Goal: Task Accomplishment & Management: Complete application form

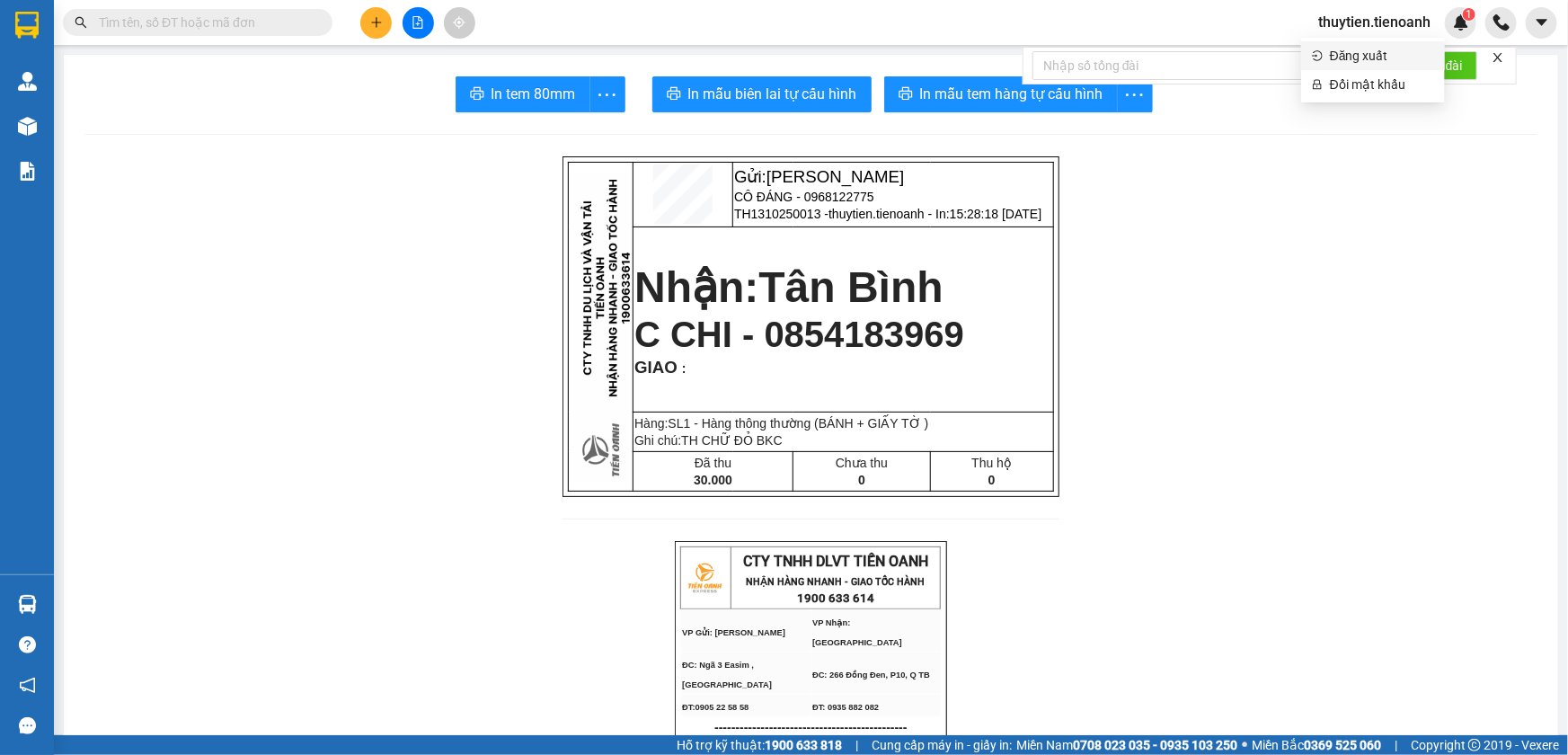
click at [1357, 60] on span "Đăng xuất" at bounding box center [1382, 55] width 104 height 19
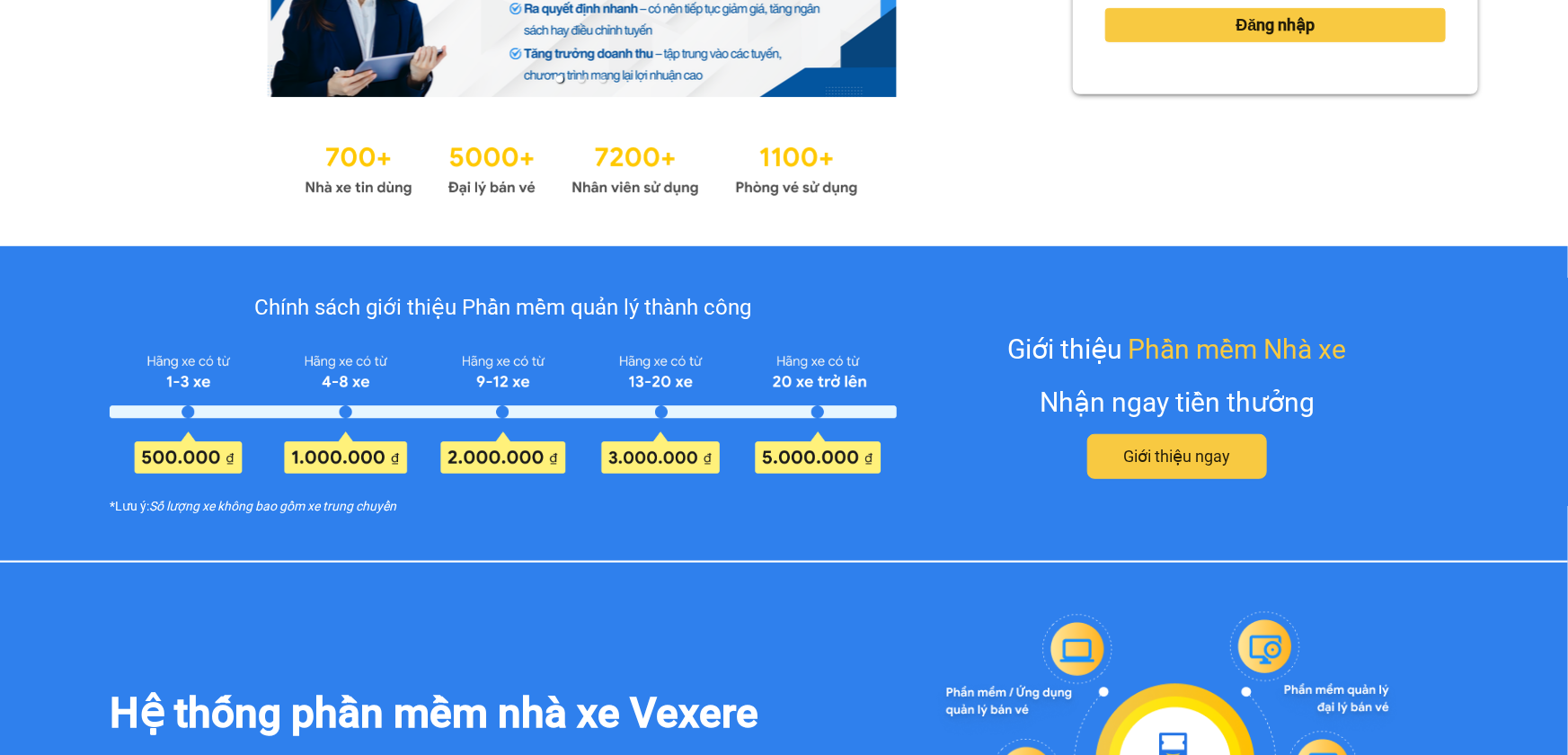
scroll to position [162, 0]
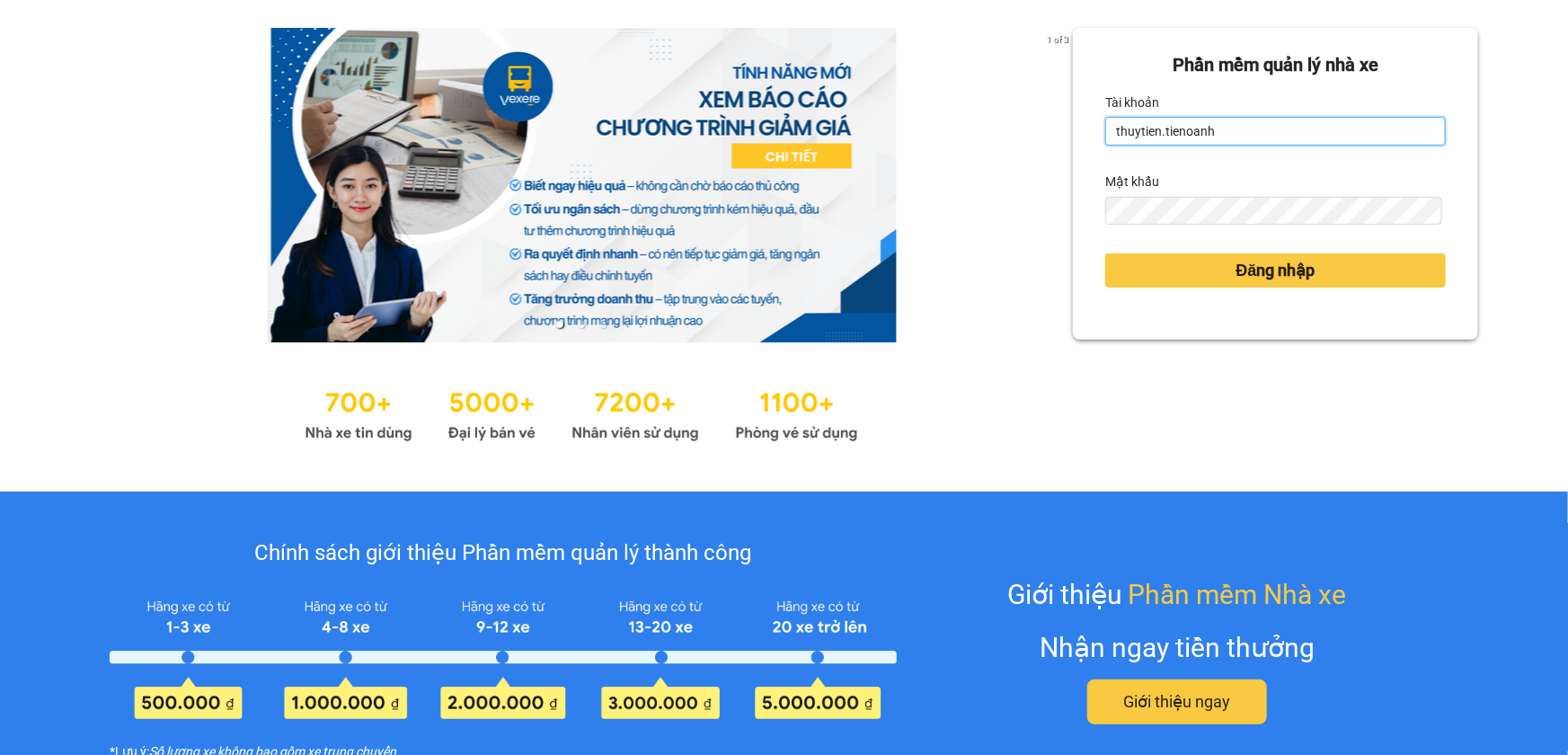
click at [1271, 135] on input "thuytien.tienoanh" at bounding box center [1275, 131] width 341 height 29
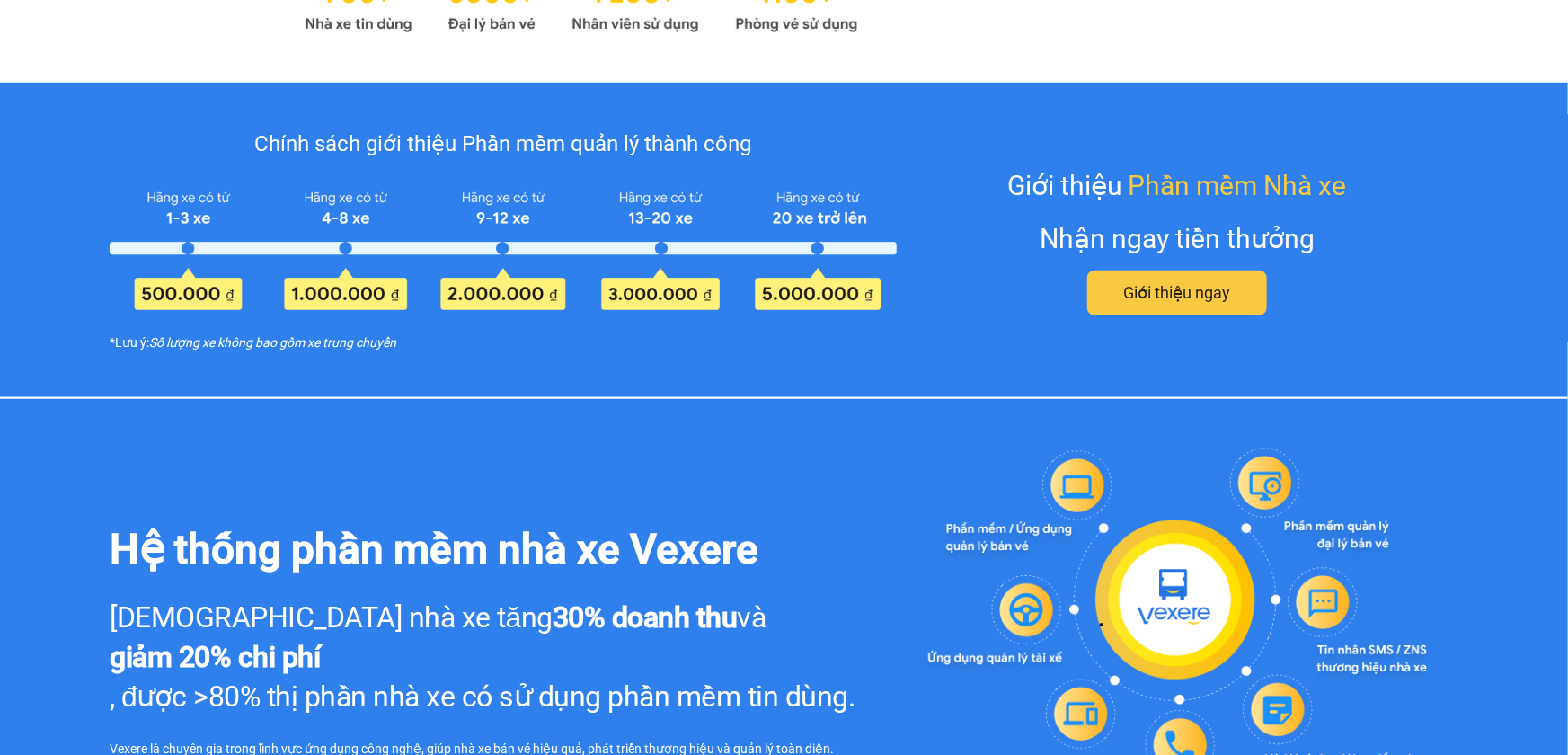
type input "thuyduyen.tienoanh"
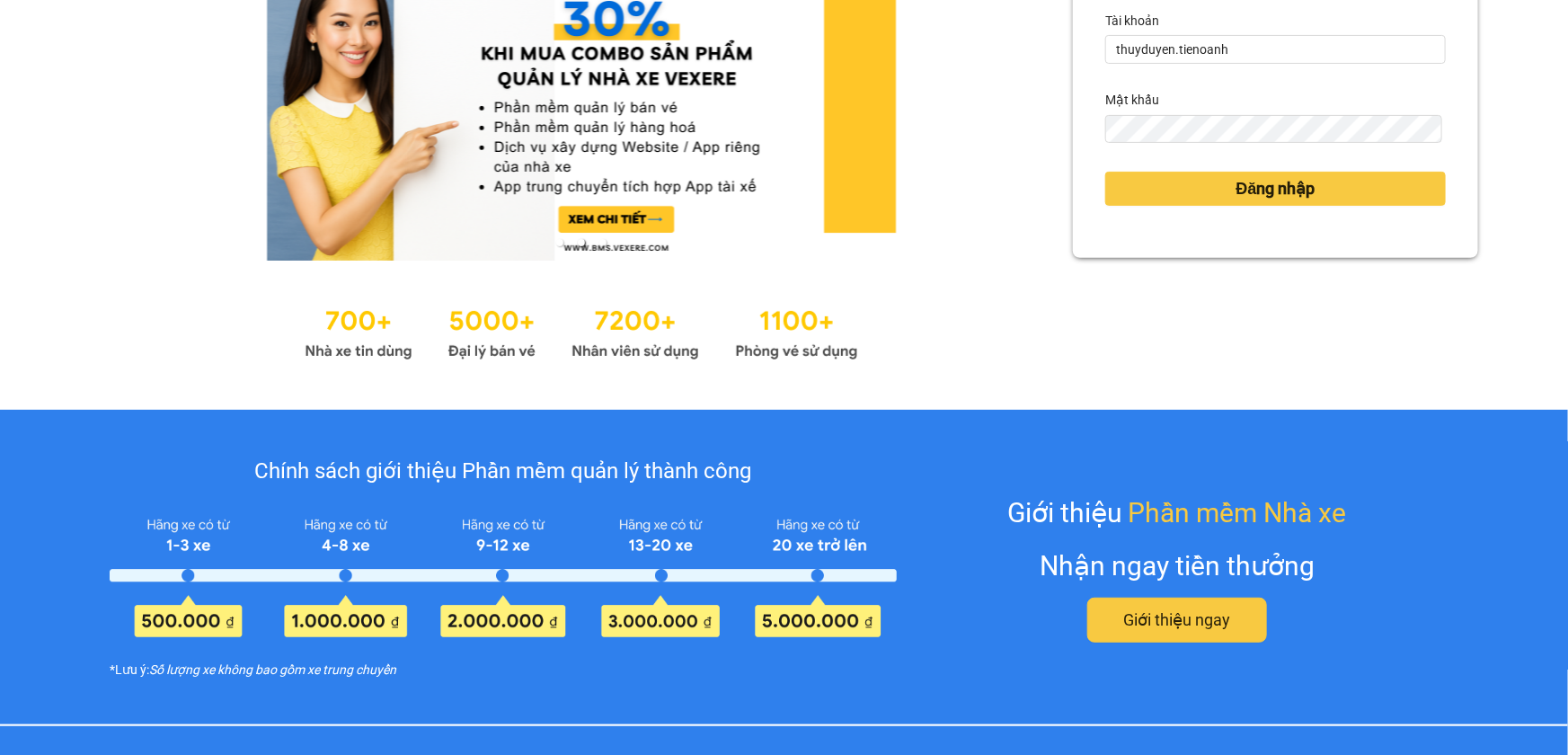
scroll to position [162, 0]
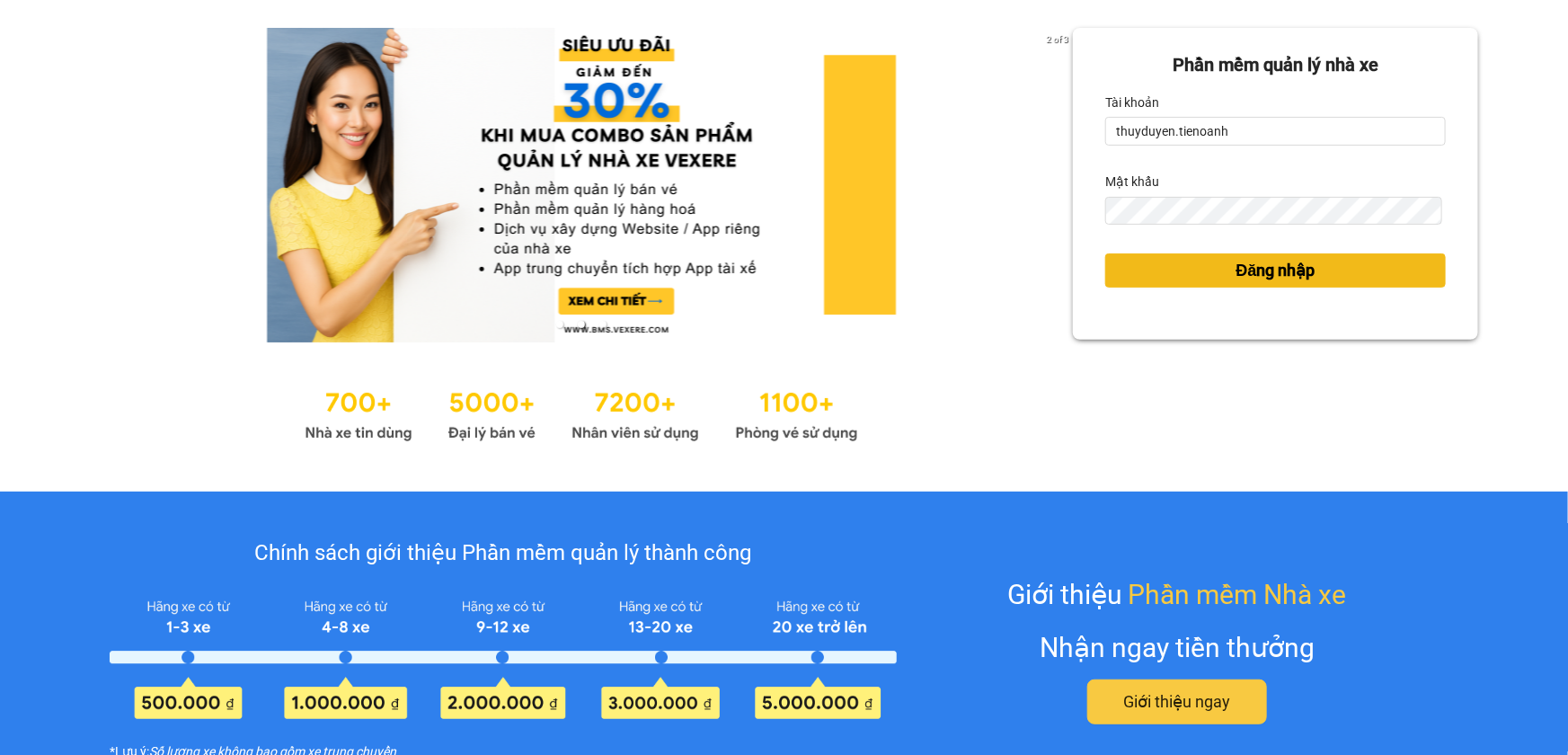
click at [1179, 270] on button "Đăng nhập" at bounding box center [1275, 270] width 341 height 34
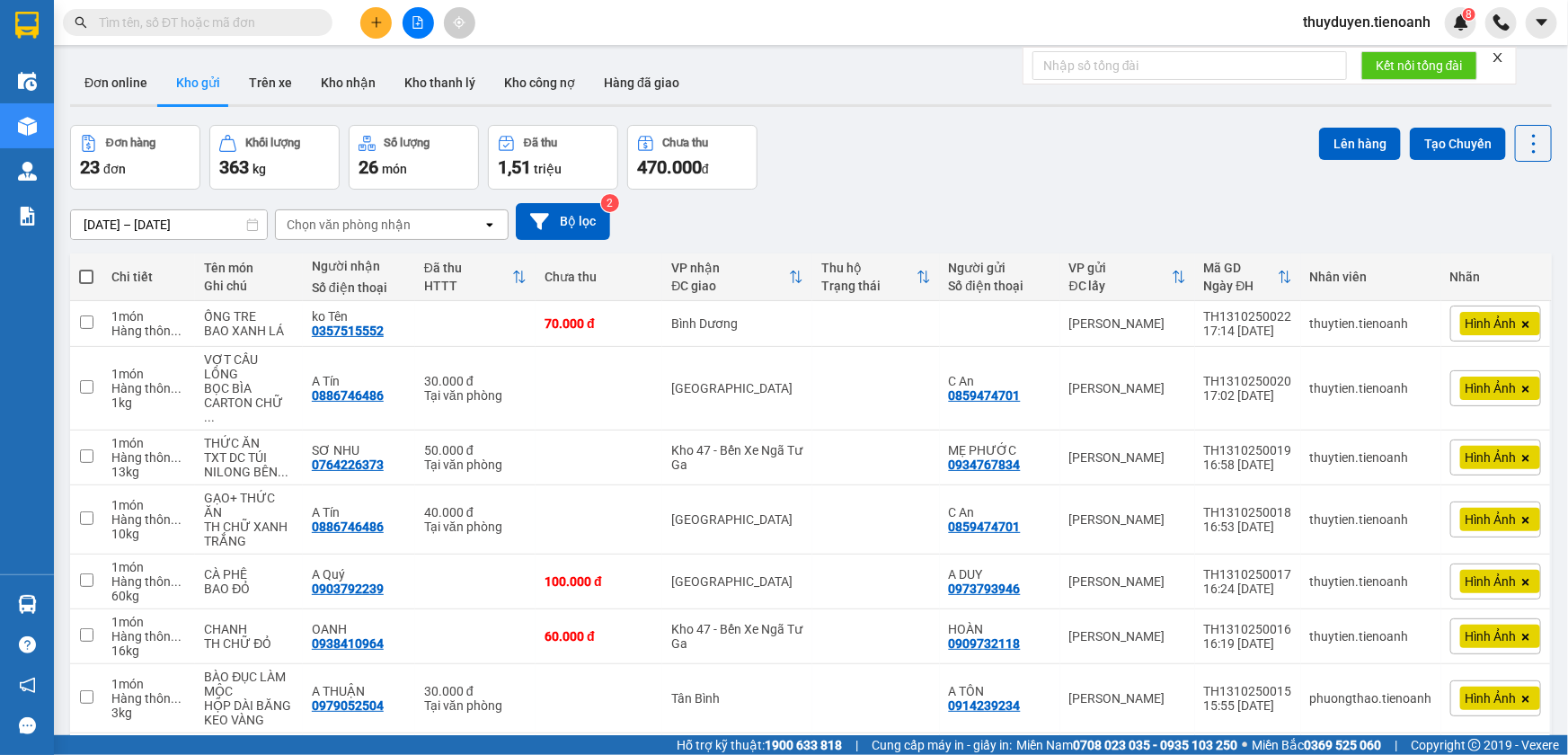
click at [375, 25] on icon "plus" at bounding box center [377, 23] width 13 height 13
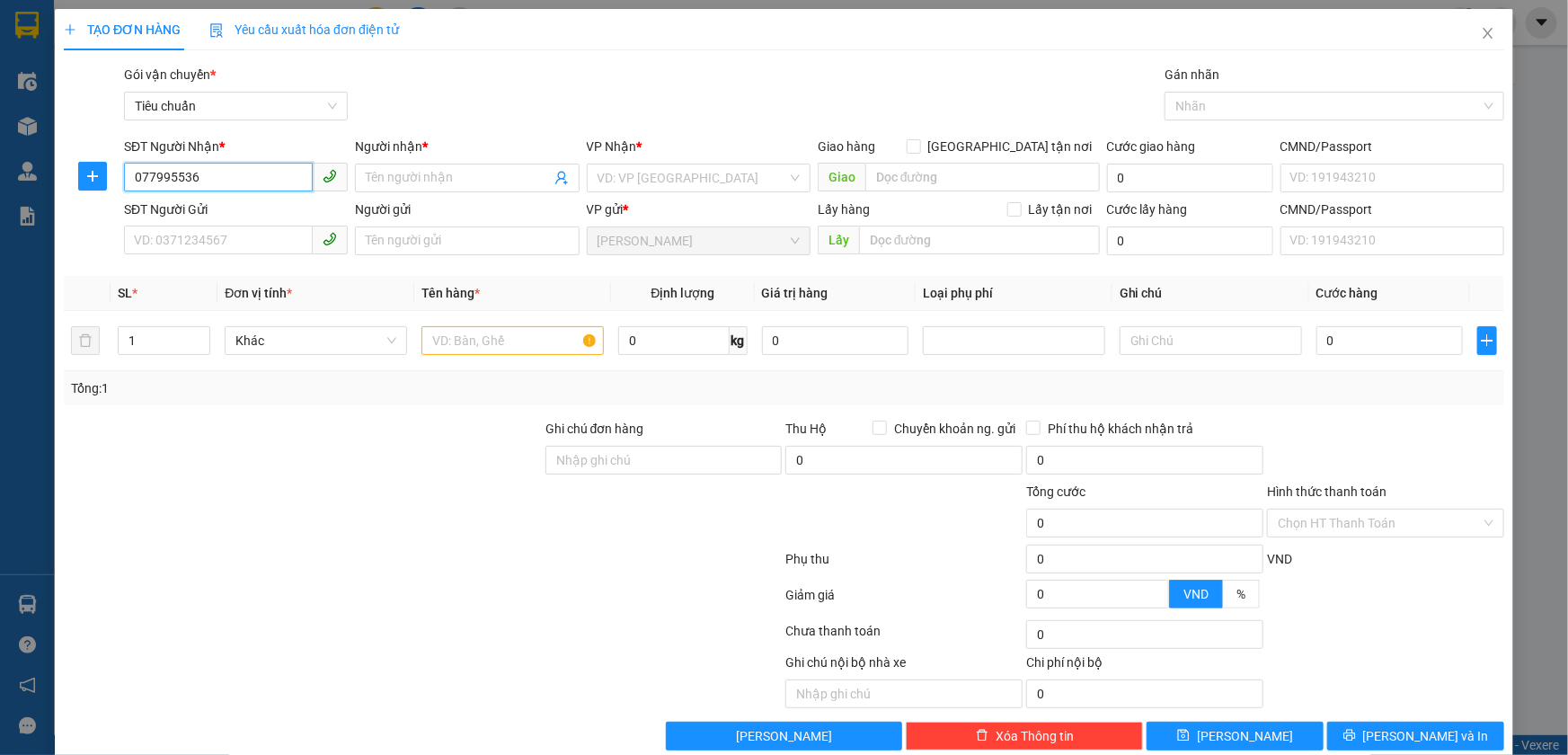
type input "0779955369"
click at [211, 207] on div "0779955369 - QUYÊN" at bounding box center [233, 213] width 200 height 19
type input "QUYÊN"
checkbox input "true"
type input "[STREET_ADDRESS]"
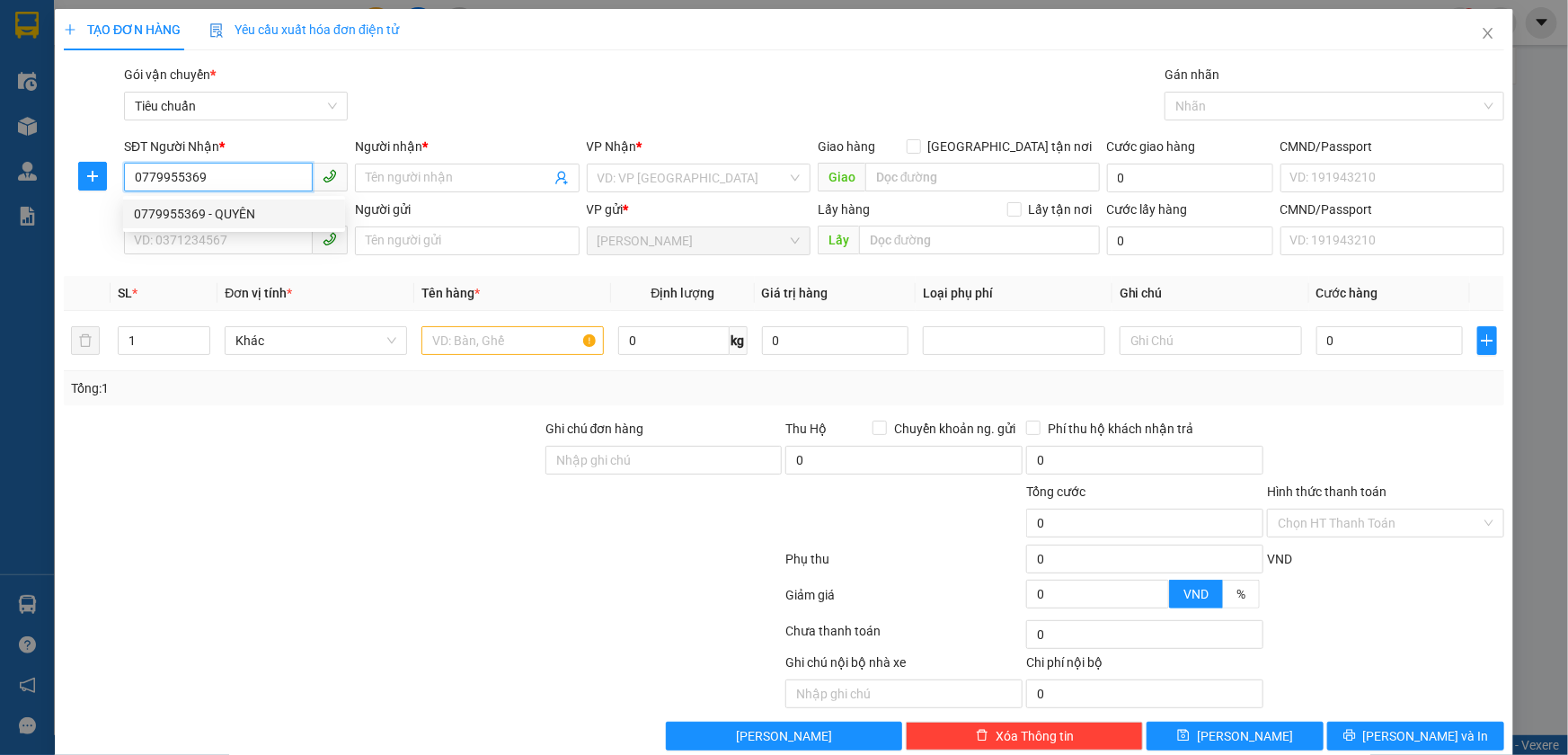
type input "60.000"
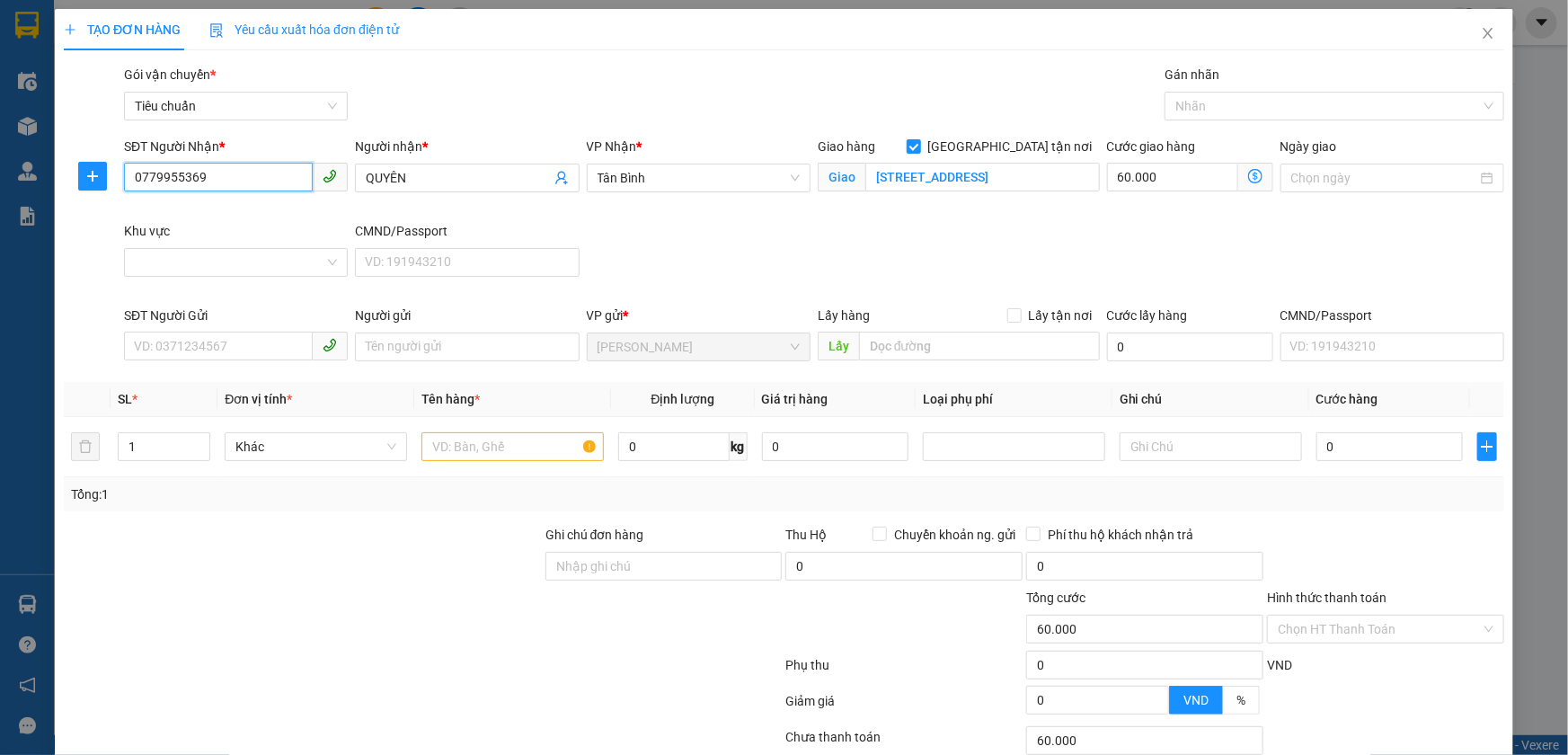
type input "90.000"
type input "0779955369"
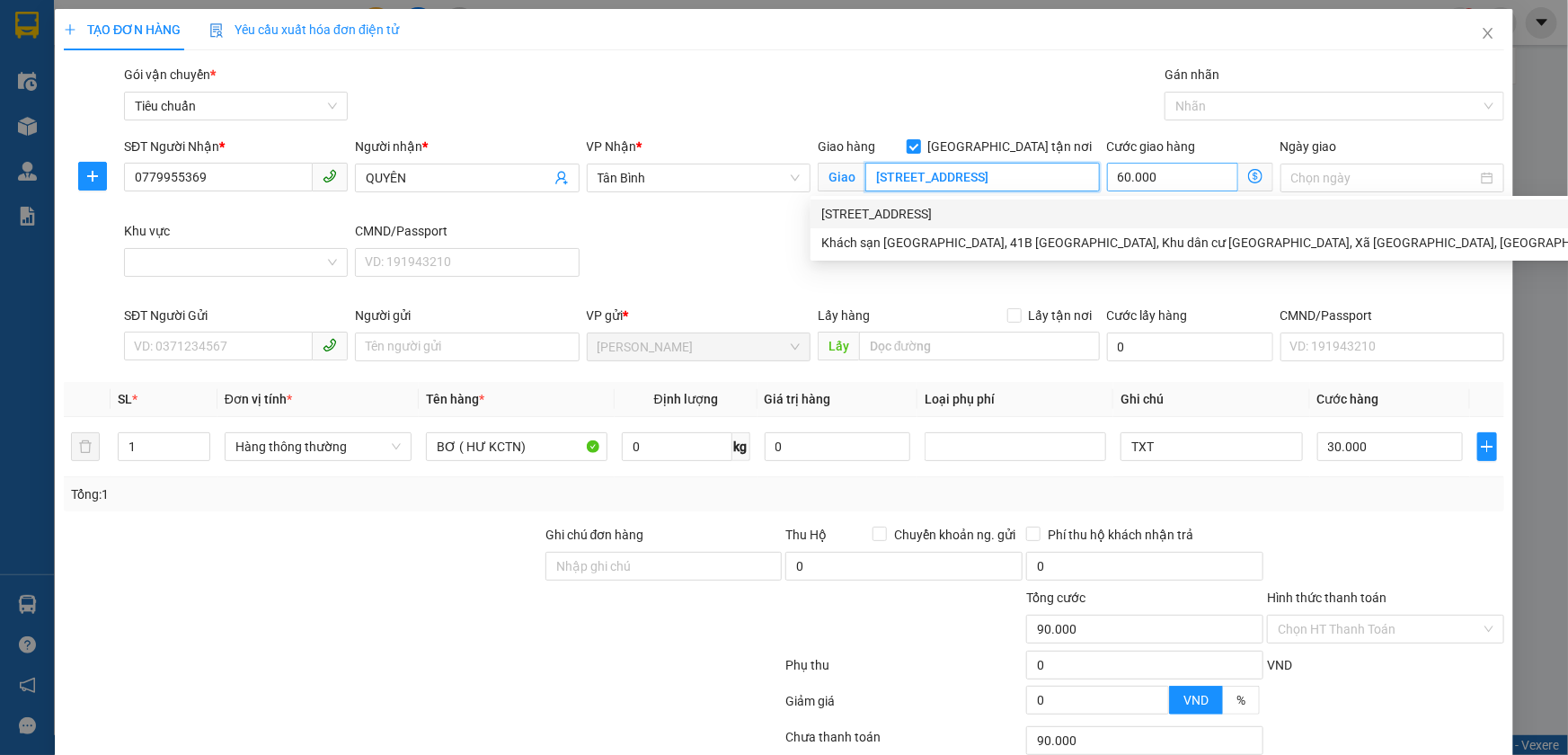
drag, startPoint x: 988, startPoint y: 169, endPoint x: 1195, endPoint y: 179, distance: 207.2
click at [1195, 179] on div "SĐT Người Nhận * 0779955369 Người nhận * QUYÊN VP Nhận * [GEOGRAPHIC_DATA] tận …" at bounding box center [813, 221] width 1387 height 169
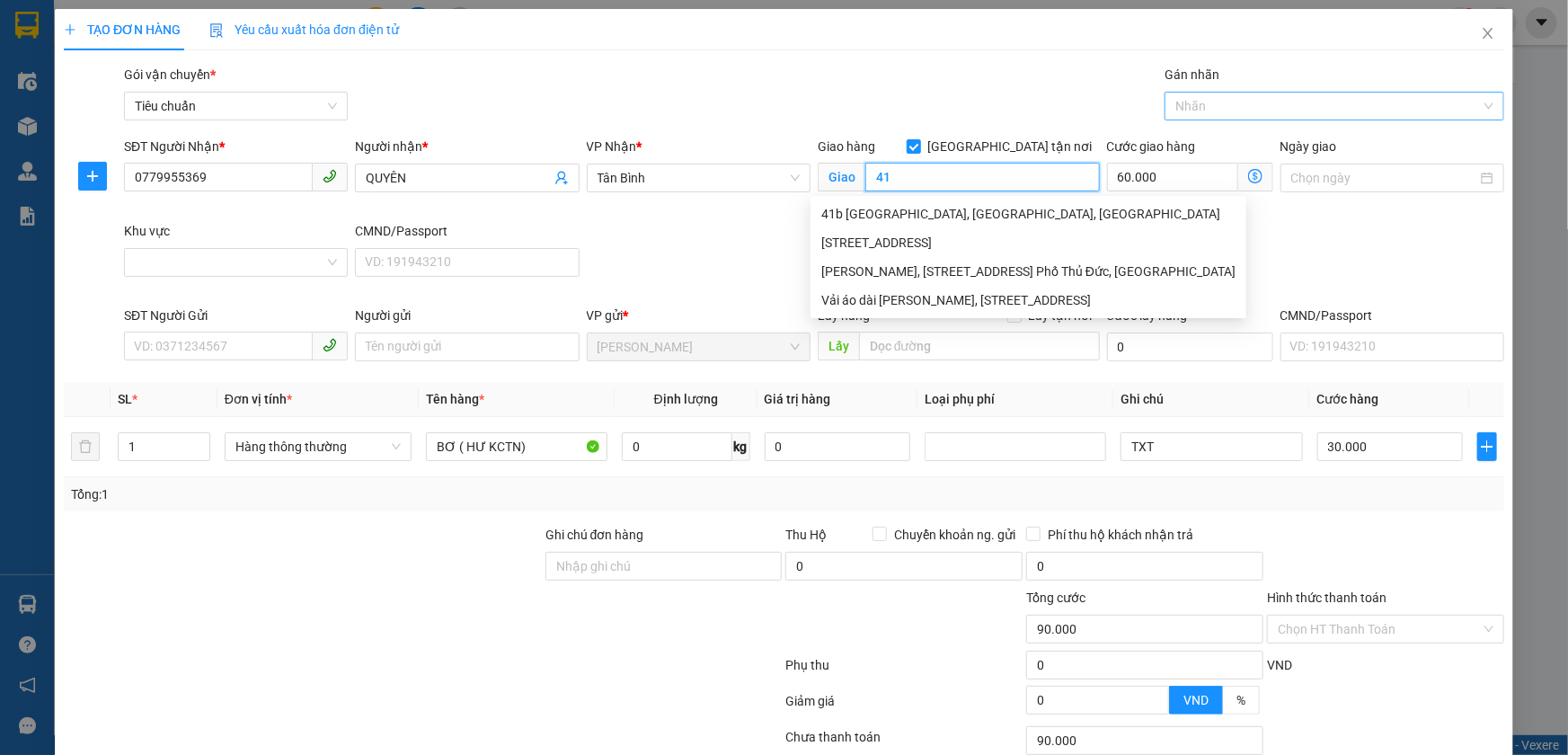
type input "4"
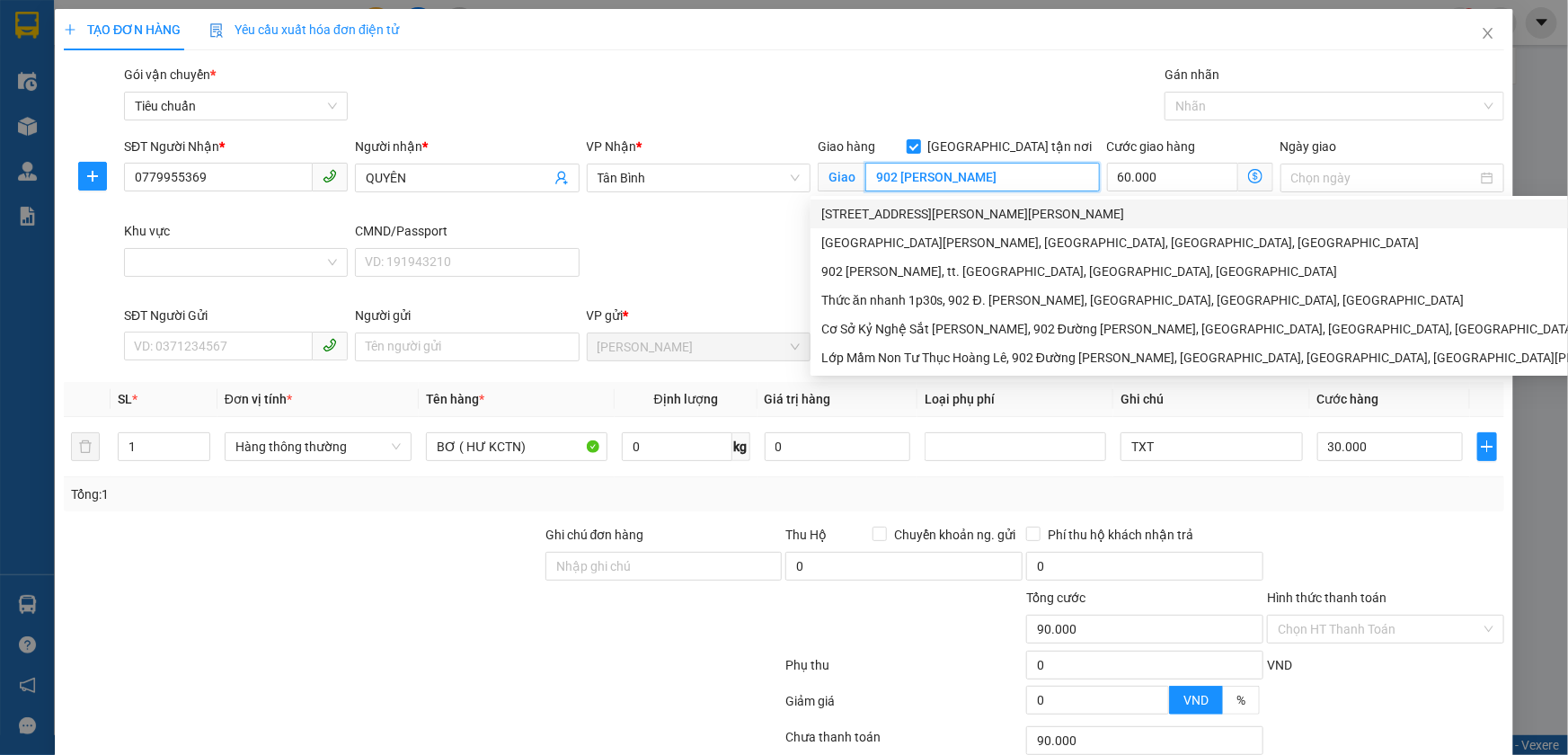
click at [899, 215] on div "[STREET_ADDRESS][PERSON_NAME][PERSON_NAME]" at bounding box center [1236, 213] width 829 height 19
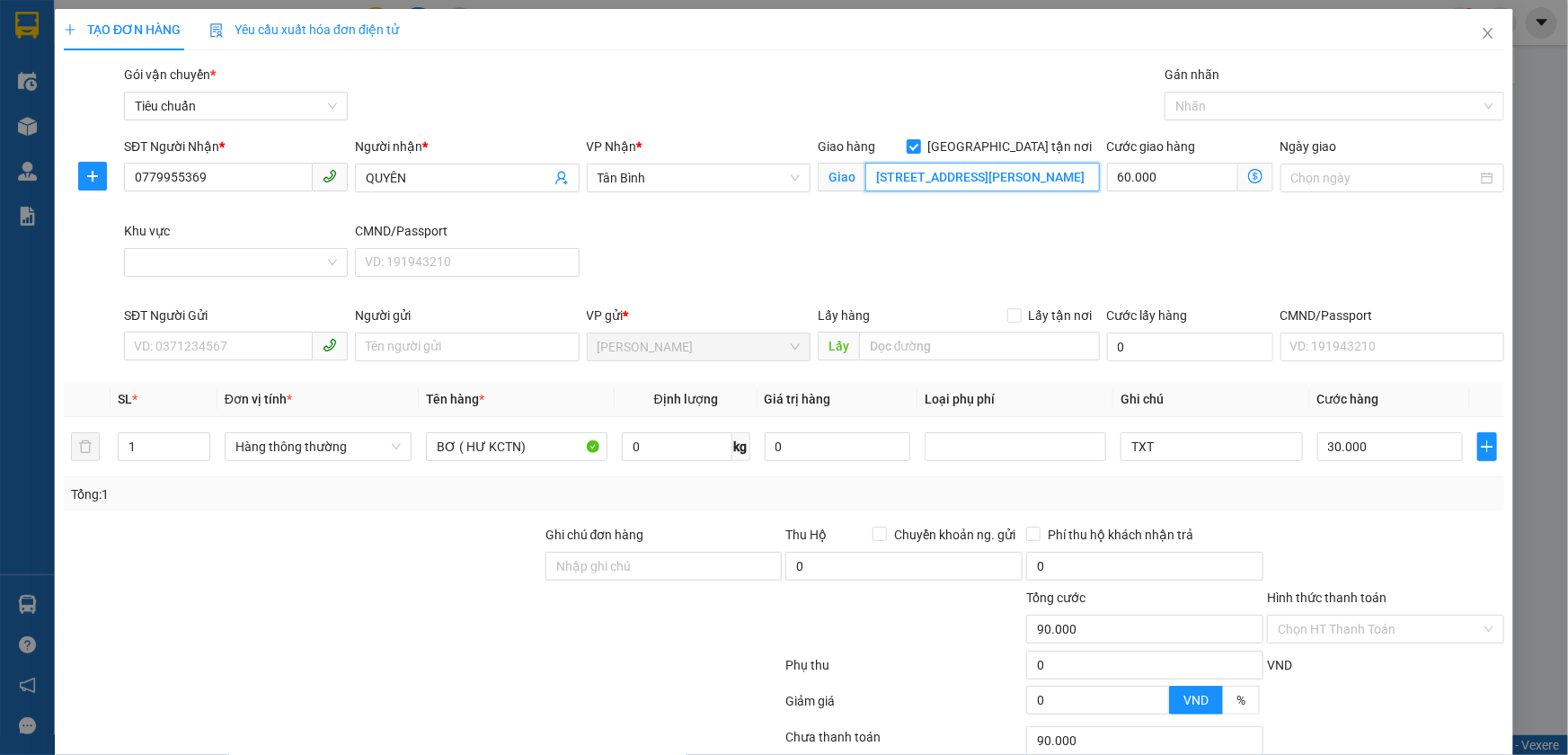
type input "[STREET_ADDRESS][PERSON_NAME][PERSON_NAME]"
click at [1231, 120] on div "Gán nhãn Nhãn" at bounding box center [1335, 96] width 340 height 63
click at [1235, 109] on div at bounding box center [1324, 105] width 313 height 21
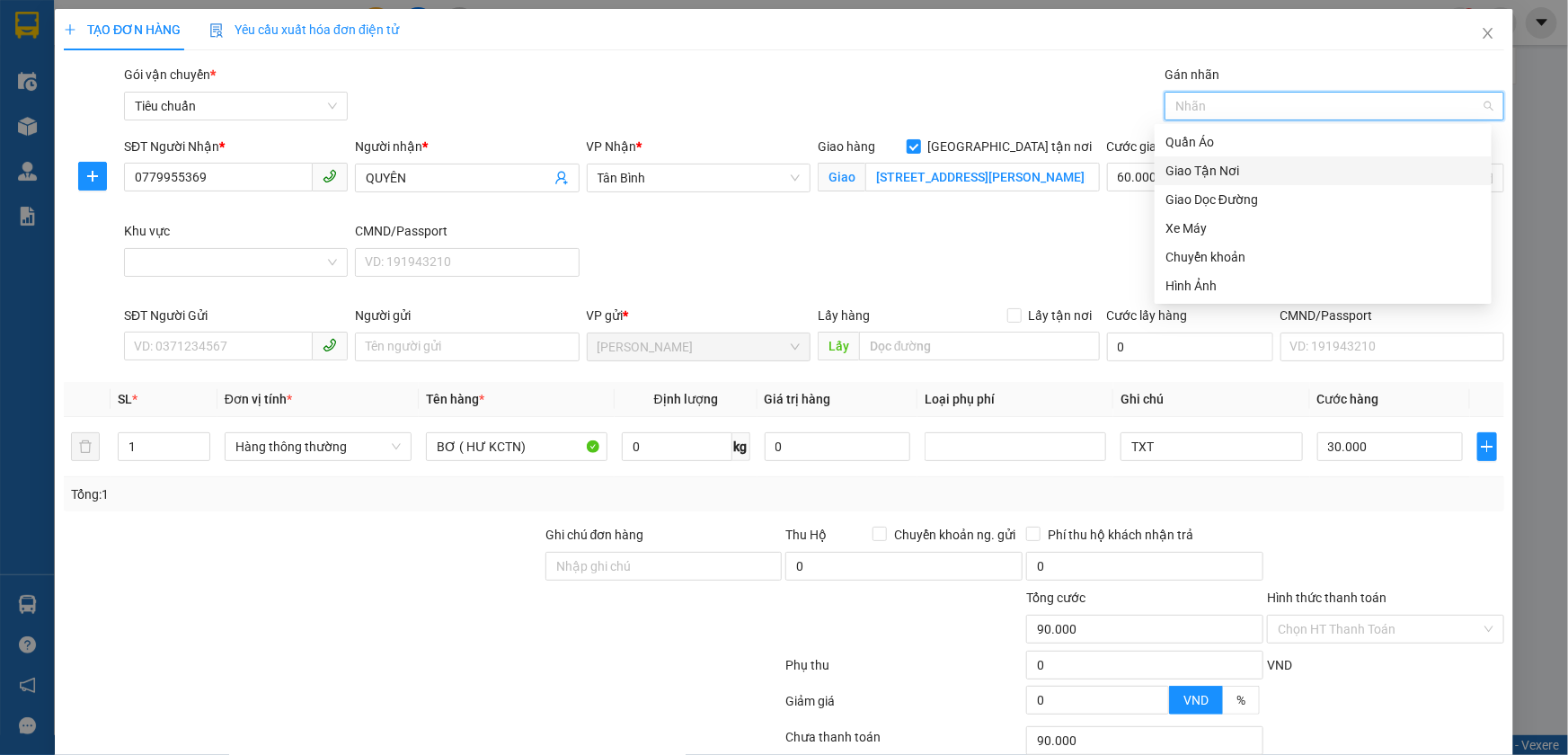
click at [1227, 166] on div "Giao Tận Nơi" at bounding box center [1323, 170] width 316 height 19
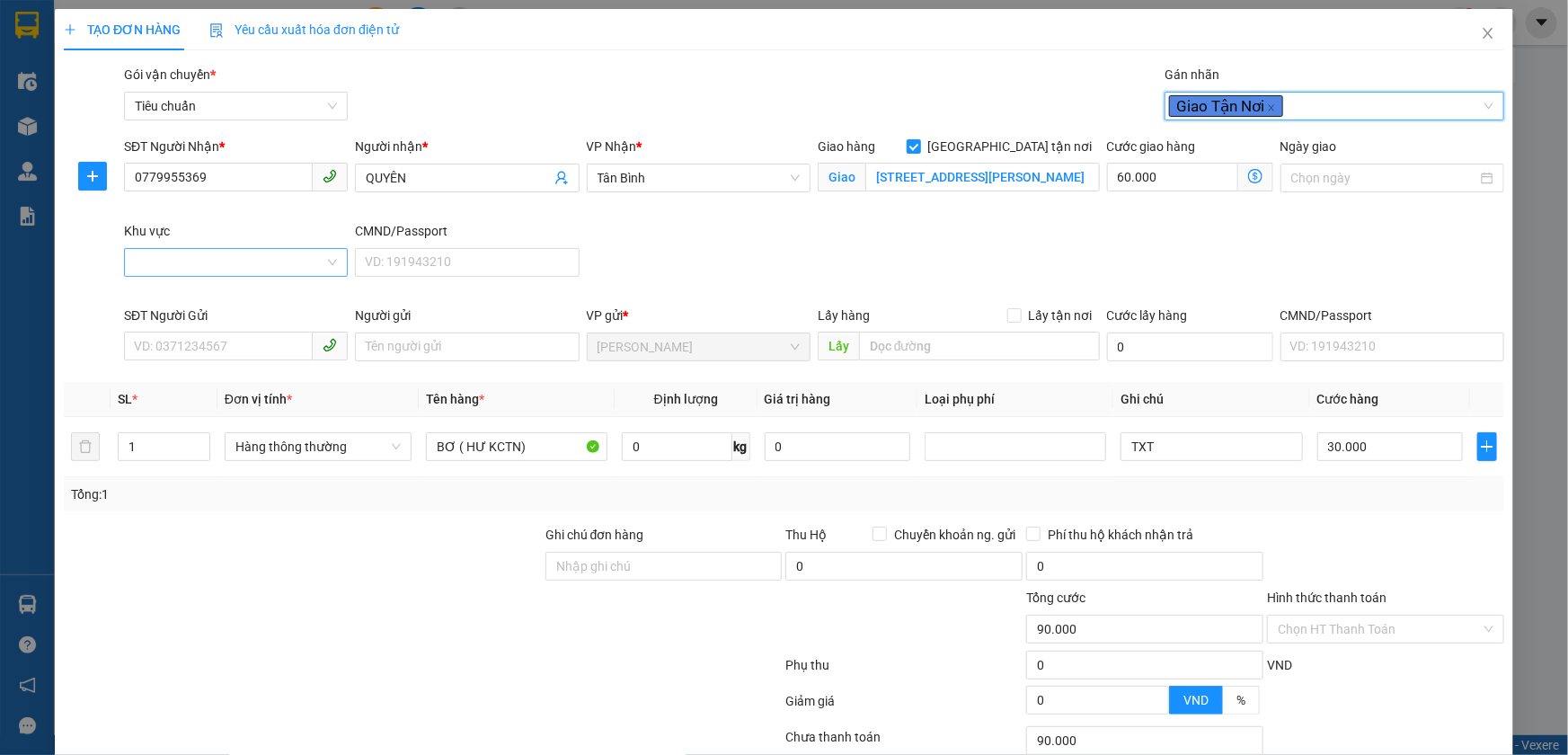
click at [264, 255] on input "Khu vực" at bounding box center [229, 262] width 189 height 27
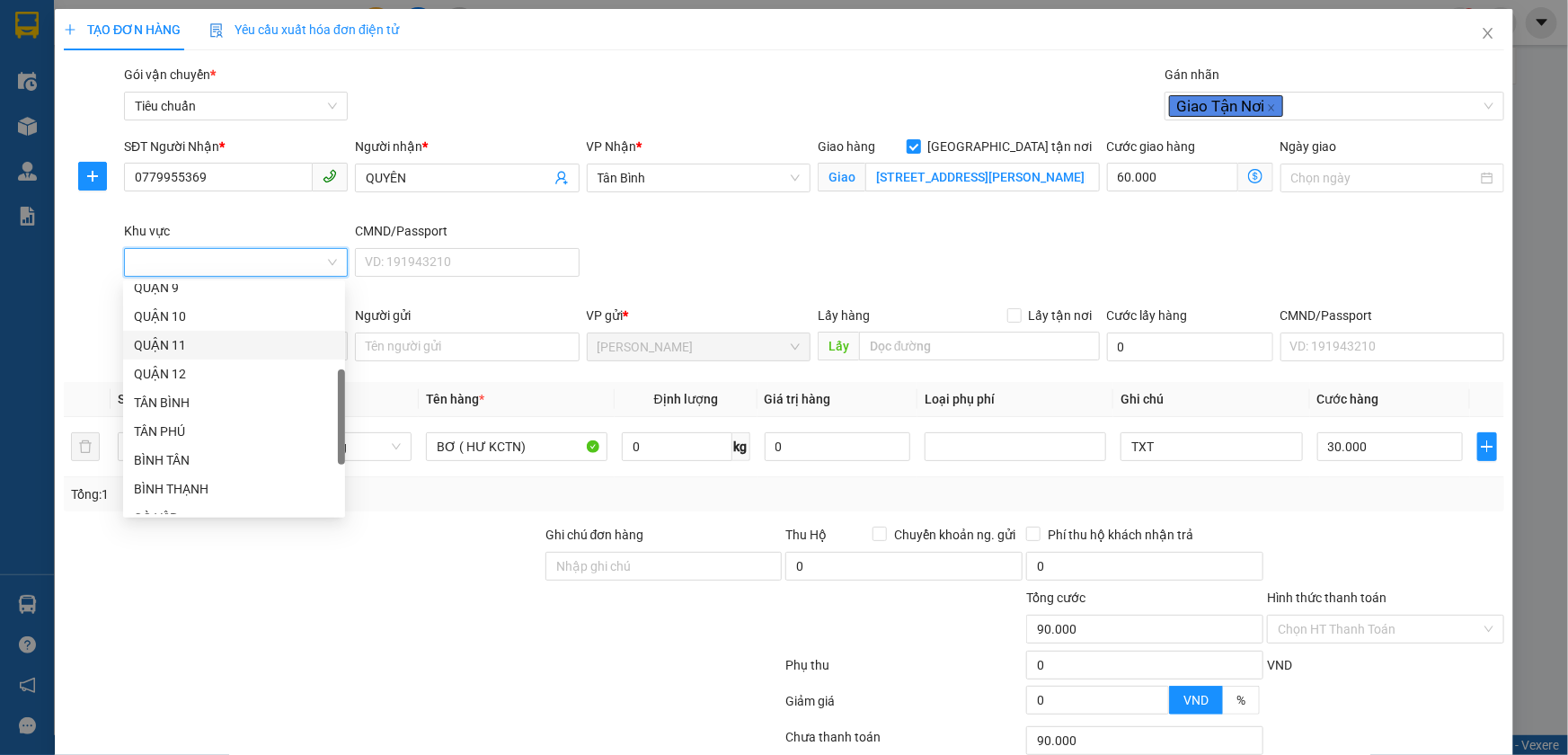
scroll to position [90, 0]
click at [178, 447] on div "QUẬN 8" at bounding box center [233, 437] width 200 height 19
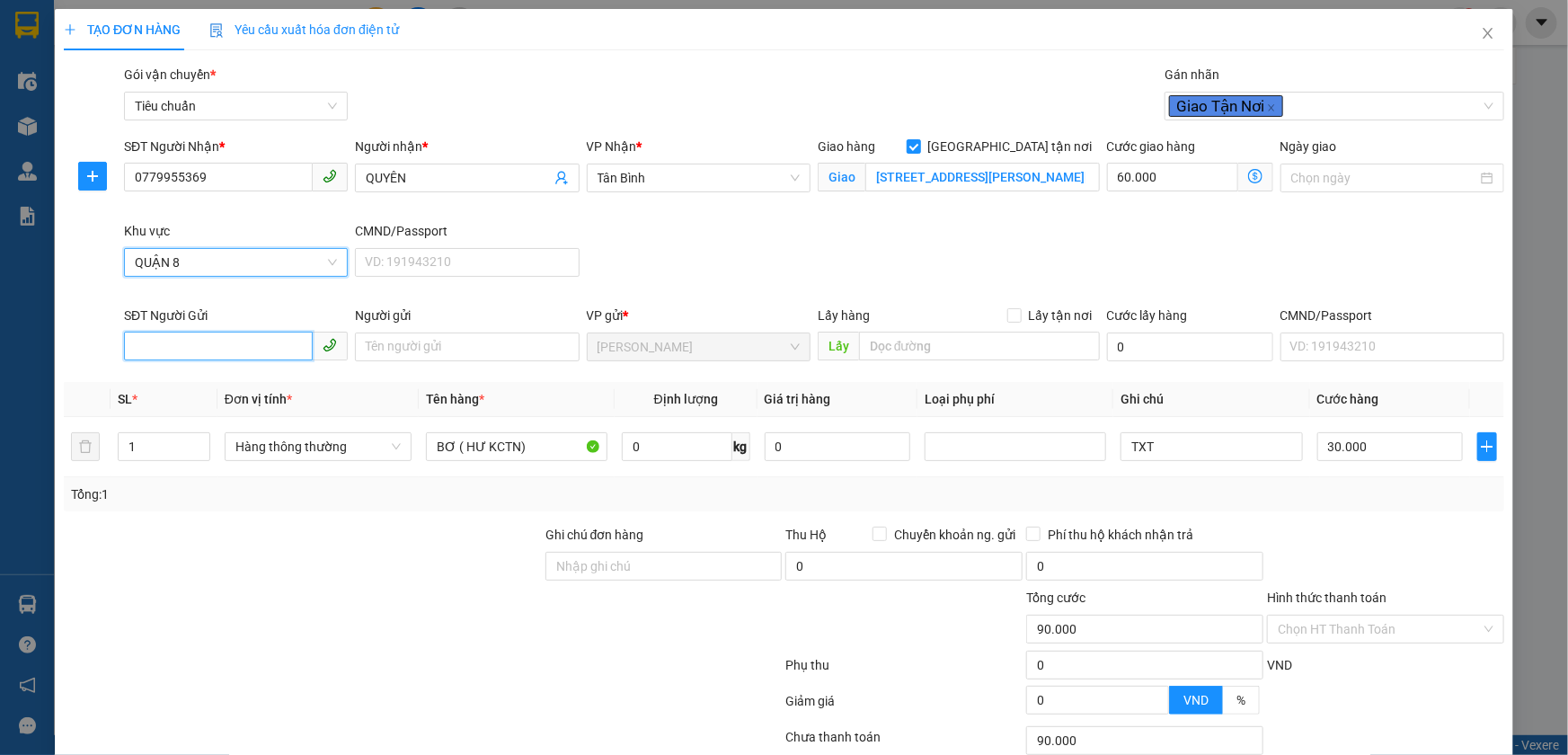
click at [256, 348] on input "SĐT Người Gửi" at bounding box center [218, 345] width 188 height 29
type input "30.000"
type input "0"
click at [252, 376] on div "0938053653 - A CÒ" at bounding box center [233, 381] width 200 height 19
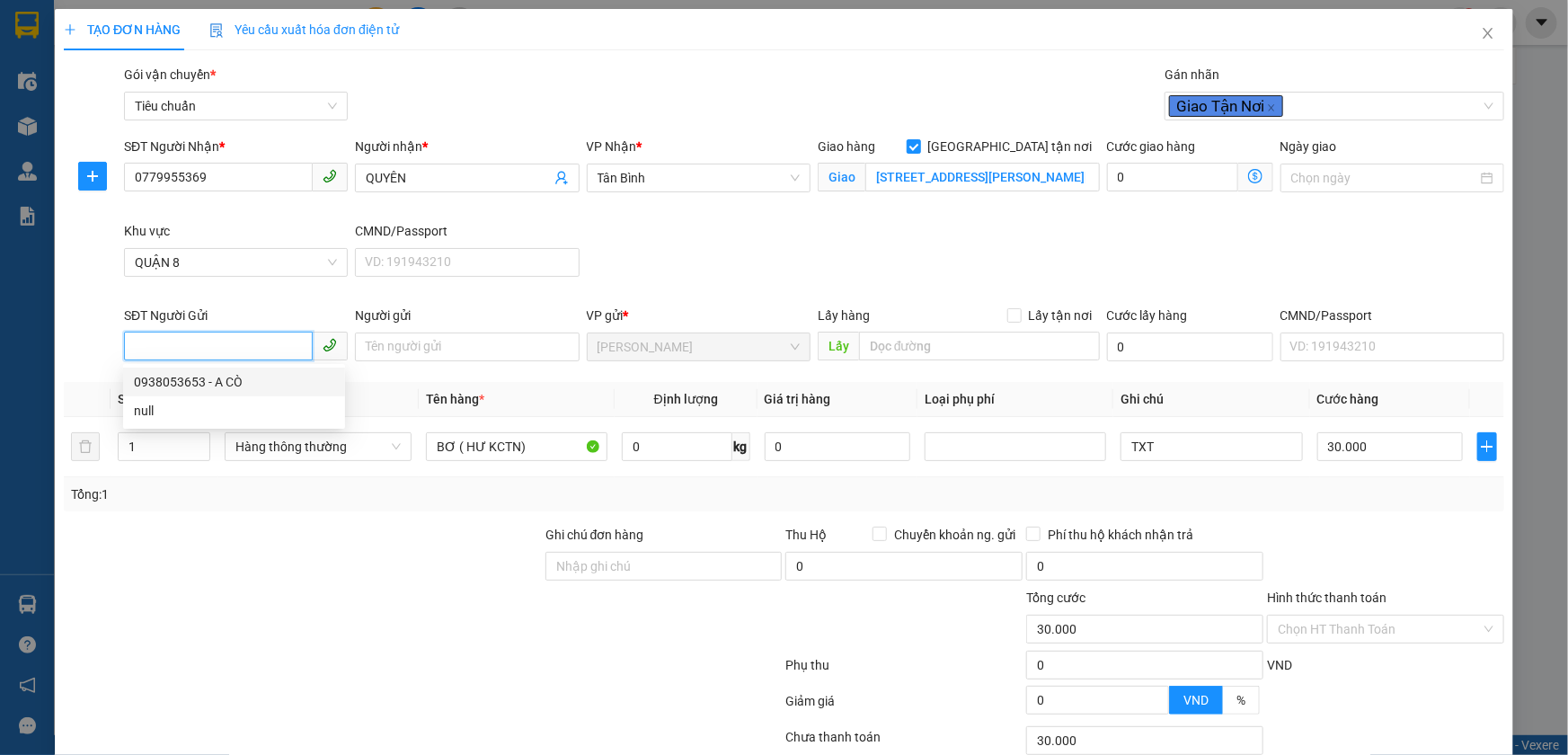
type input "0938053653"
type input "A CÒ"
type input "240876332"
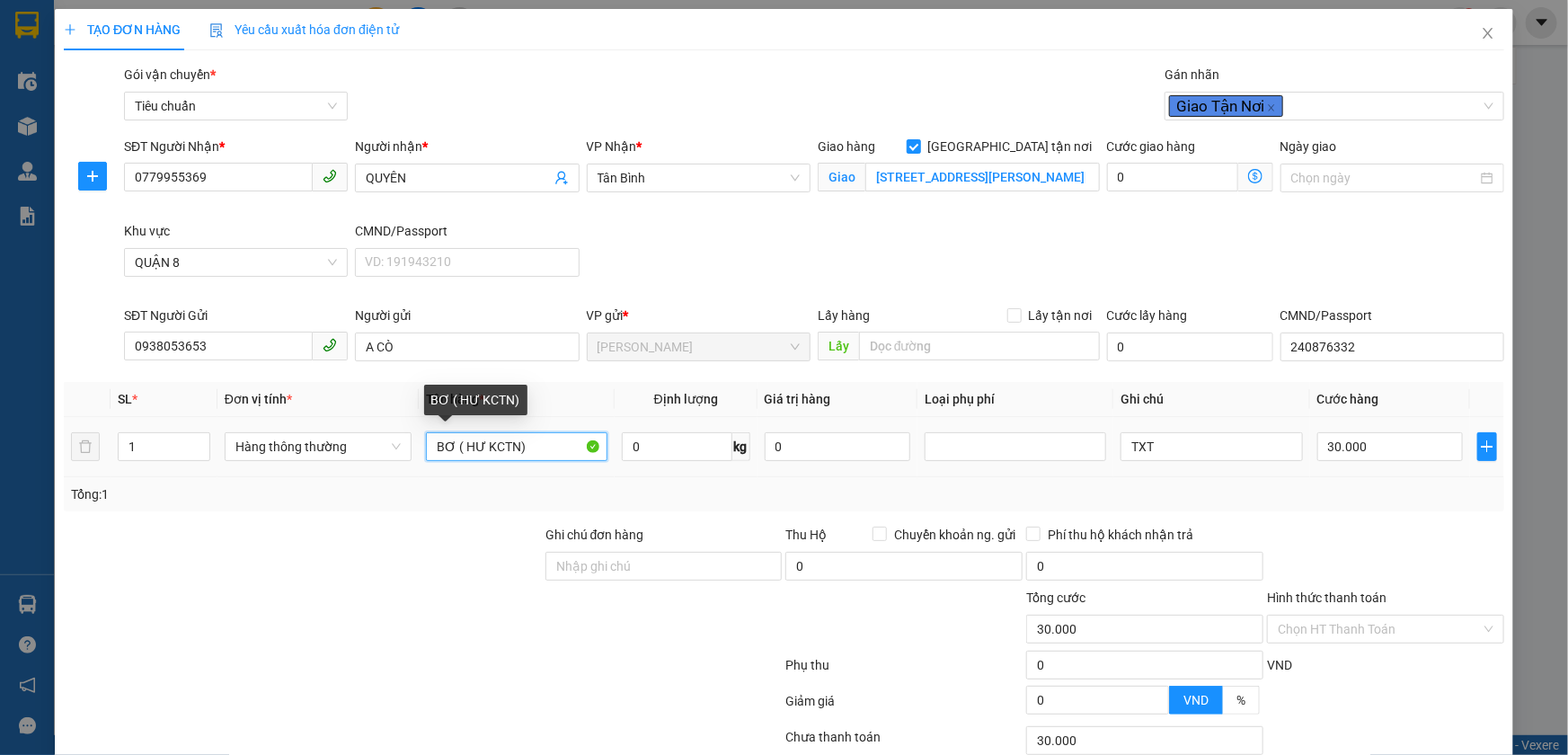
drag, startPoint x: 538, startPoint y: 447, endPoint x: 455, endPoint y: 457, distance: 83.6
click at [455, 457] on input "BƠ ( HƯ KCTN)" at bounding box center [516, 446] width 182 height 29
type input "BƠ"
type input "9"
drag, startPoint x: 683, startPoint y: 478, endPoint x: 926, endPoint y: 443, distance: 245.5
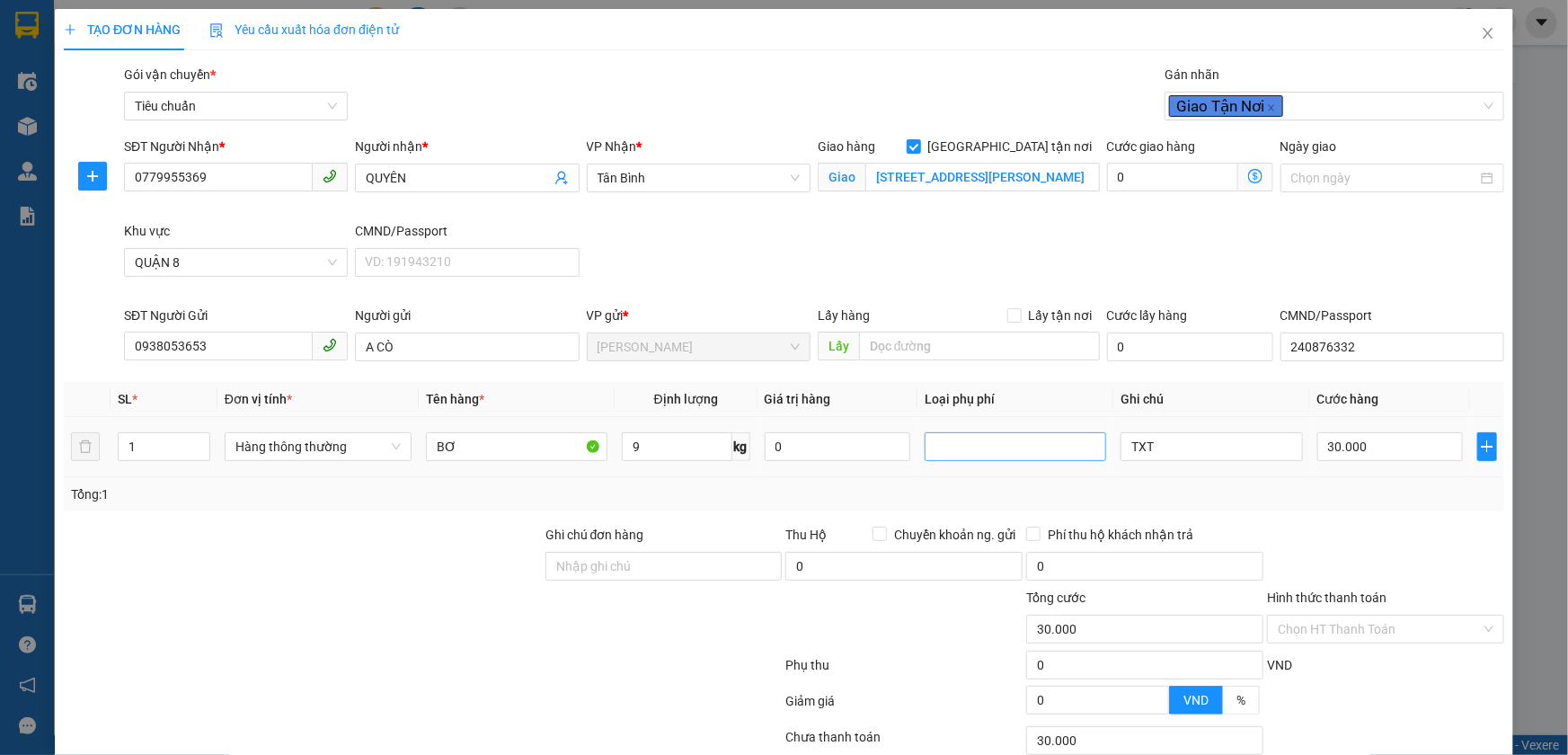
click at [683, 480] on div "Tổng: 1" at bounding box center [784, 494] width 1440 height 34
type input "40.000"
type input "120.000"
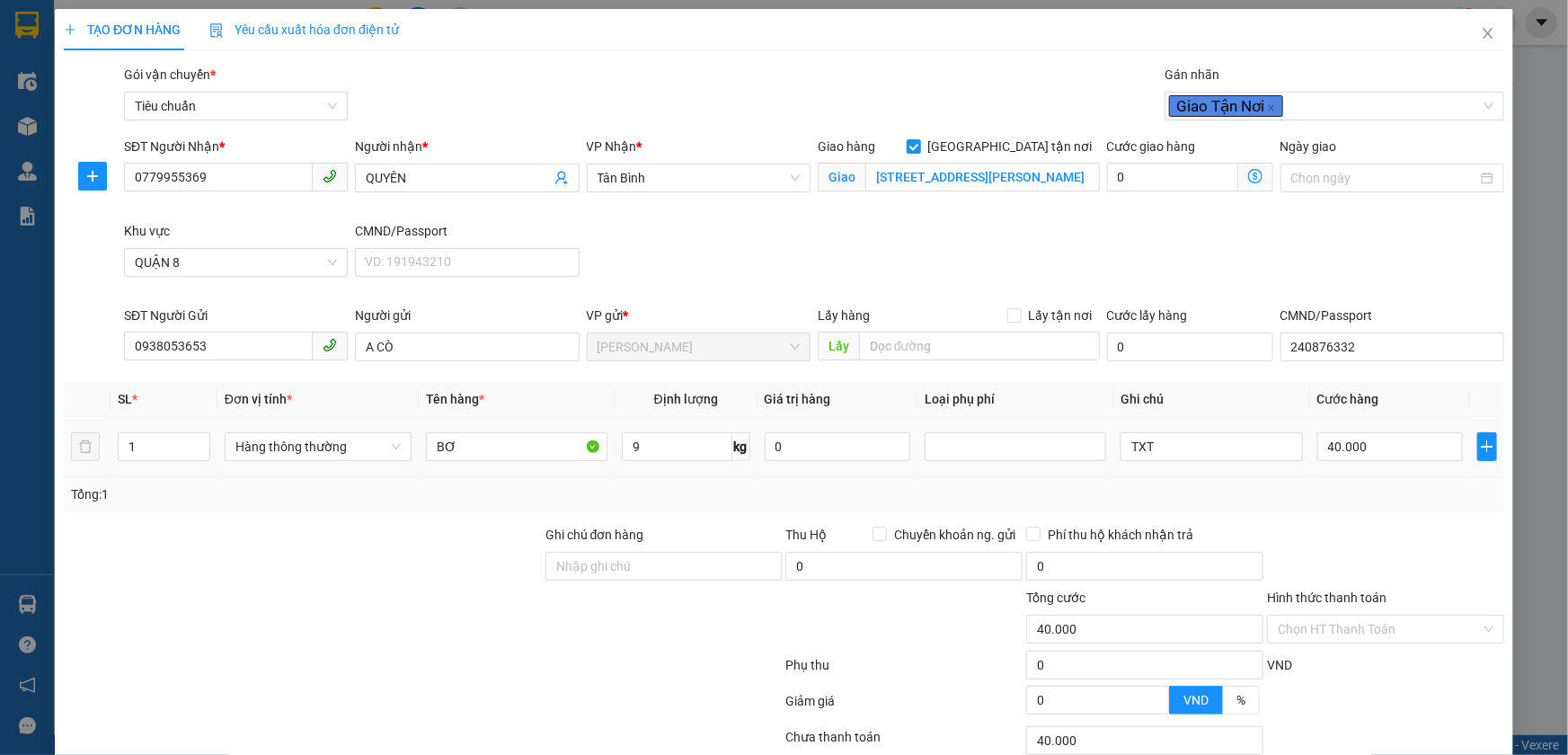
type input "120.000"
type input "80.000"
type input "5"
click at [660, 494] on div "Tổng: 1" at bounding box center [784, 494] width 1426 height 19
type input "110.000"
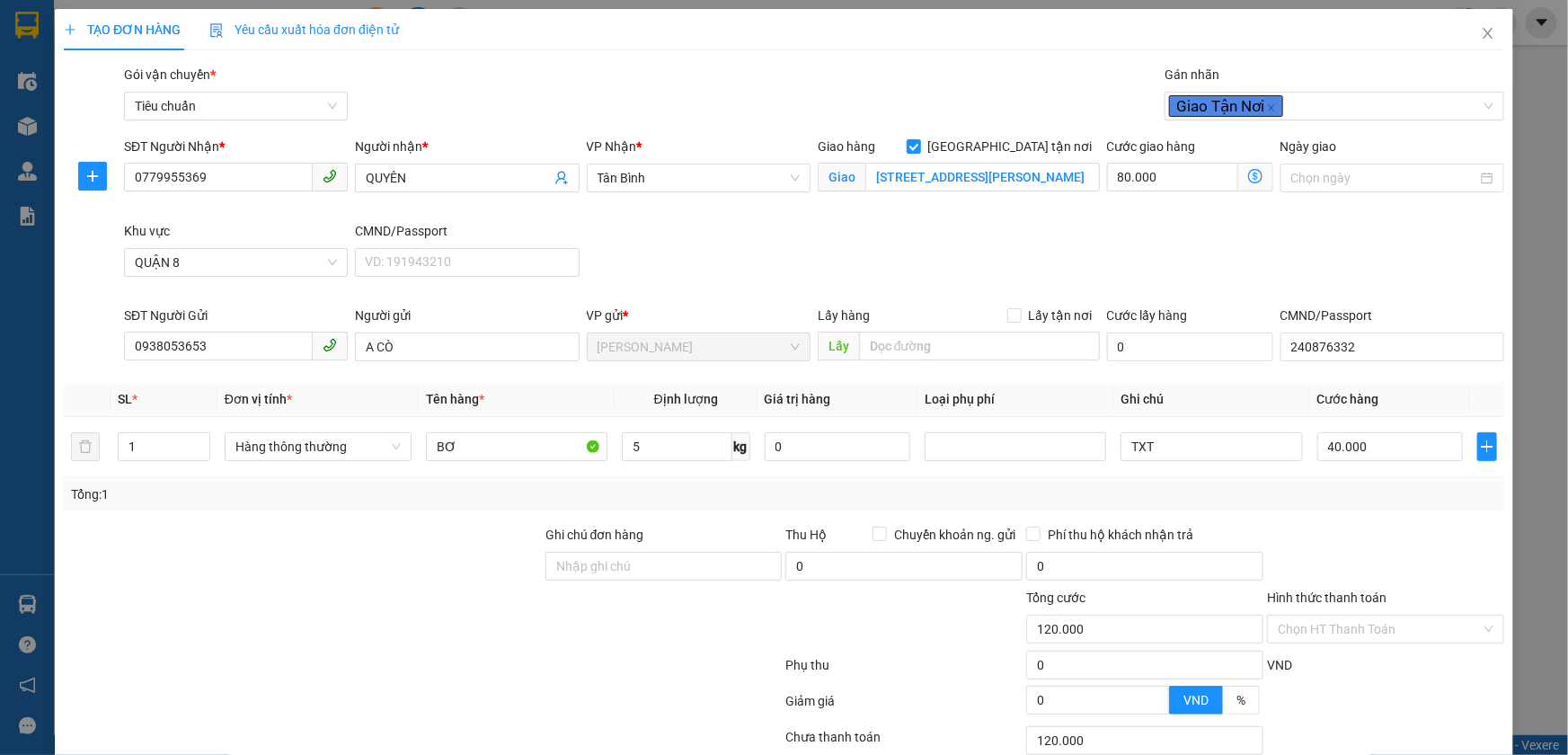
type input "110.000"
type input "30.000"
click at [1248, 178] on icon "dollar-circle" at bounding box center [1255, 176] width 15 height 15
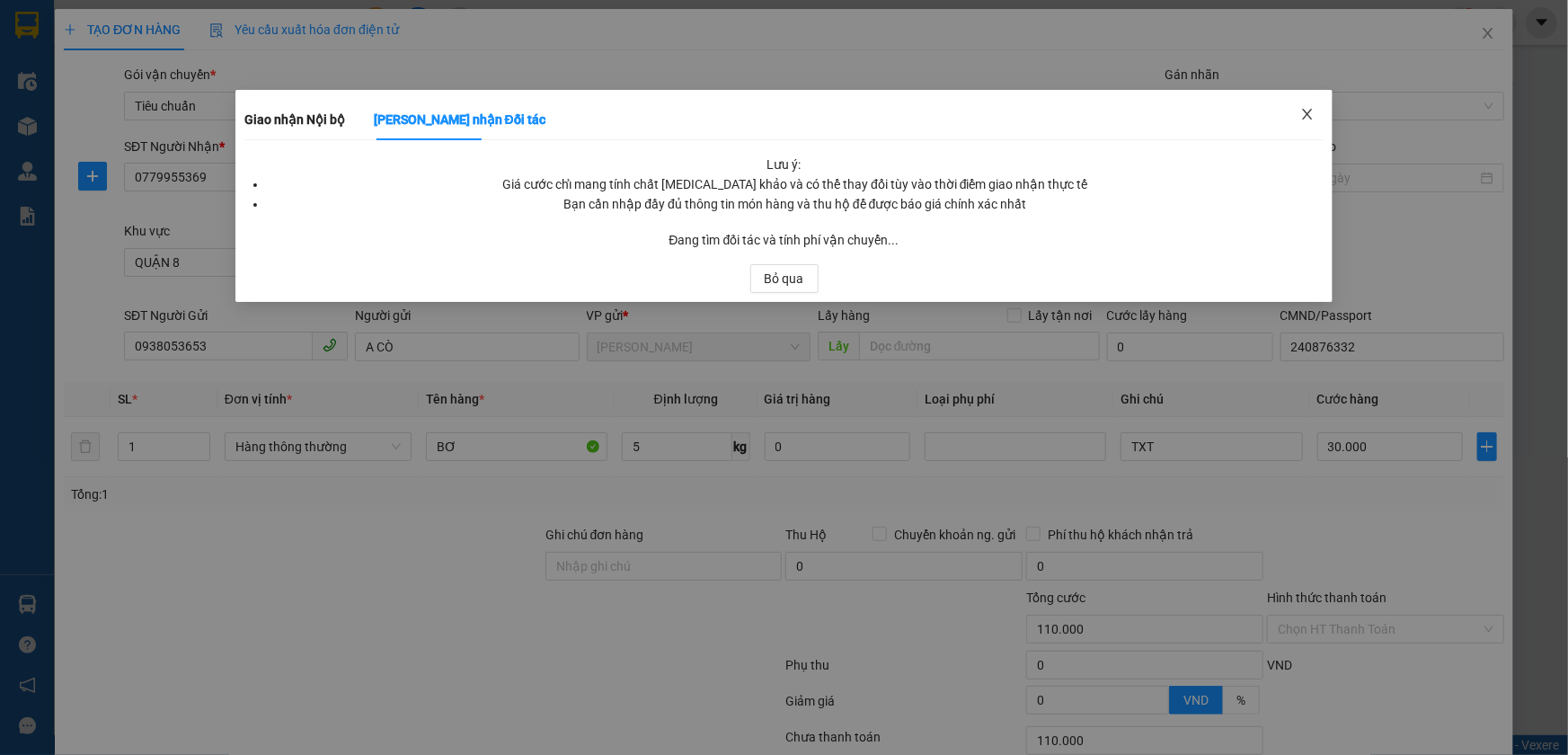
click at [1307, 114] on icon "close" at bounding box center [1308, 114] width 10 height 11
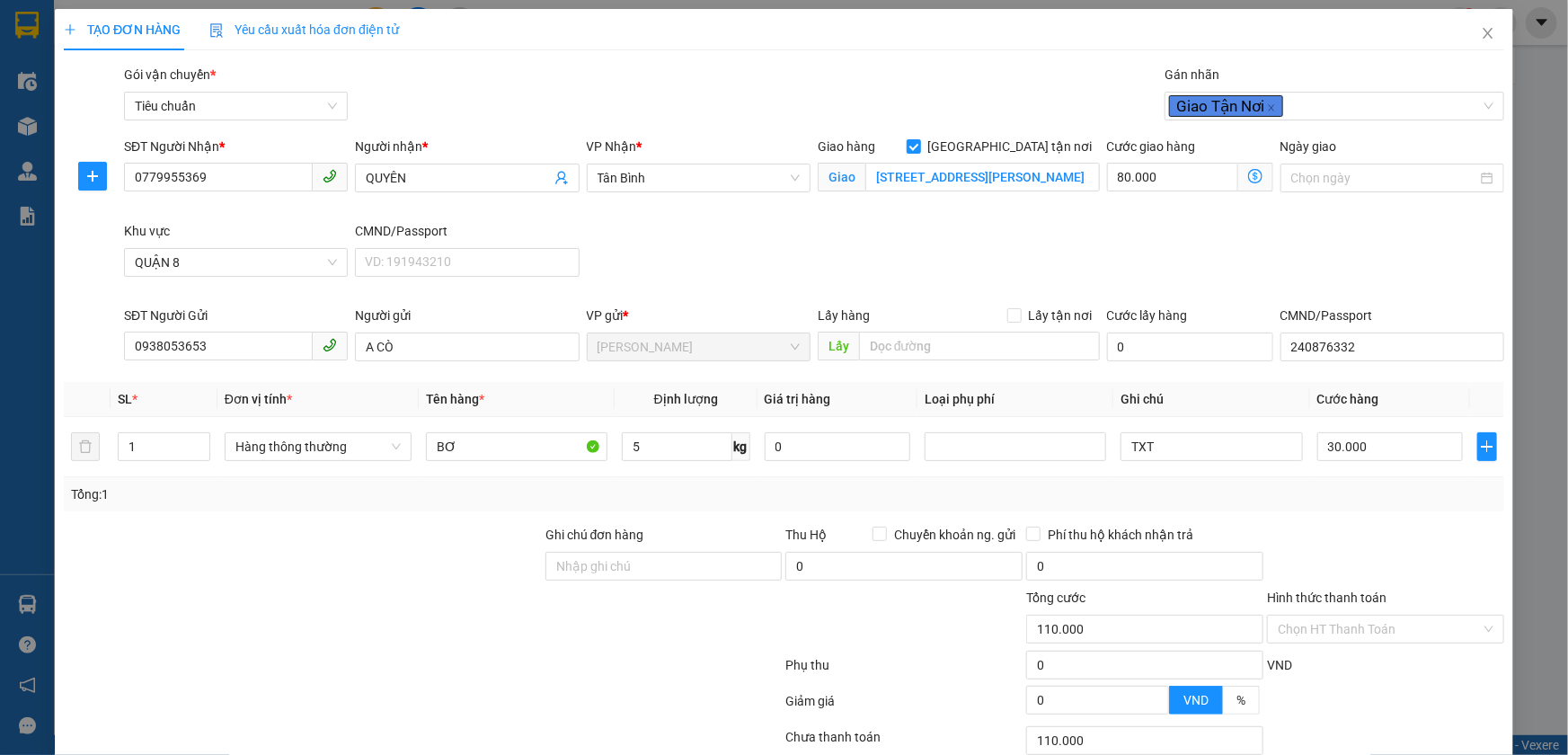
click at [1248, 180] on icon "dollar-circle" at bounding box center [1255, 176] width 15 height 15
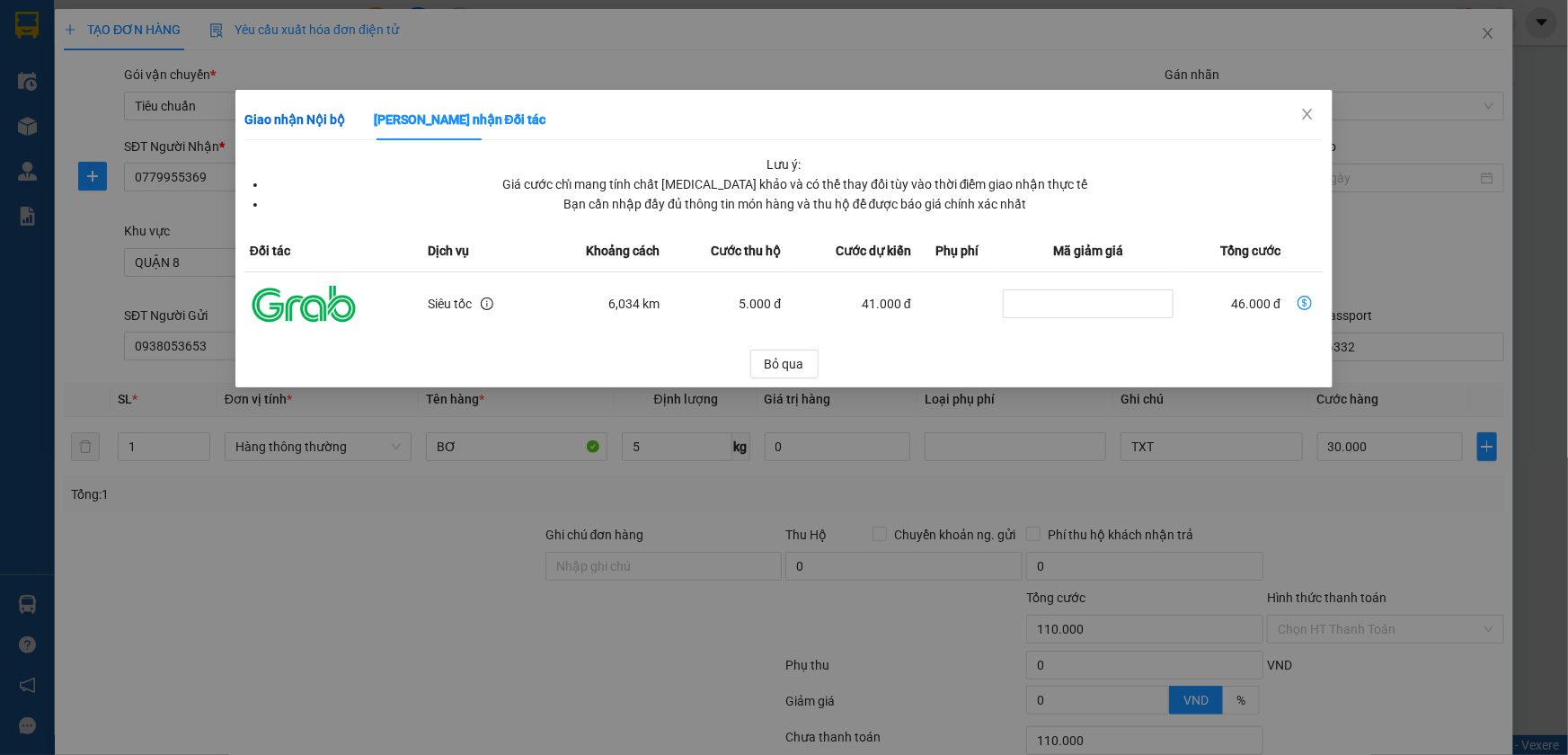
click at [309, 123] on b "Giao nhận Nội bộ" at bounding box center [294, 120] width 101 height 15
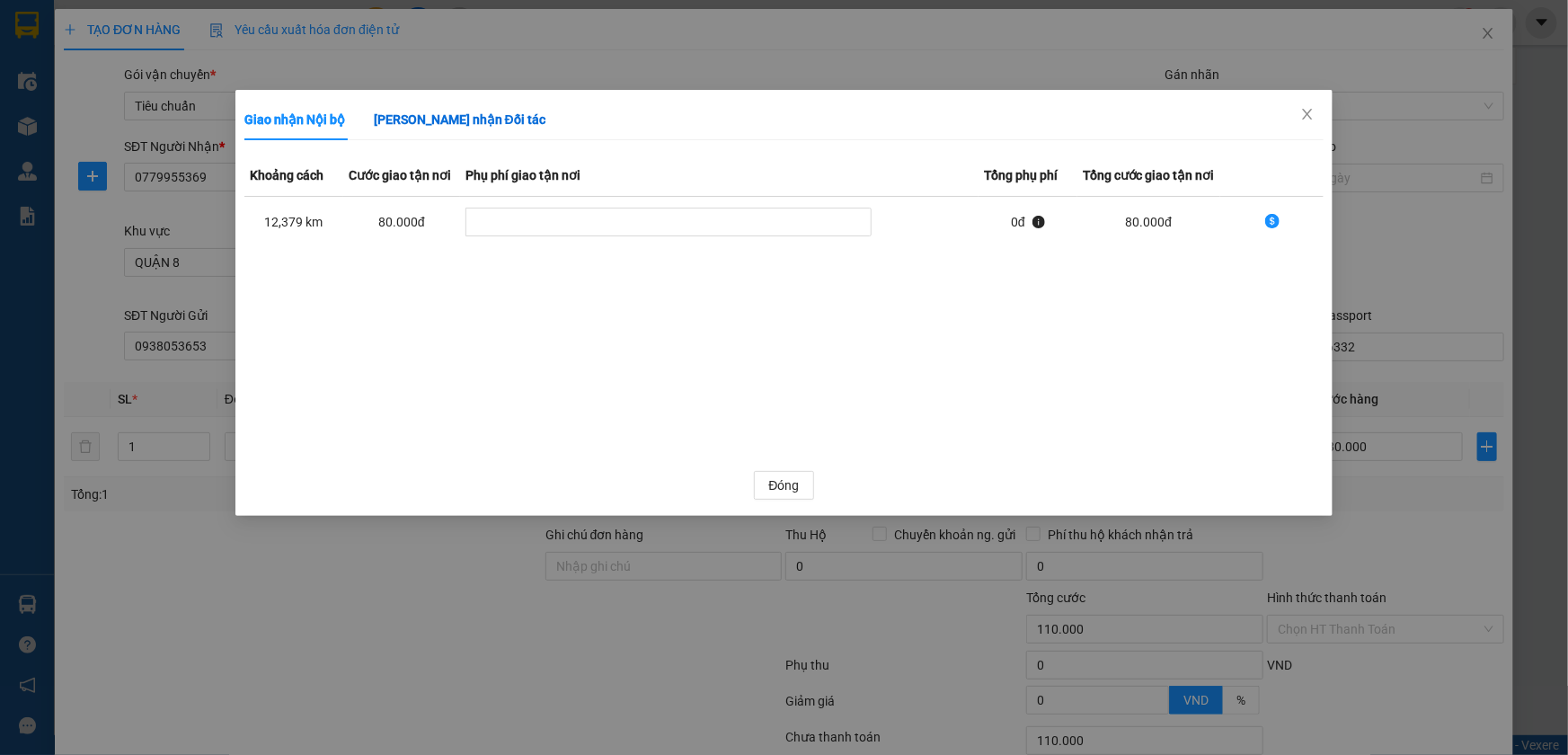
click at [395, 118] on b "[PERSON_NAME] nhận Đối tác" at bounding box center [460, 120] width 172 height 15
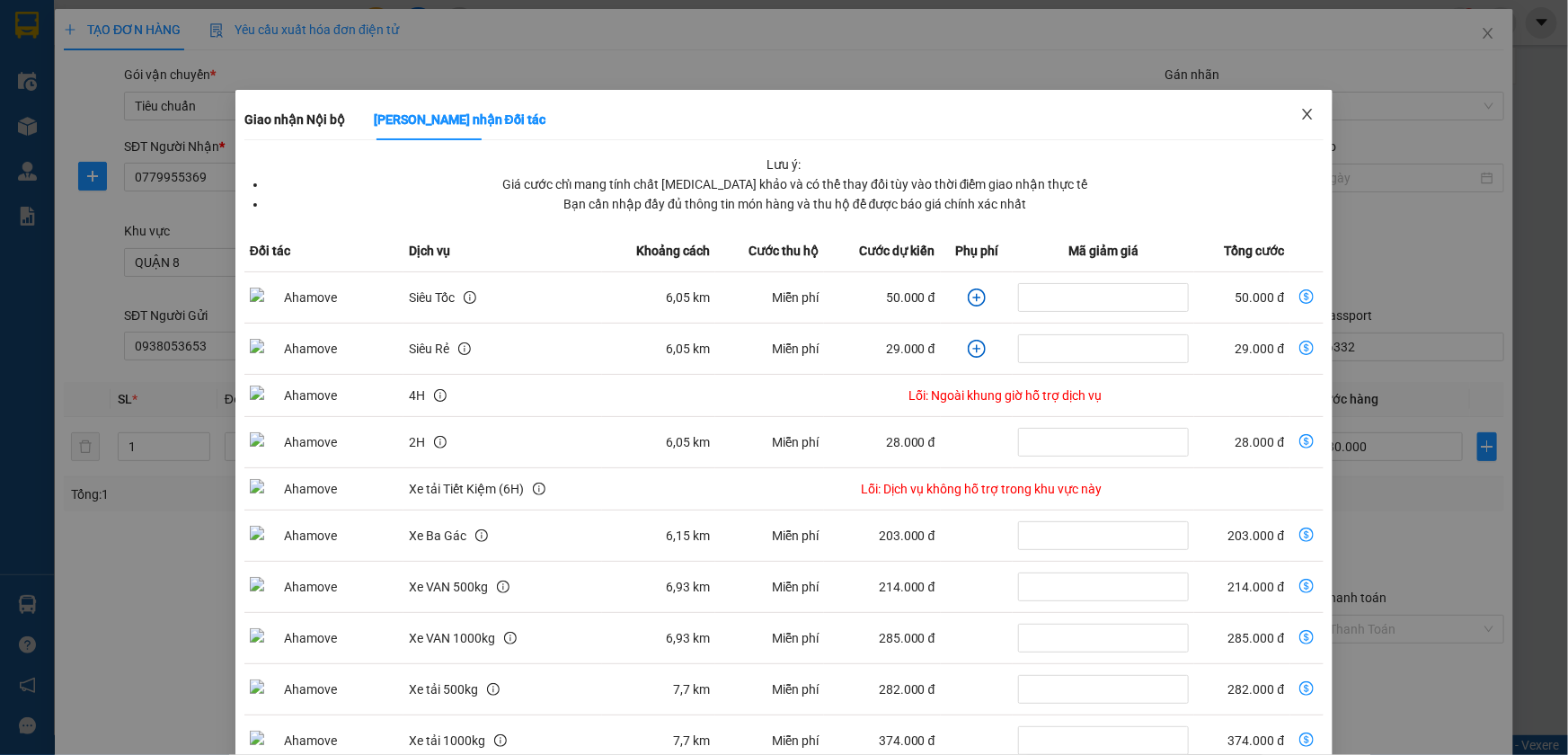
click at [1300, 108] on icon "close" at bounding box center [1308, 114] width 15 height 15
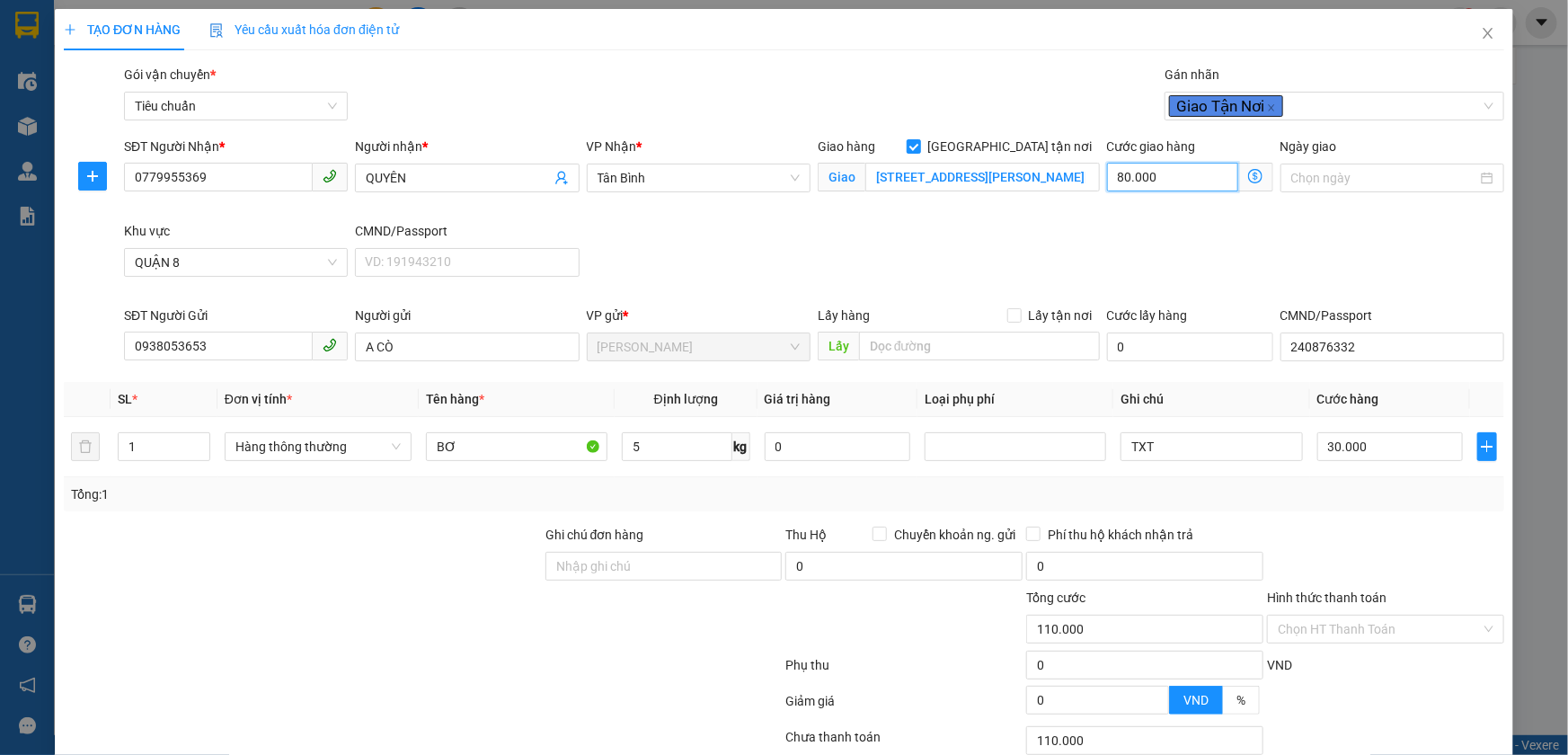
click at [1191, 173] on input "80.000" at bounding box center [1172, 176] width 131 height 29
type input "30.006"
type input "6"
type input "30.060"
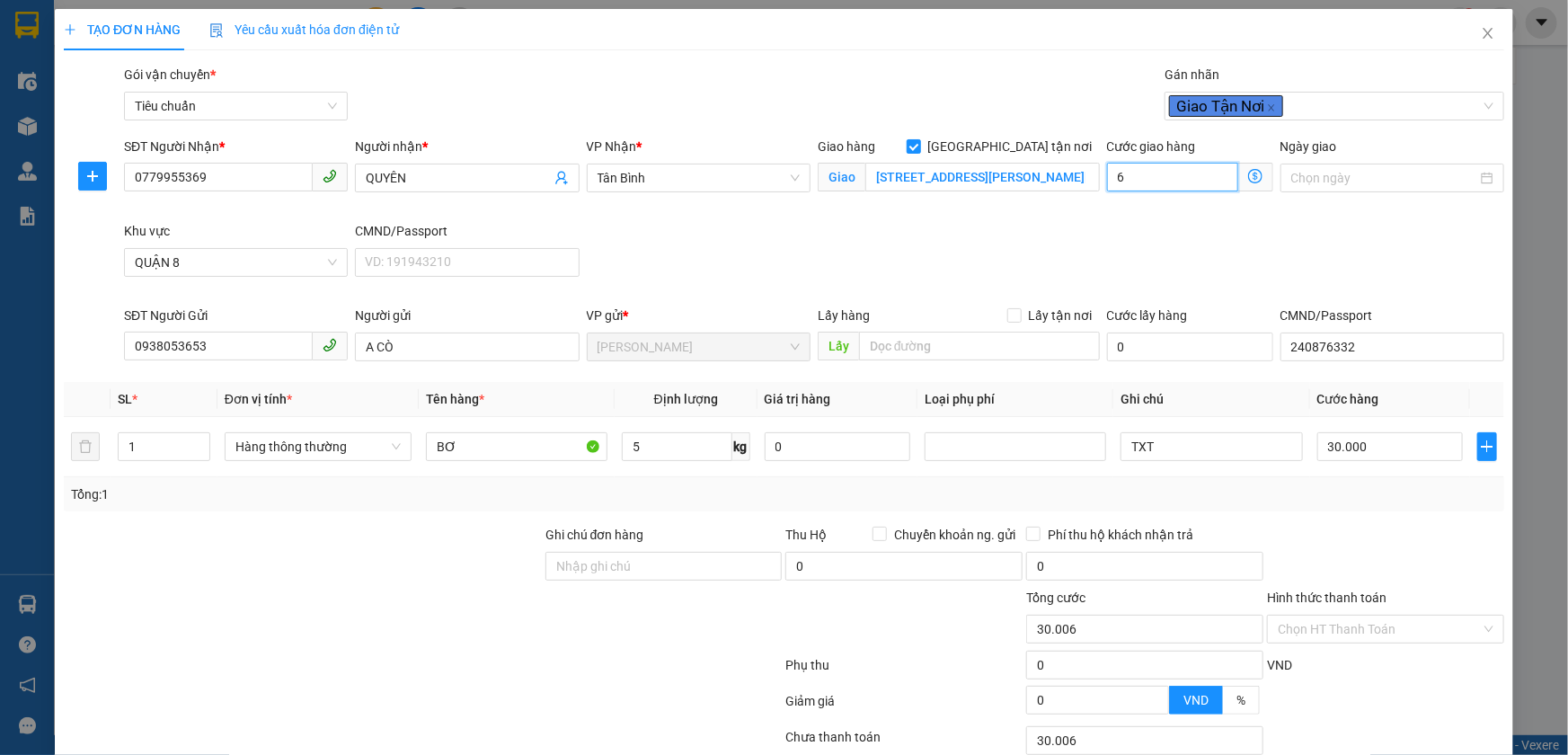
type input "30.060"
type input "60"
type input "90.000"
type input "60.000"
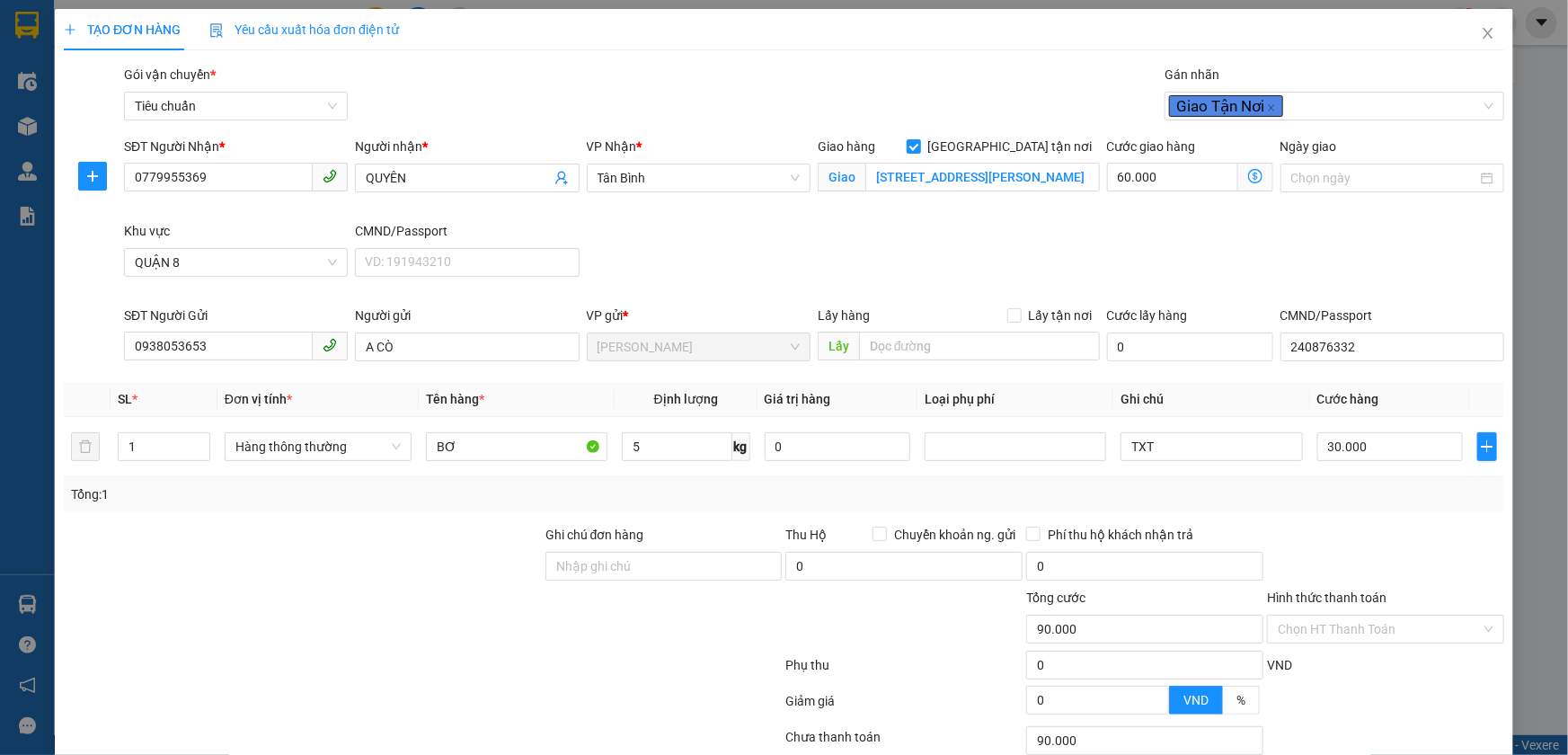
drag, startPoint x: 1284, startPoint y: 234, endPoint x: 1260, endPoint y: 252, distance: 30.0
click at [1280, 235] on div "SĐT Người Nhận * 0779955369 Người nhận * QUYÊN VP Nhận * [GEOGRAPHIC_DATA] hàng…" at bounding box center [813, 221] width 1387 height 169
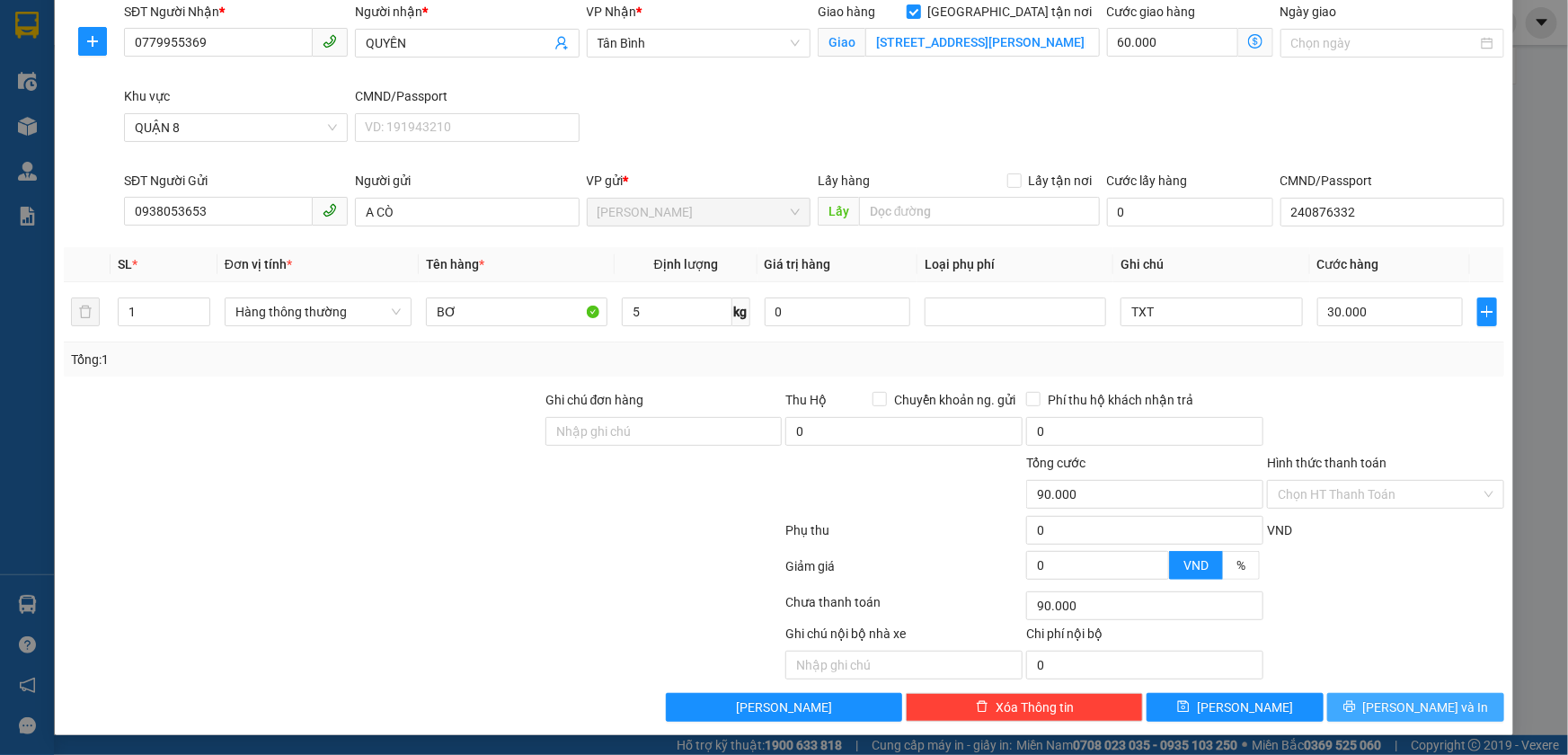
click at [1361, 694] on button "[PERSON_NAME] và In" at bounding box center [1416, 707] width 177 height 29
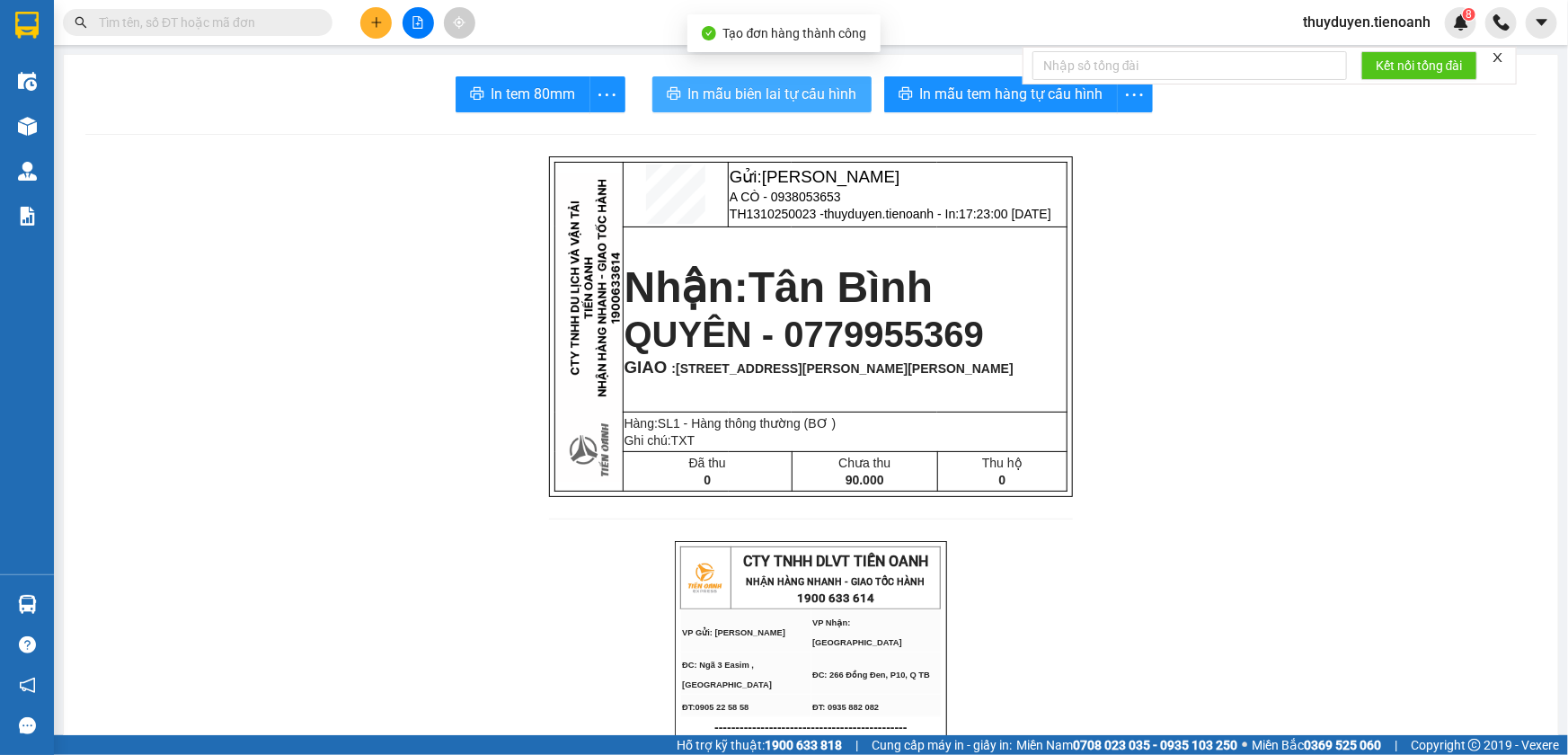
click at [828, 81] on button "In mẫu biên lai tự cấu hình" at bounding box center [762, 94] width 220 height 36
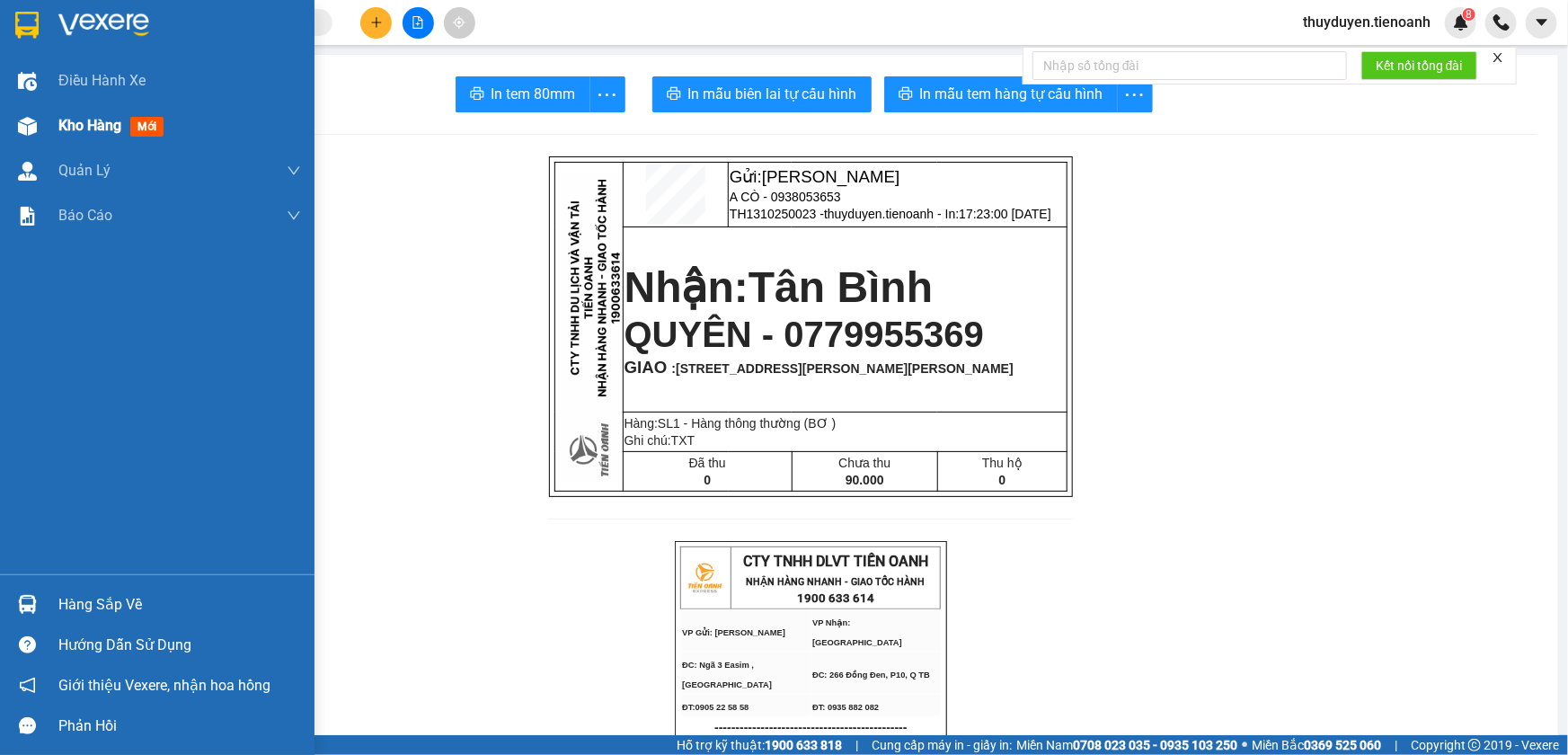
click at [96, 126] on span "Kho hàng" at bounding box center [90, 126] width 63 height 17
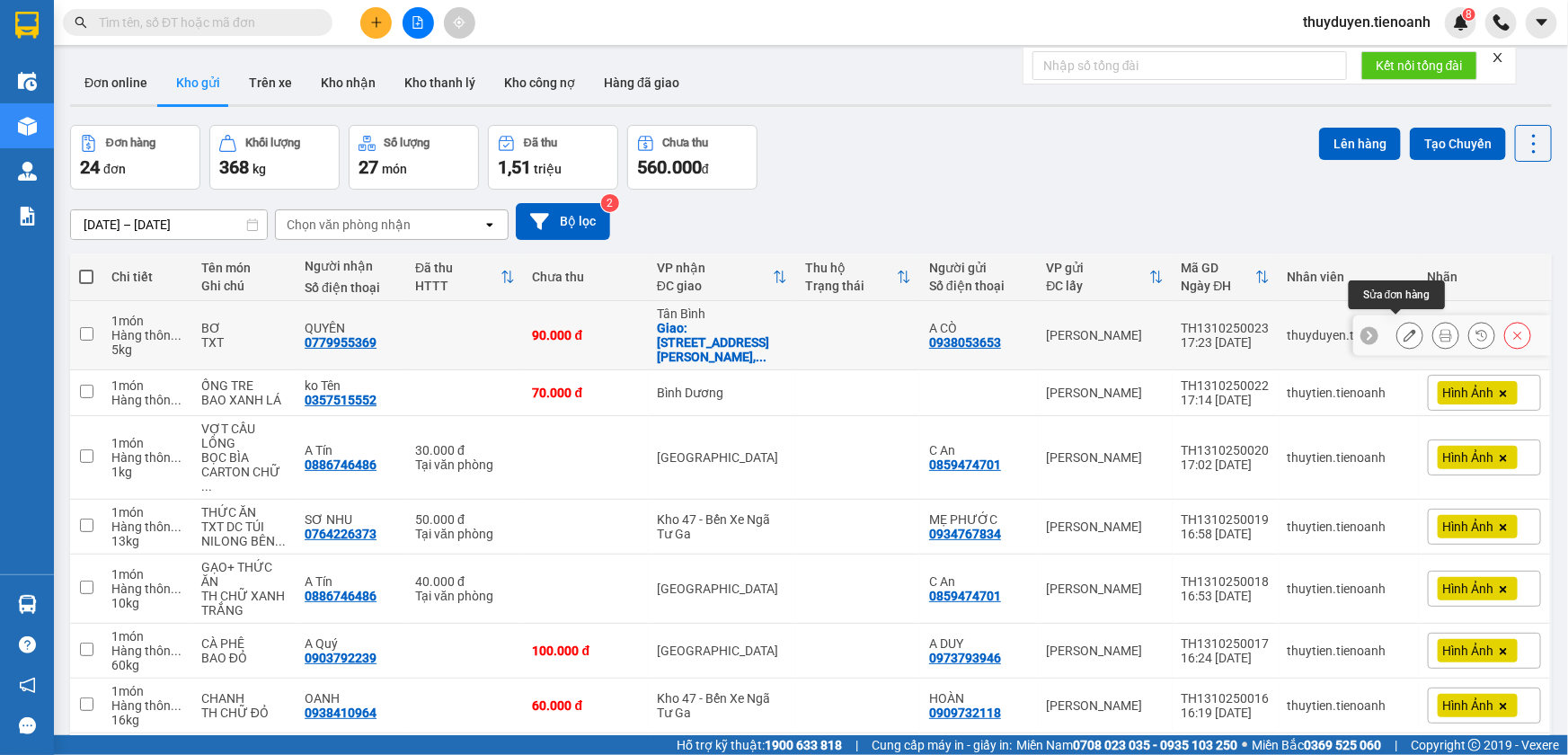
click at [1404, 329] on icon at bounding box center [1410, 335] width 13 height 13
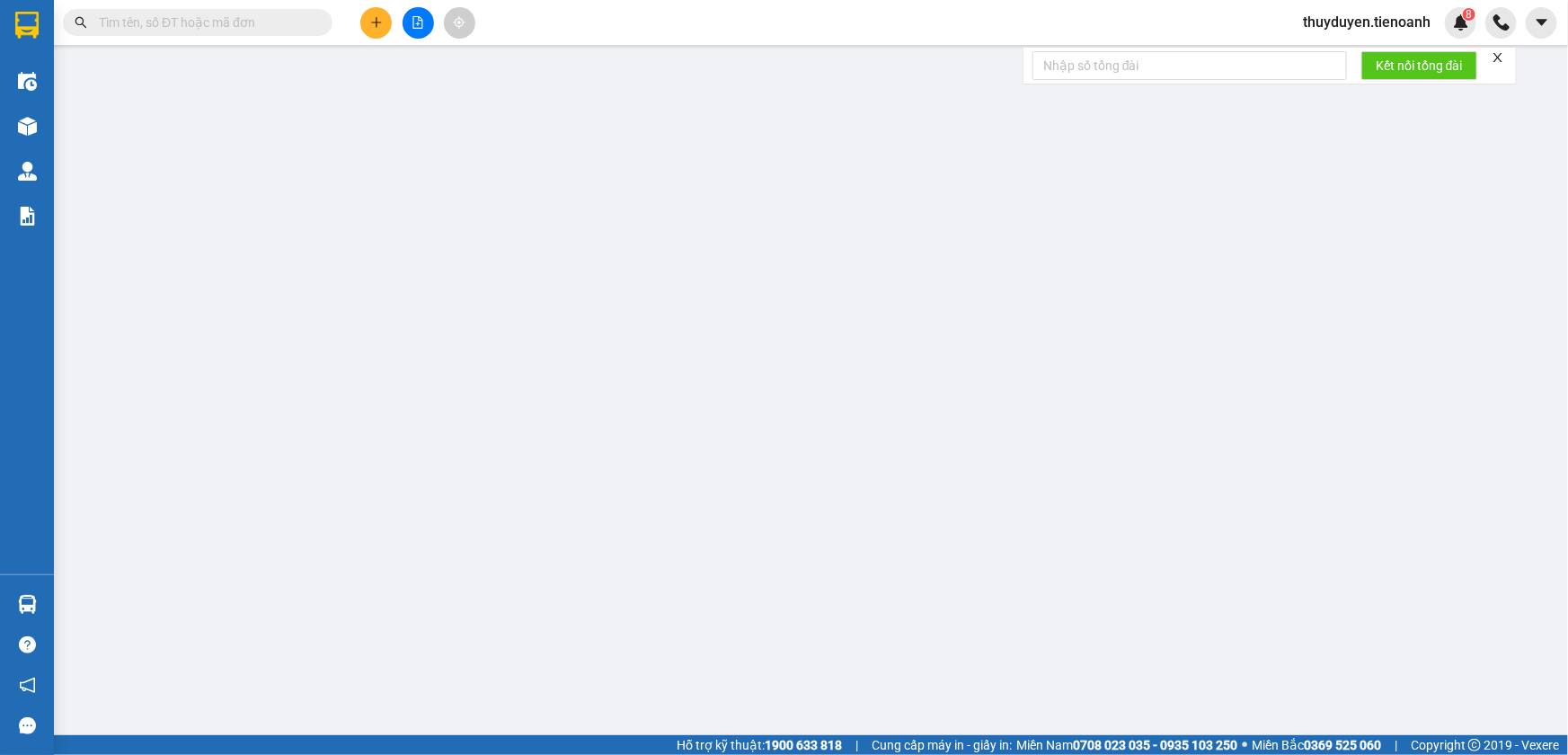
type input "0779955369"
type input "QUYÊN"
checkbox input "true"
type input "[STREET_ADDRESS][PERSON_NAME][PERSON_NAME]"
type input "0938053653"
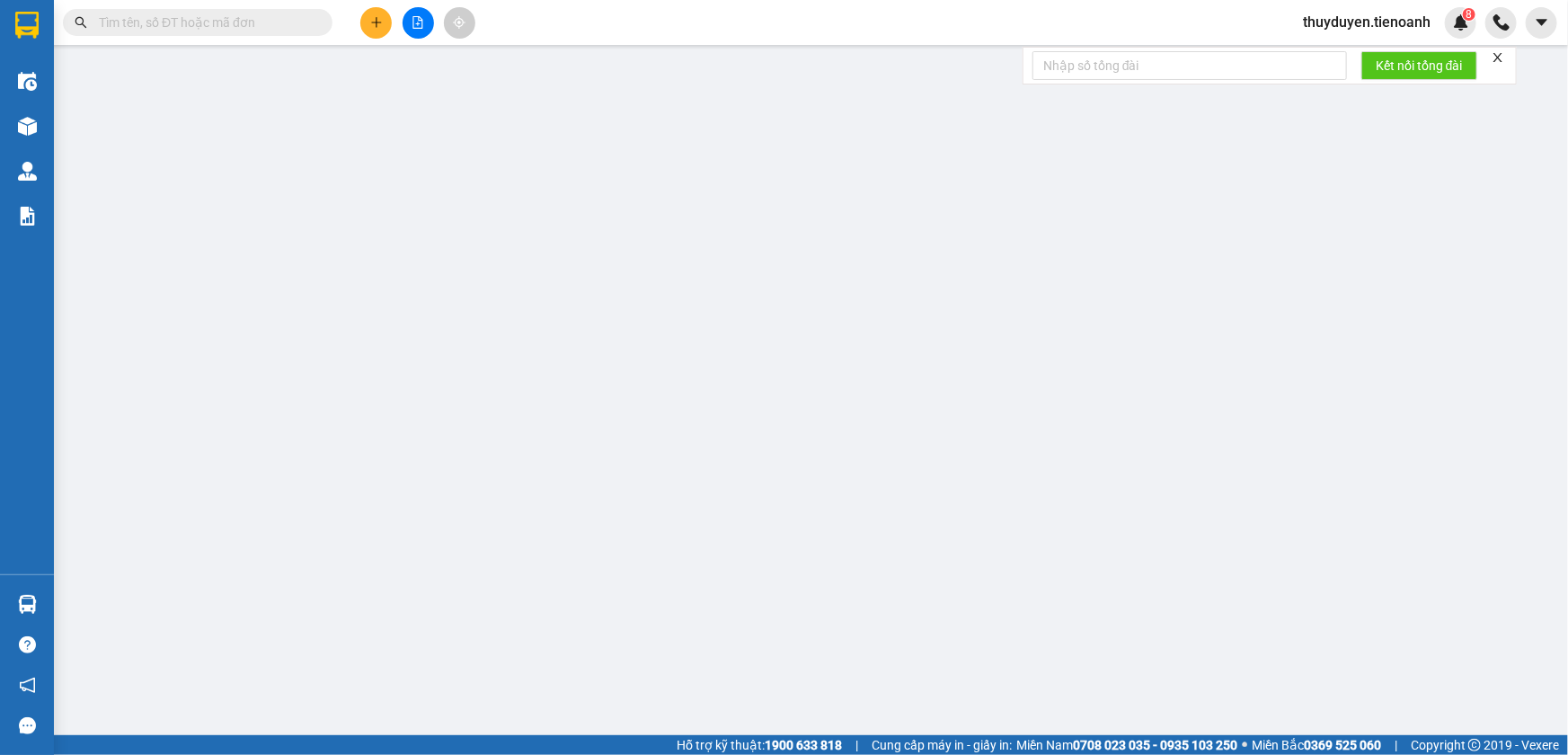
type input "A CÒ"
type input "240876332"
type input "0"
type input "90.000"
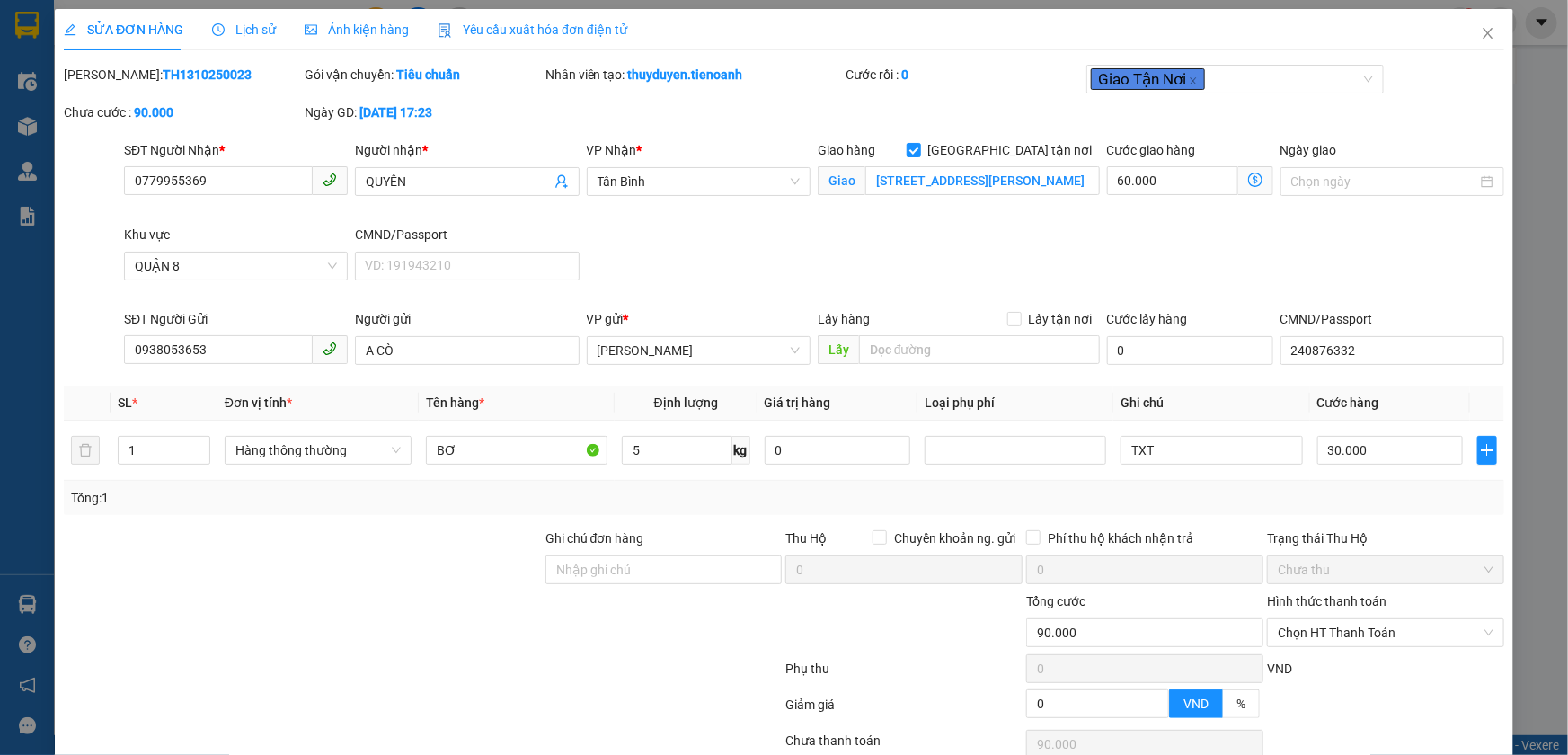
drag, startPoint x: 1327, startPoint y: 530, endPoint x: 1324, endPoint y: 573, distance: 43.1
click at [1326, 530] on div "Trạng thái Thu Hộ" at bounding box center [1385, 537] width 237 height 19
click at [1335, 629] on span "Chọn HT Thanh Toán" at bounding box center [1385, 632] width 216 height 27
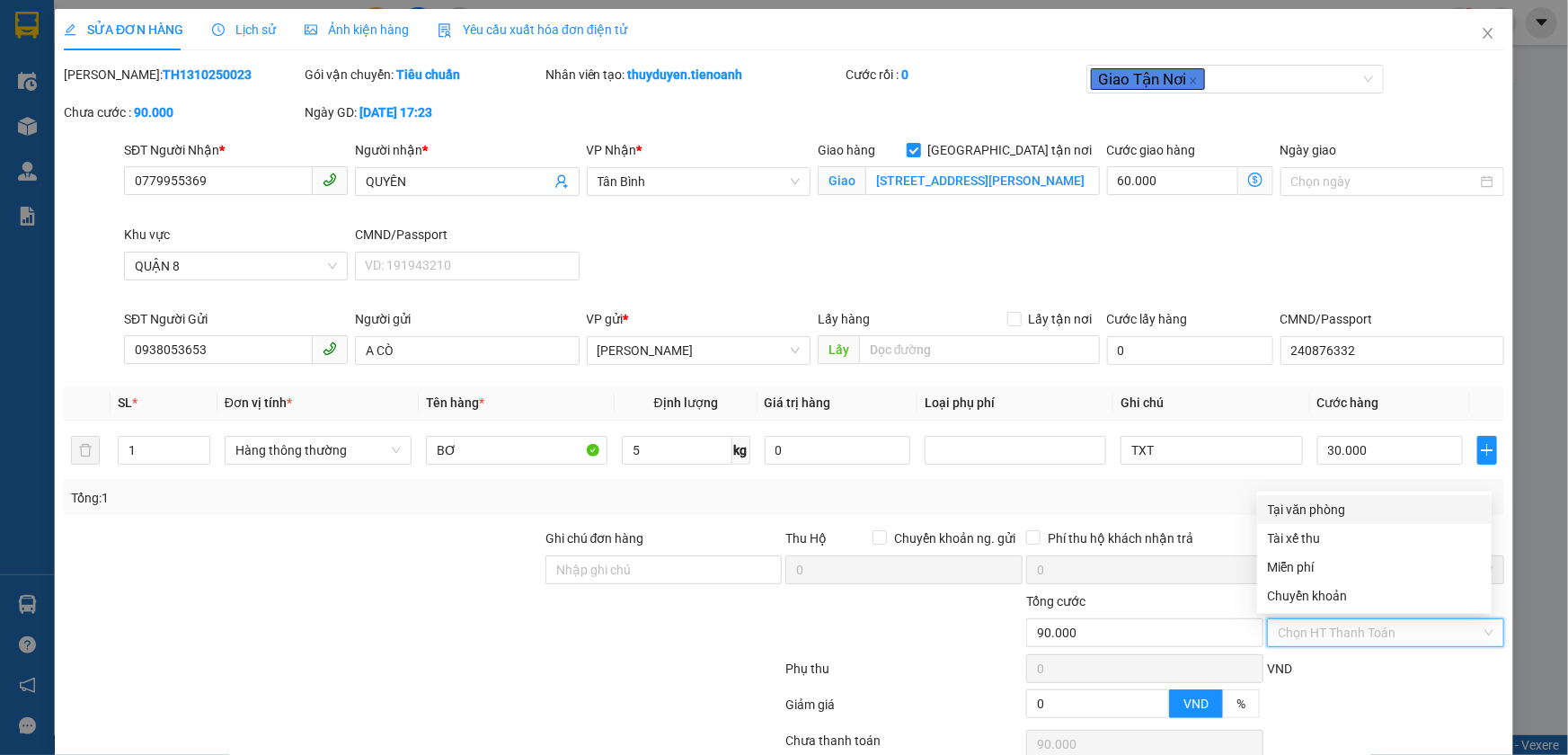
click at [1303, 512] on div "Tại văn phòng" at bounding box center [1374, 509] width 213 height 19
type input "0"
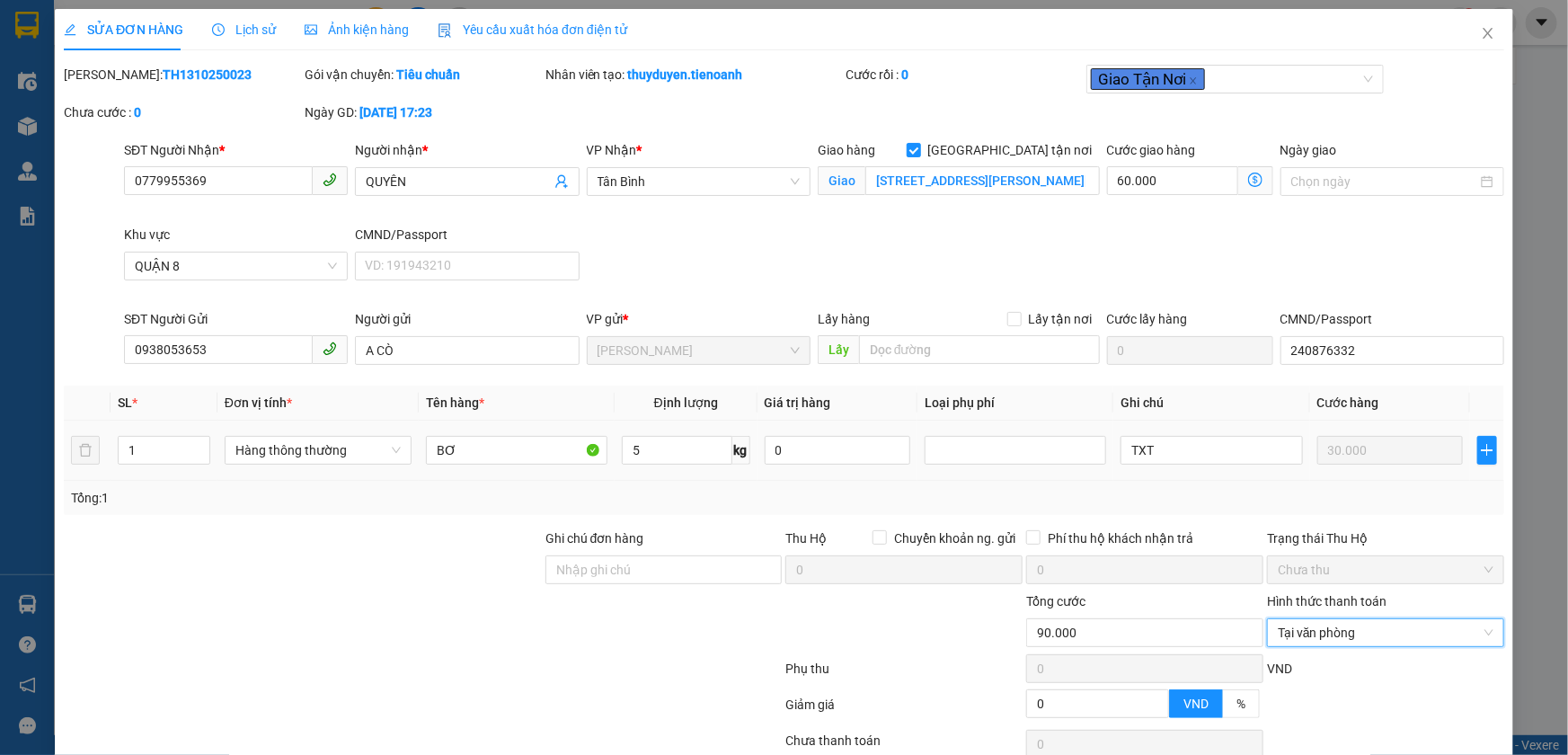
scroll to position [138, 0]
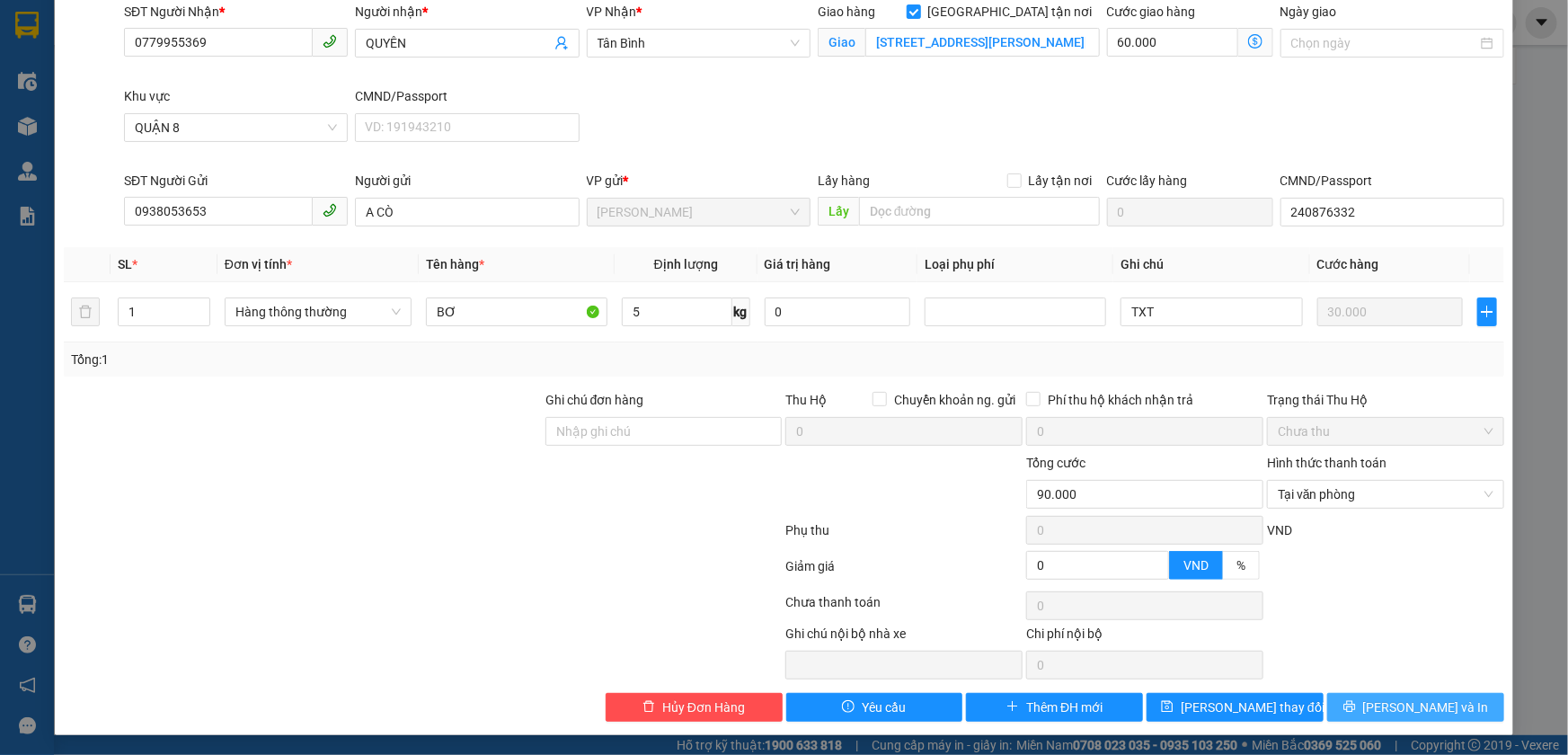
click at [1347, 700] on button "[PERSON_NAME] và In" at bounding box center [1416, 707] width 177 height 29
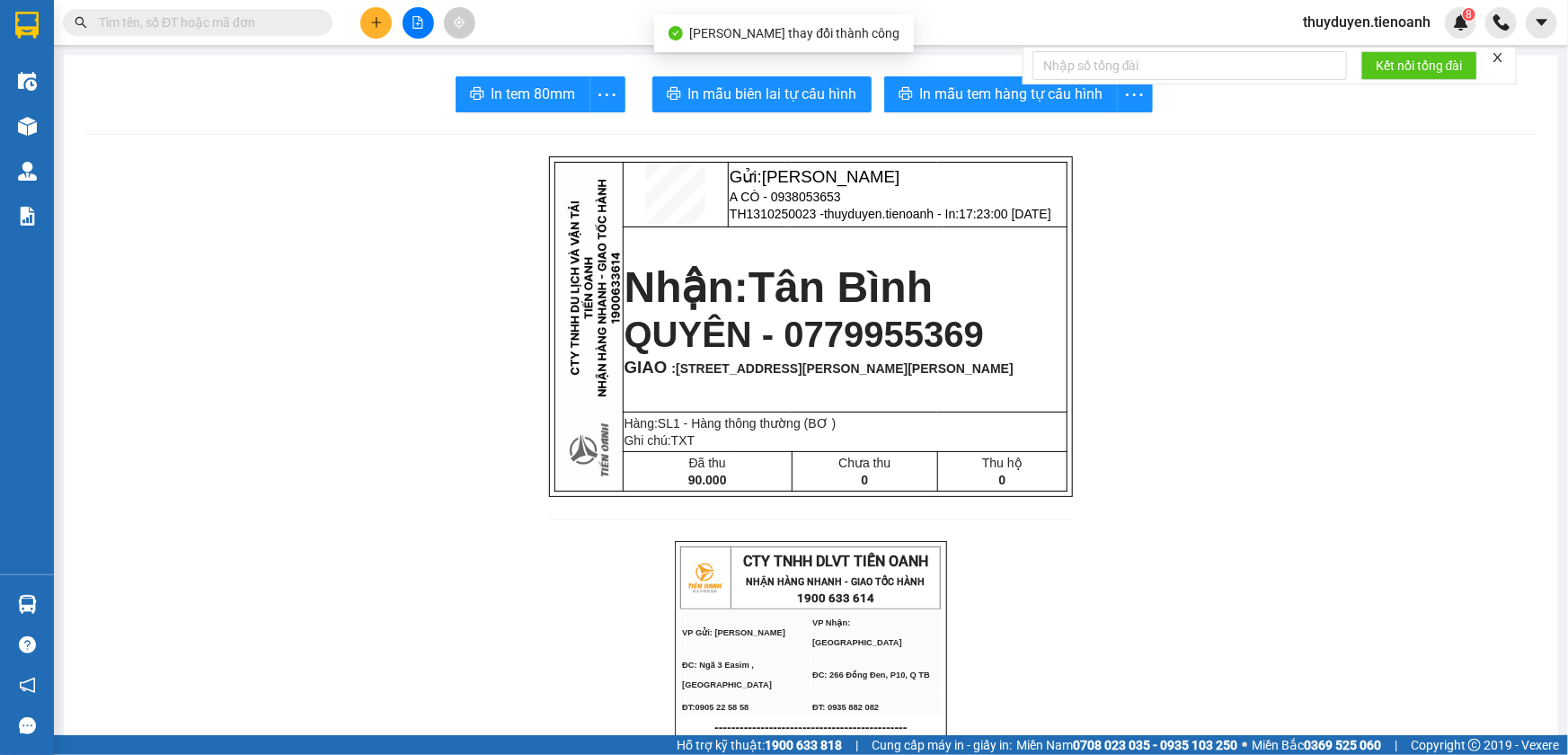
click at [798, 83] on span "In mẫu biên lai tự cấu hình" at bounding box center [772, 94] width 169 height 22
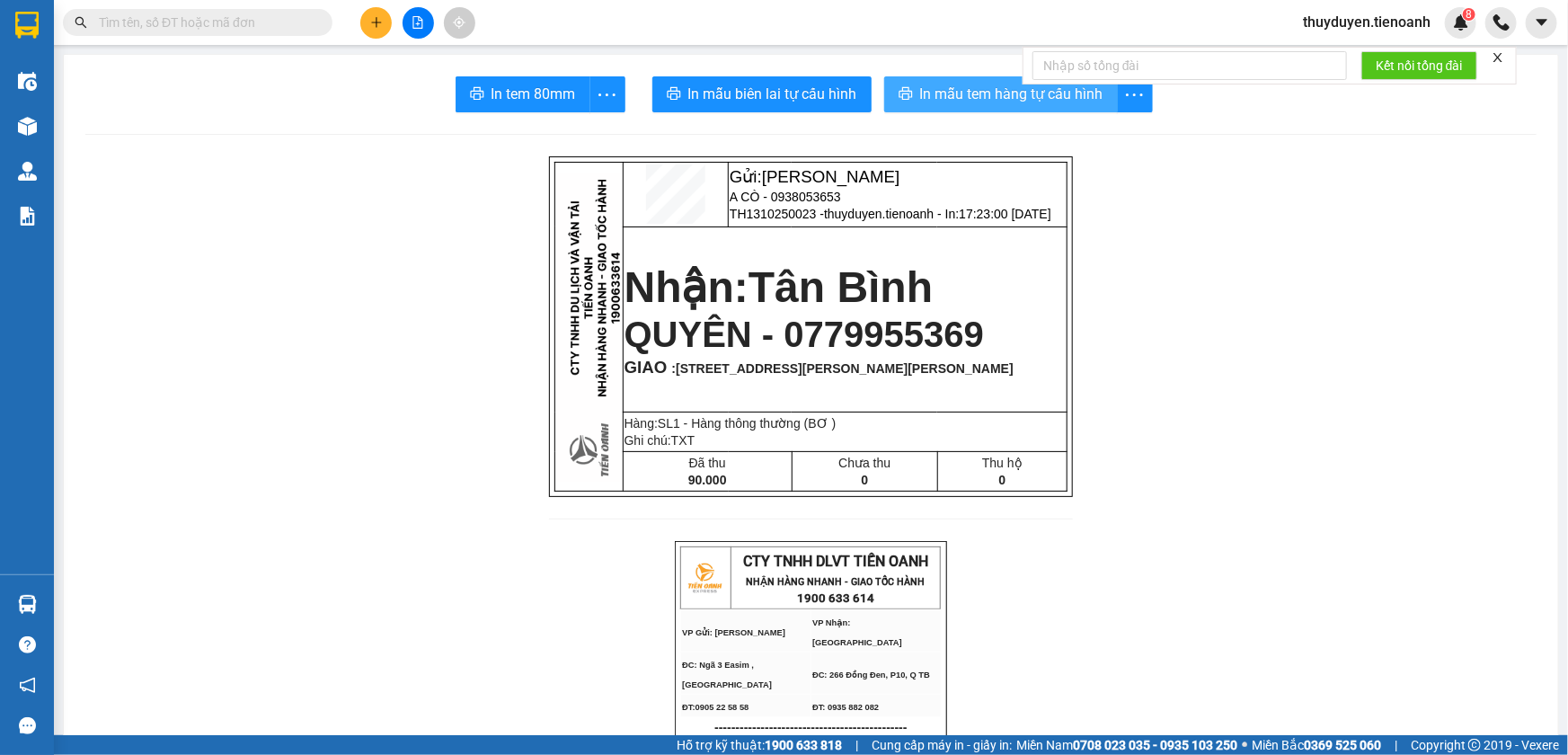
click at [996, 87] on span "In mẫu tem hàng tự cấu hình" at bounding box center [1011, 94] width 184 height 22
click at [1318, 16] on span "thuyduyen.tienoanh" at bounding box center [1366, 22] width 156 height 22
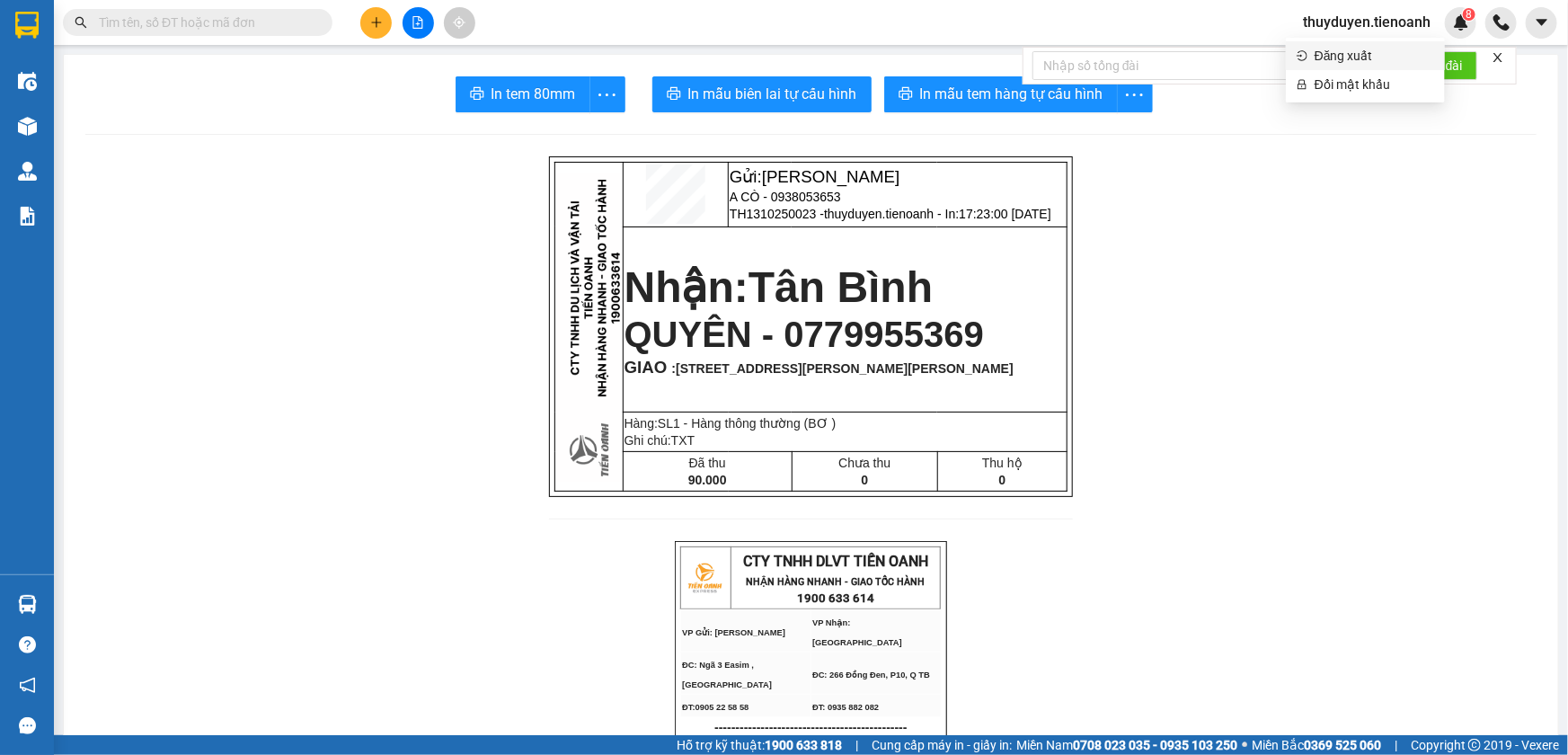
click at [1325, 58] on span "Đăng xuất" at bounding box center [1373, 55] width 119 height 19
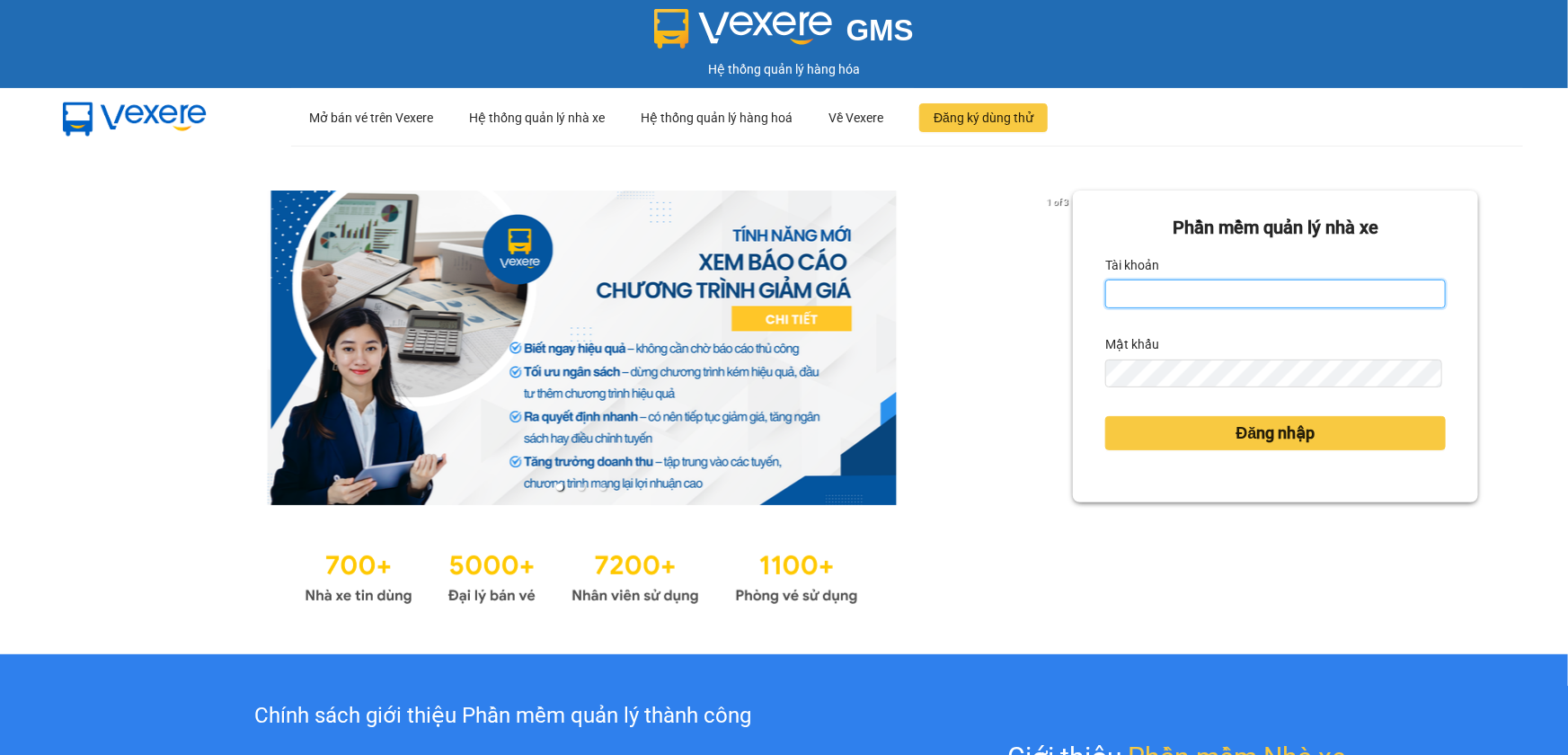
type input "thuyduyen.tienoanh"
click at [1225, 287] on input "thuyduyen.tienoanh" at bounding box center [1275, 294] width 341 height 29
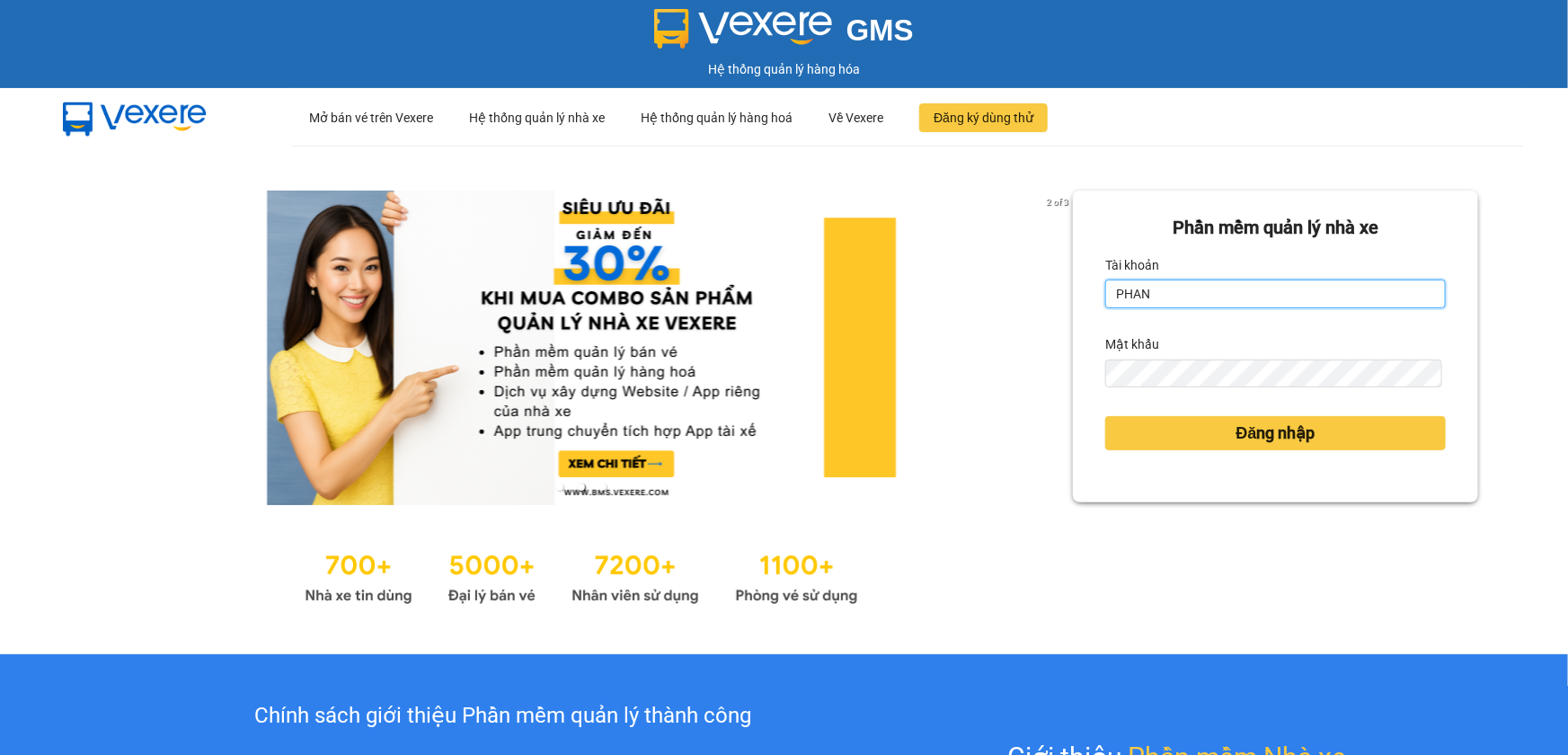
type input "phanoanh.tienoanh"
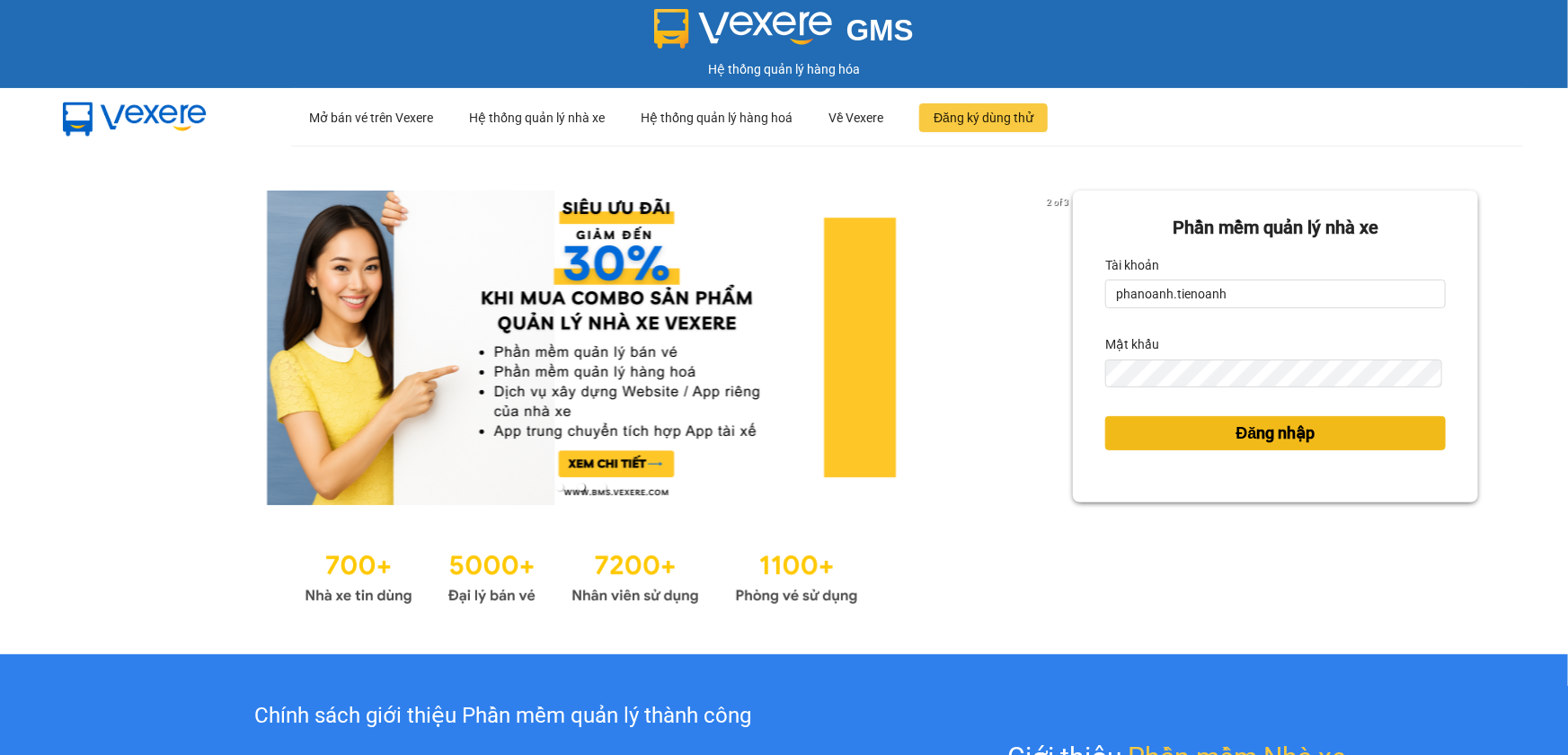
click at [1258, 437] on span "Đăng nhập" at bounding box center [1275, 433] width 79 height 25
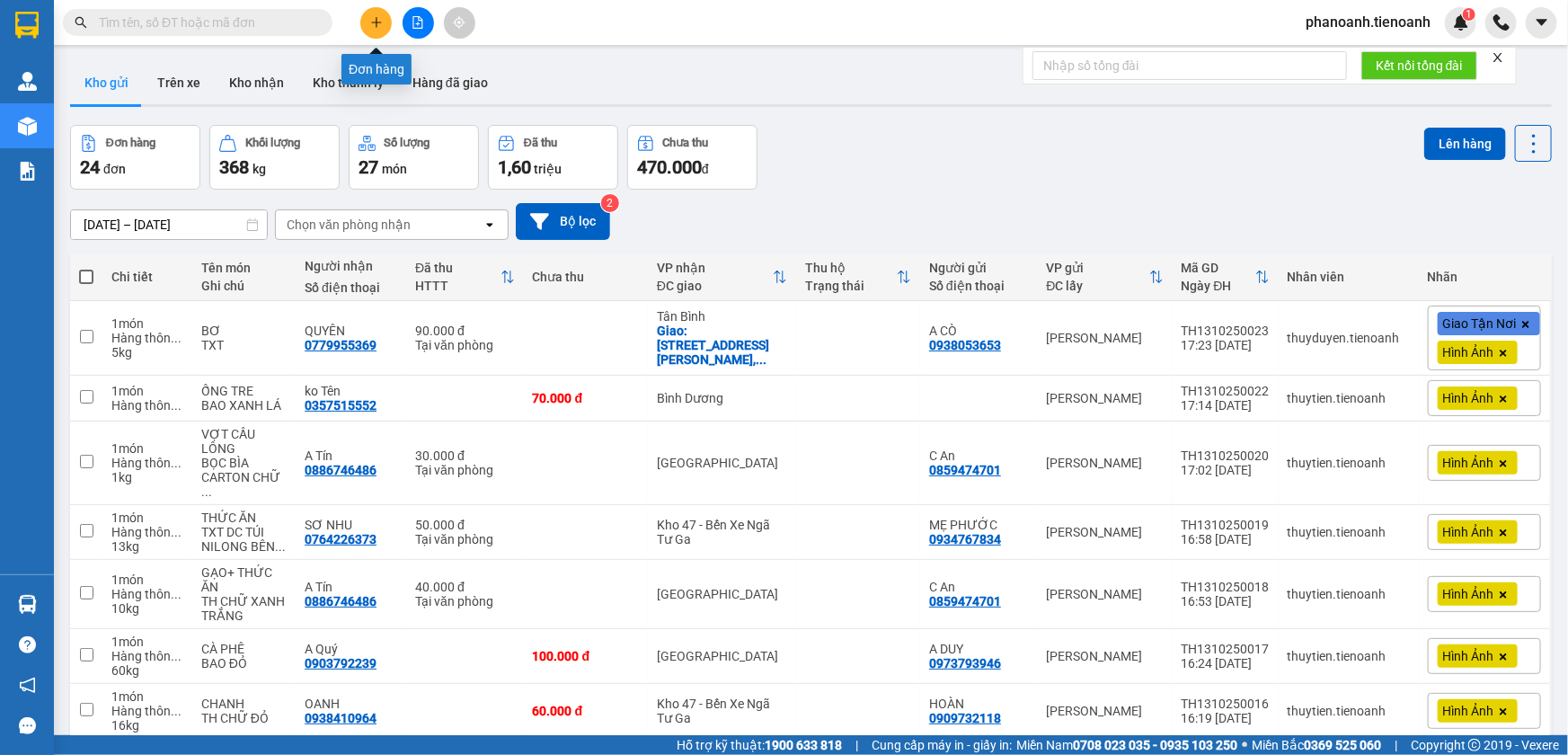
click at [362, 26] on button at bounding box center [376, 23] width 31 height 31
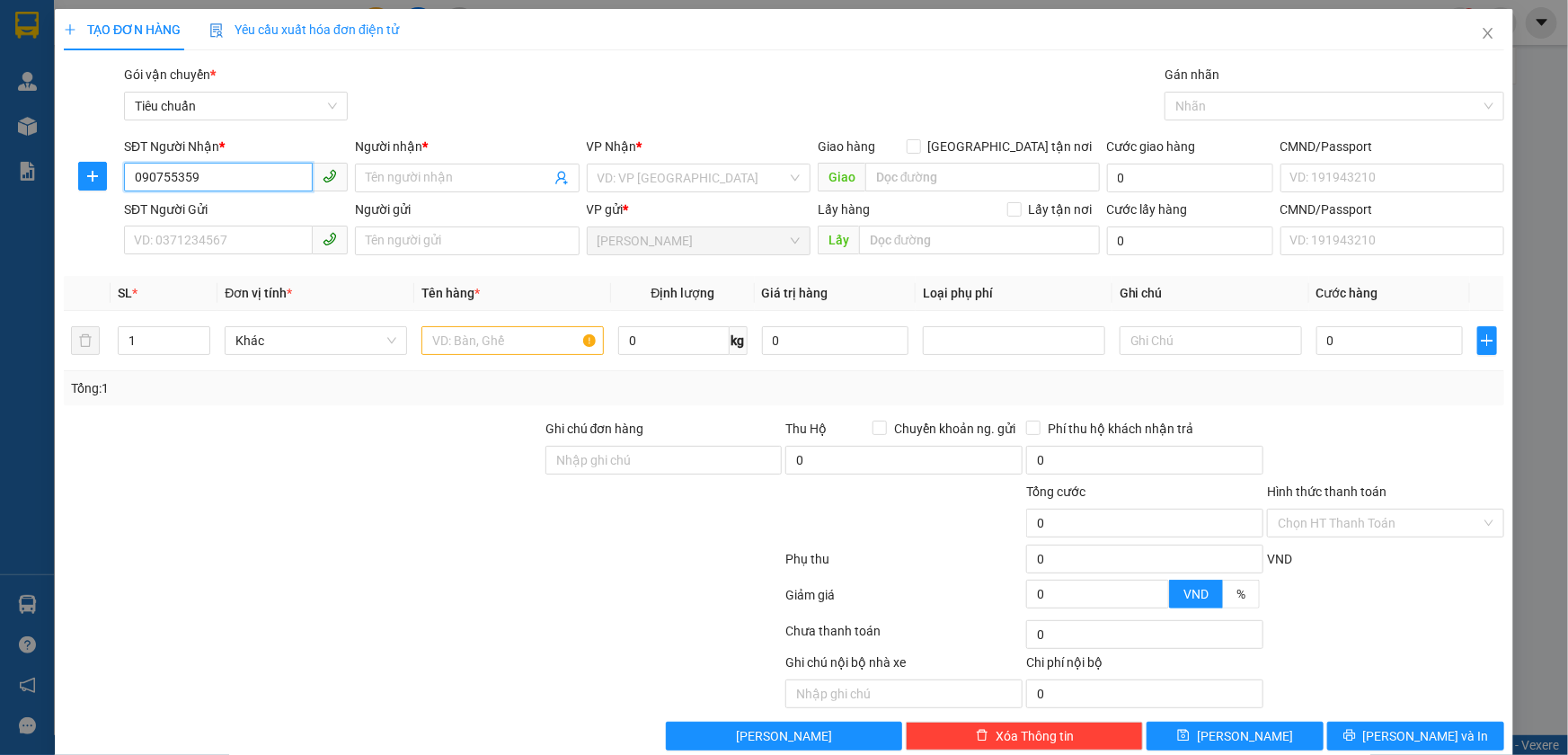
type input "0907553593"
click at [259, 221] on div "0907553593 - TRUNG" at bounding box center [233, 213] width 200 height 19
type input "TRUNG"
type input "900.000"
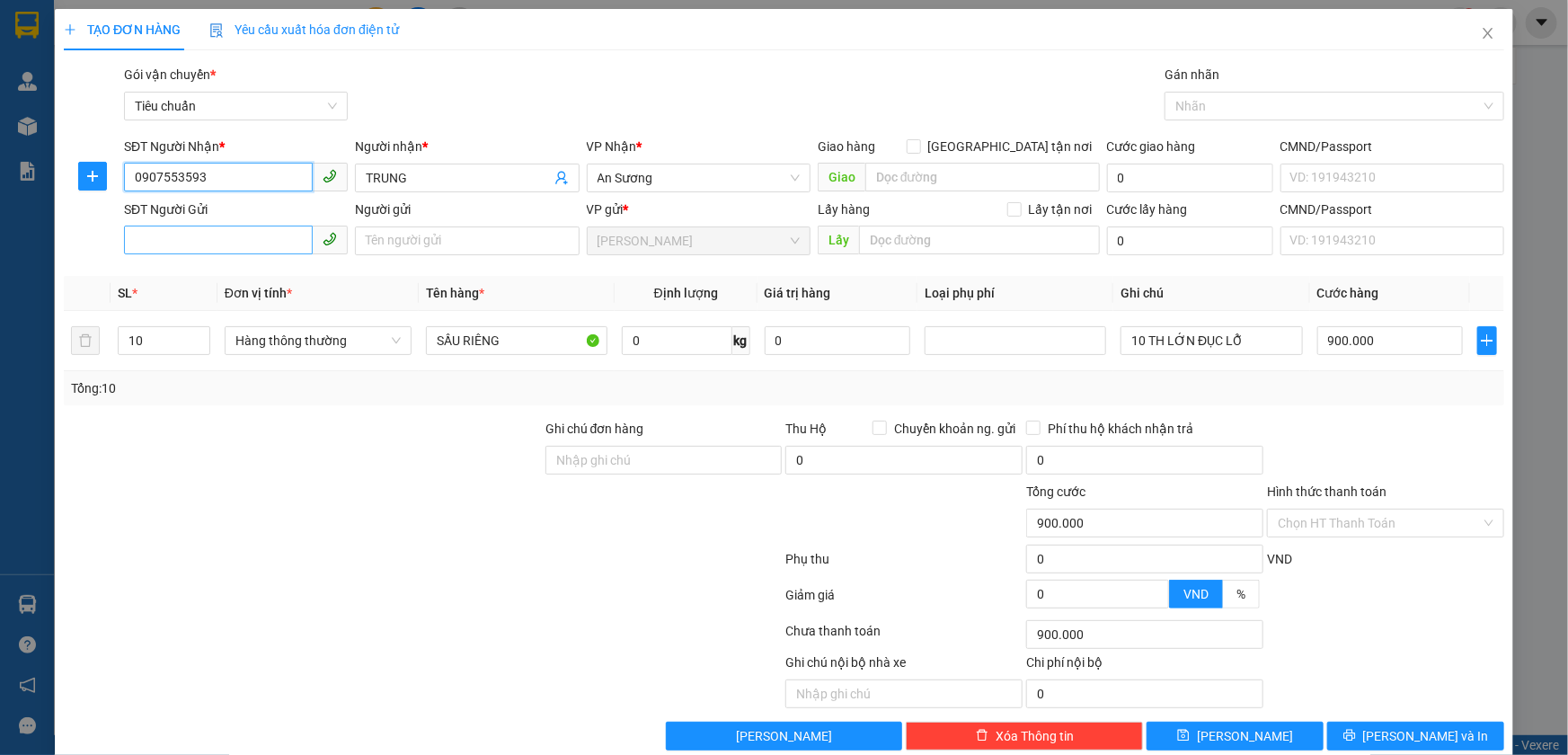
type input "0907553593"
click at [188, 238] on input "SĐT Người Gửi" at bounding box center [218, 239] width 188 height 29
drag, startPoint x: 241, startPoint y: 275, endPoint x: 269, endPoint y: 356, distance: 85.7
click at [241, 275] on div "0962777781 - C TRINH" at bounding box center [233, 276] width 200 height 19
type input "0962777781"
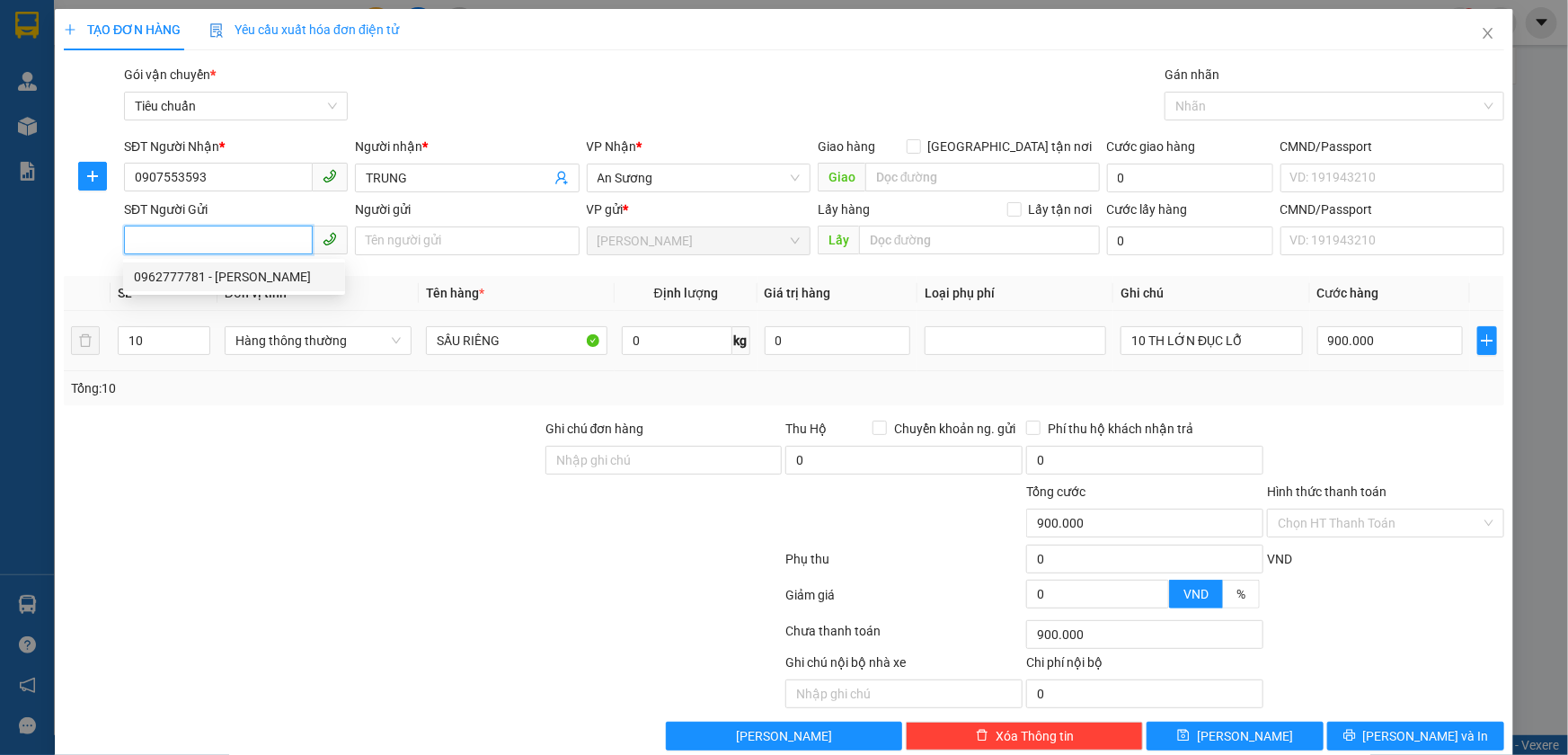
type input "C TRINH"
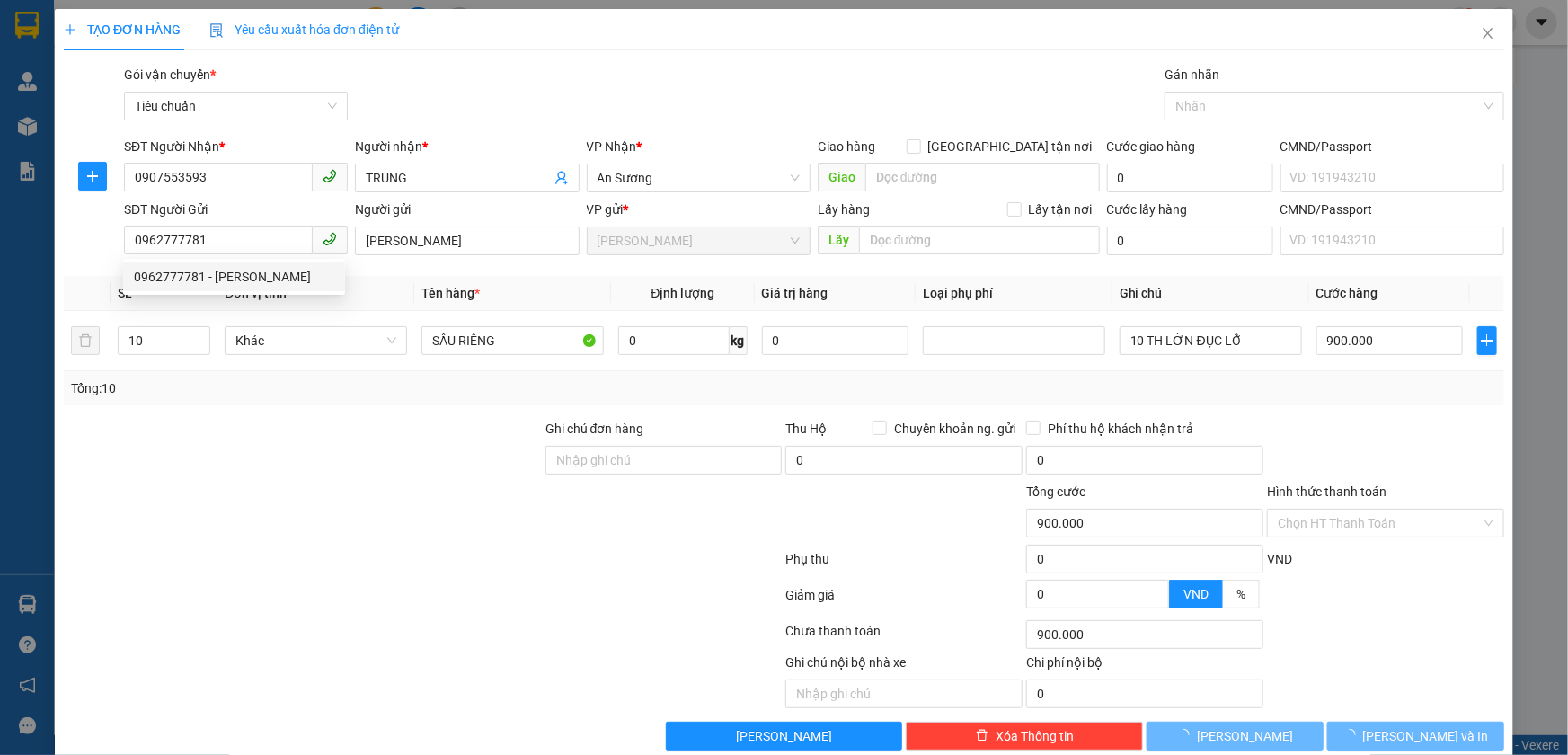
click at [374, 512] on div at bounding box center [303, 513] width 482 height 63
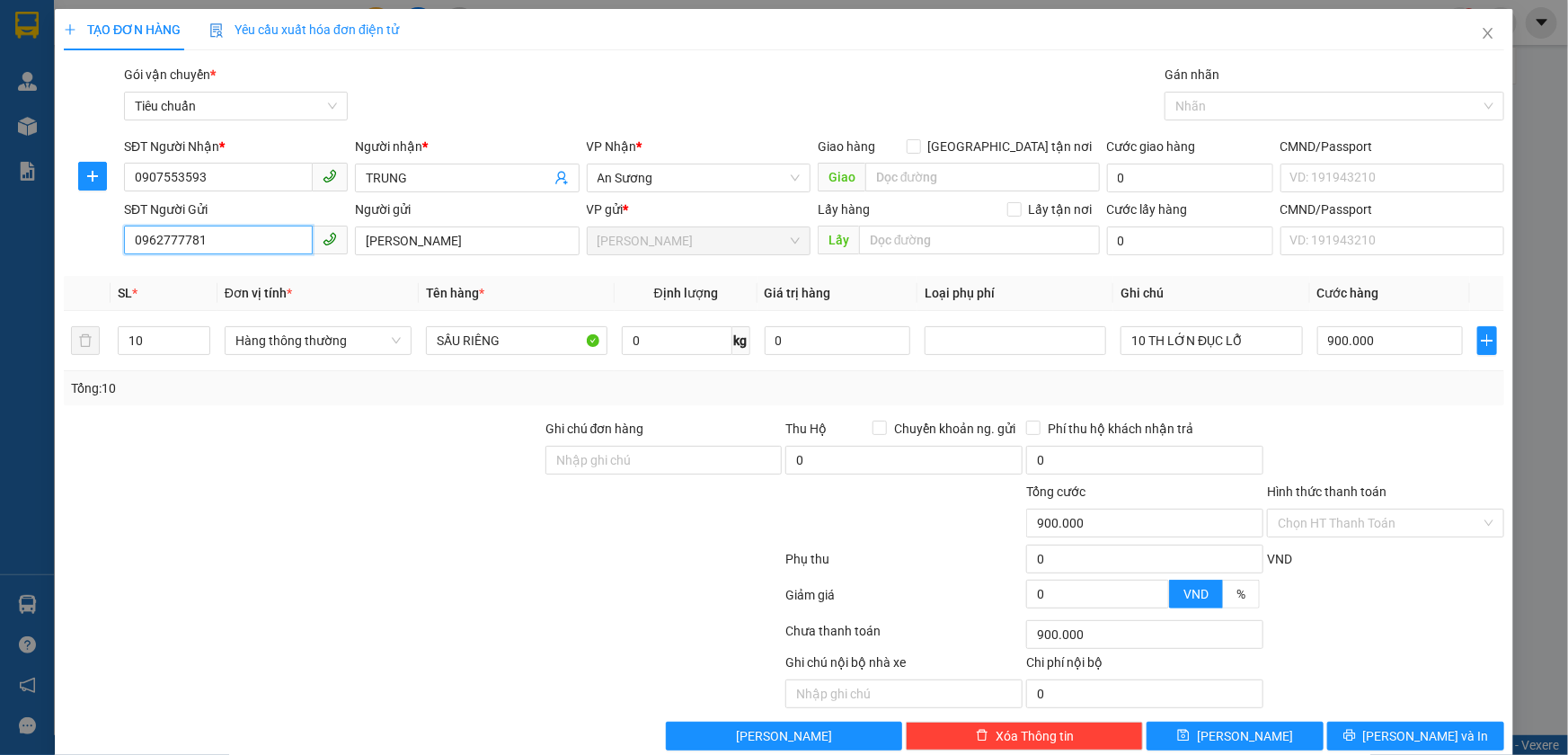
click at [227, 237] on input "0962777781" at bounding box center [218, 239] width 188 height 29
type input "0961777716"
click at [332, 288] on div "0961777716 - A PHI" at bounding box center [233, 276] width 221 height 29
type input "A PHI"
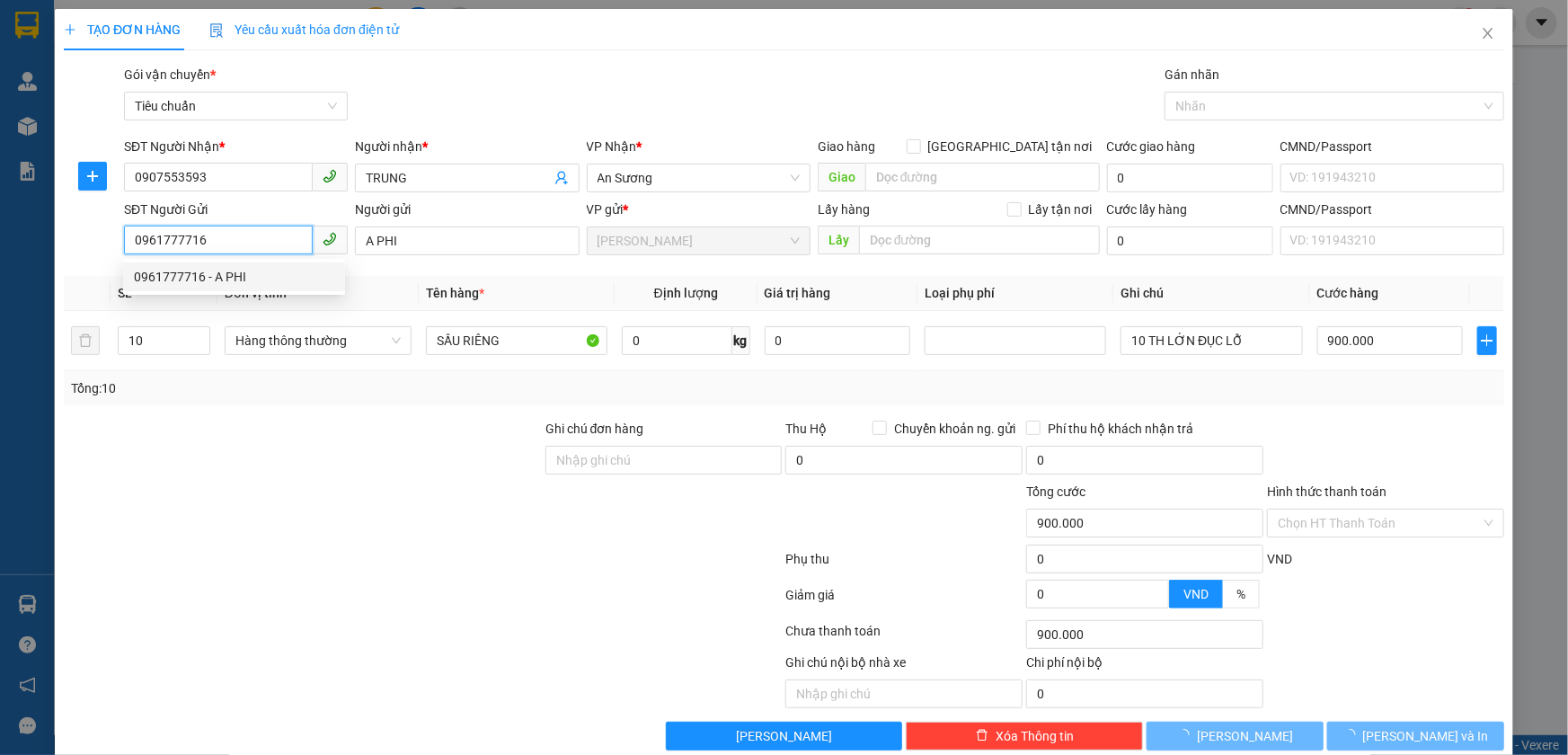
type input "0961777716"
click at [323, 403] on div "Tổng: 10" at bounding box center [784, 388] width 1440 height 34
type input "180.000"
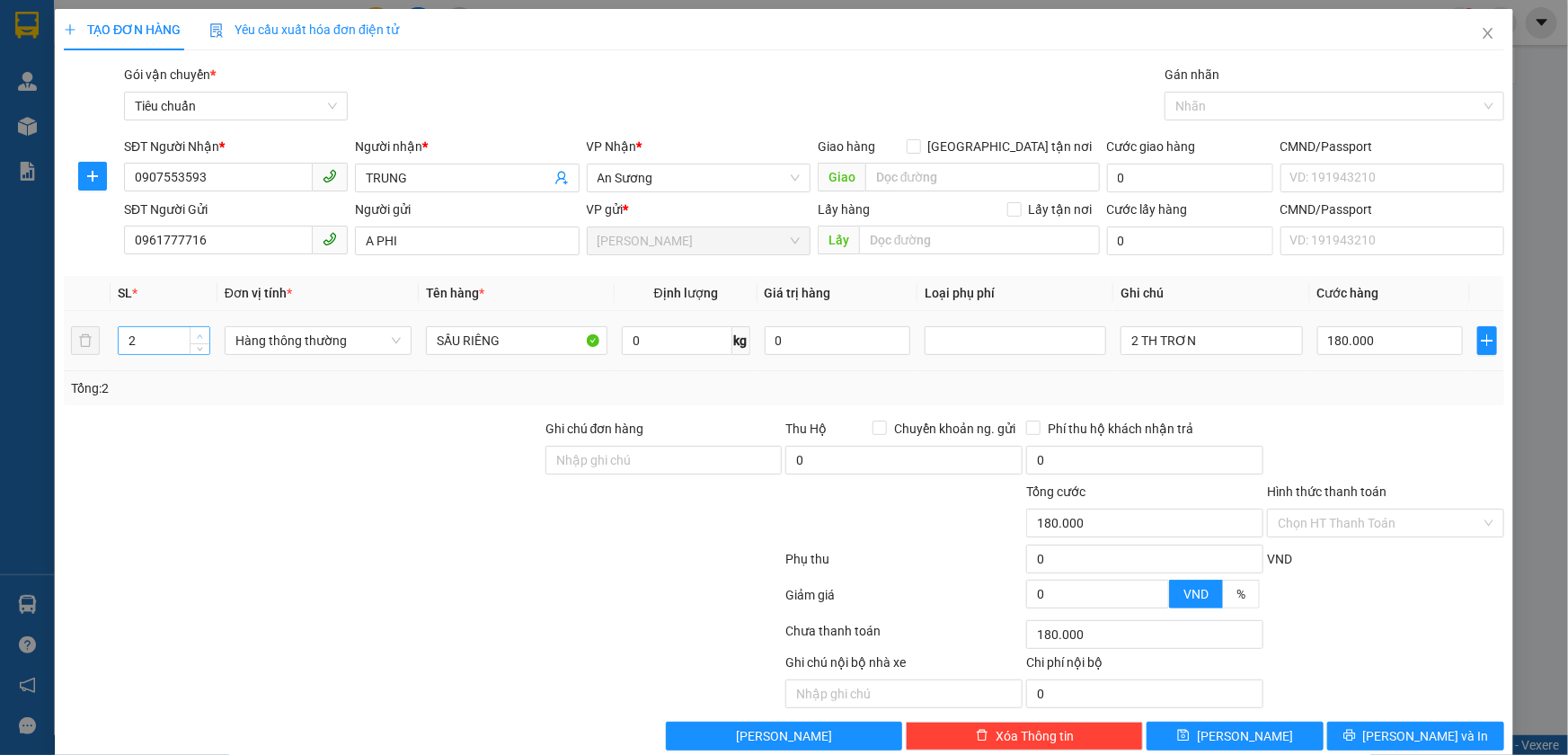
click at [197, 333] on icon "up" at bounding box center [199, 336] width 6 height 6
type input "3"
click at [212, 422] on div at bounding box center [303, 450] width 482 height 63
type input "0"
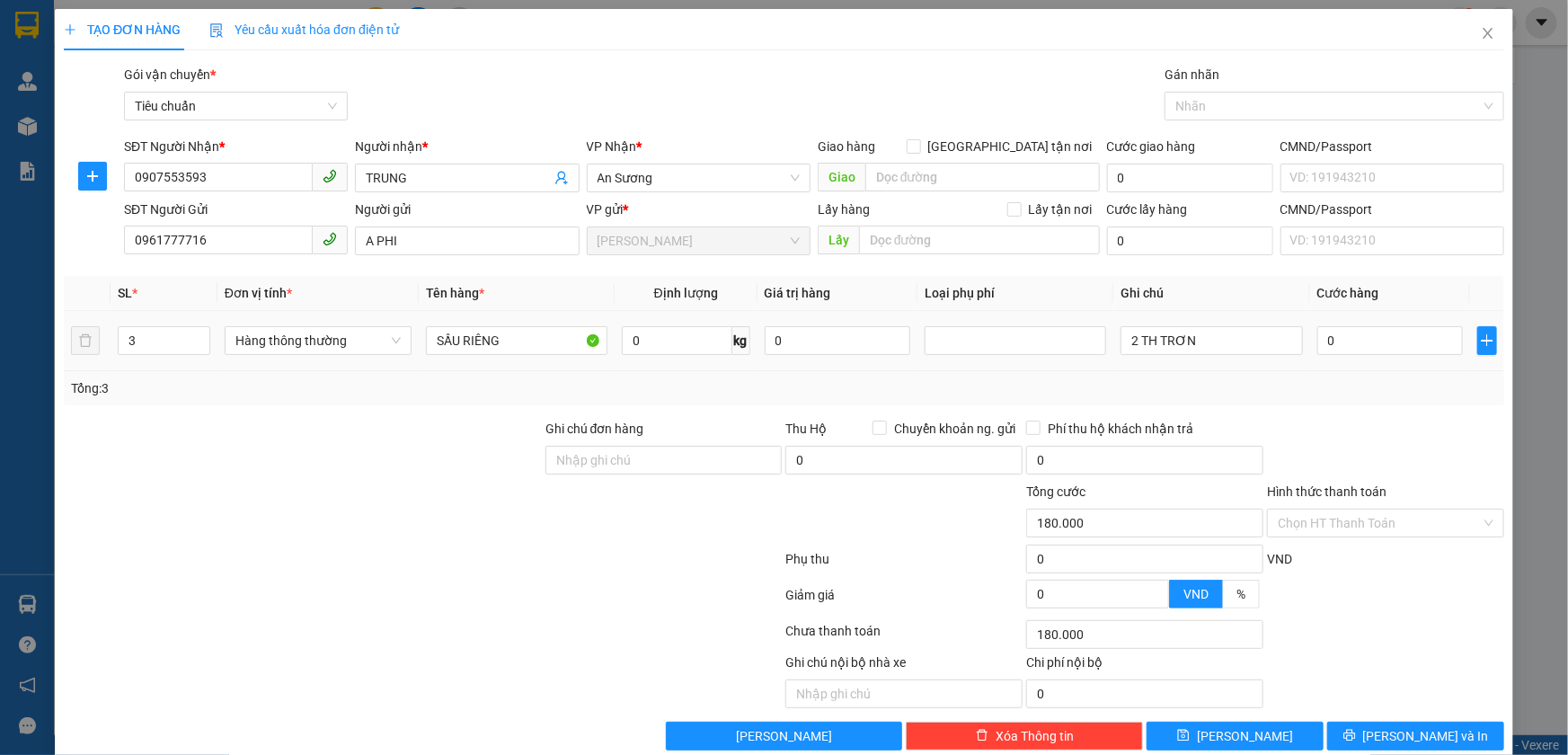
type input "0"
click at [643, 344] on input "0" at bounding box center [677, 340] width 111 height 29
click at [652, 344] on input "0" at bounding box center [677, 340] width 111 height 29
click at [652, 344] on input "0" at bounding box center [677, 340] width 111 height 29
type input "46"
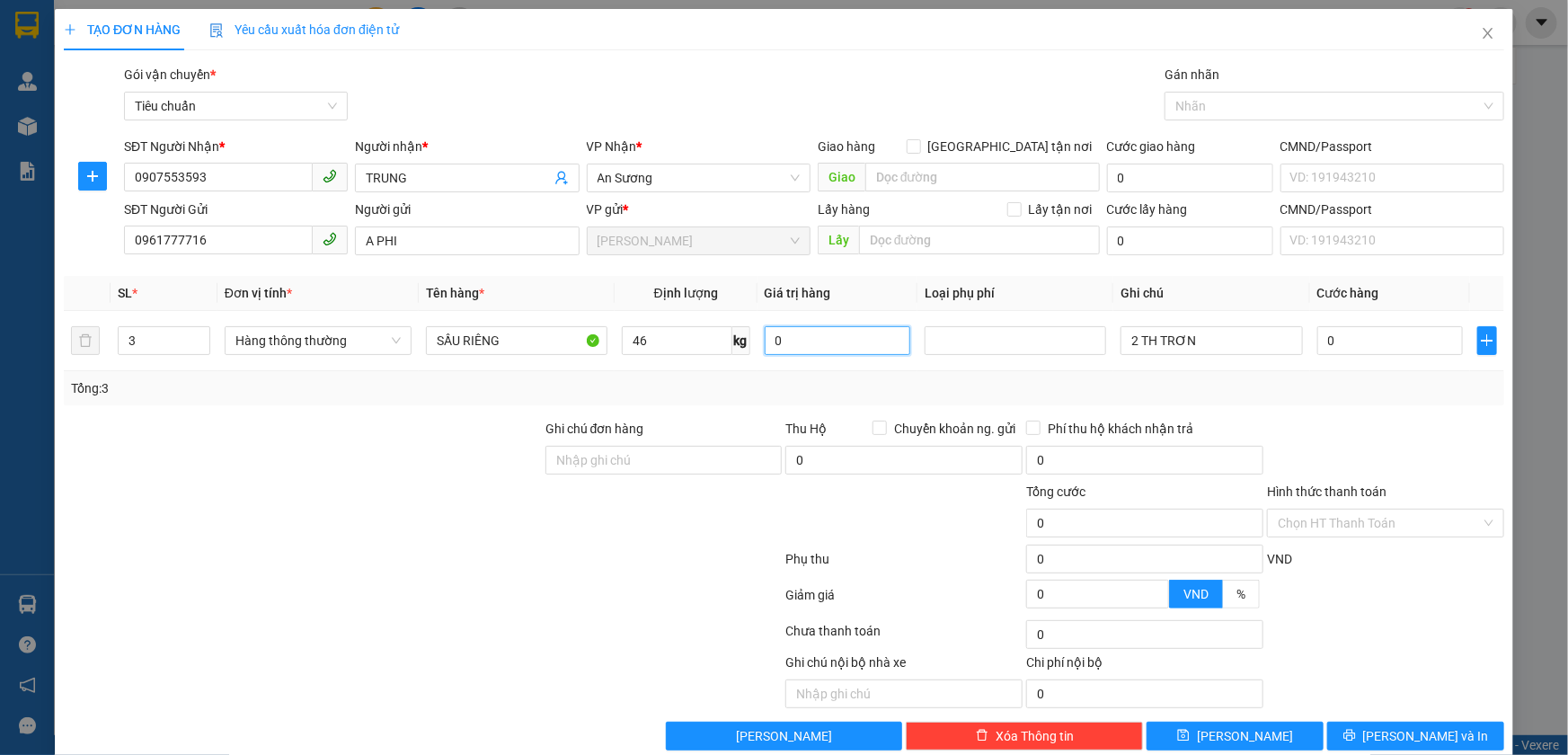
type input "90.000"
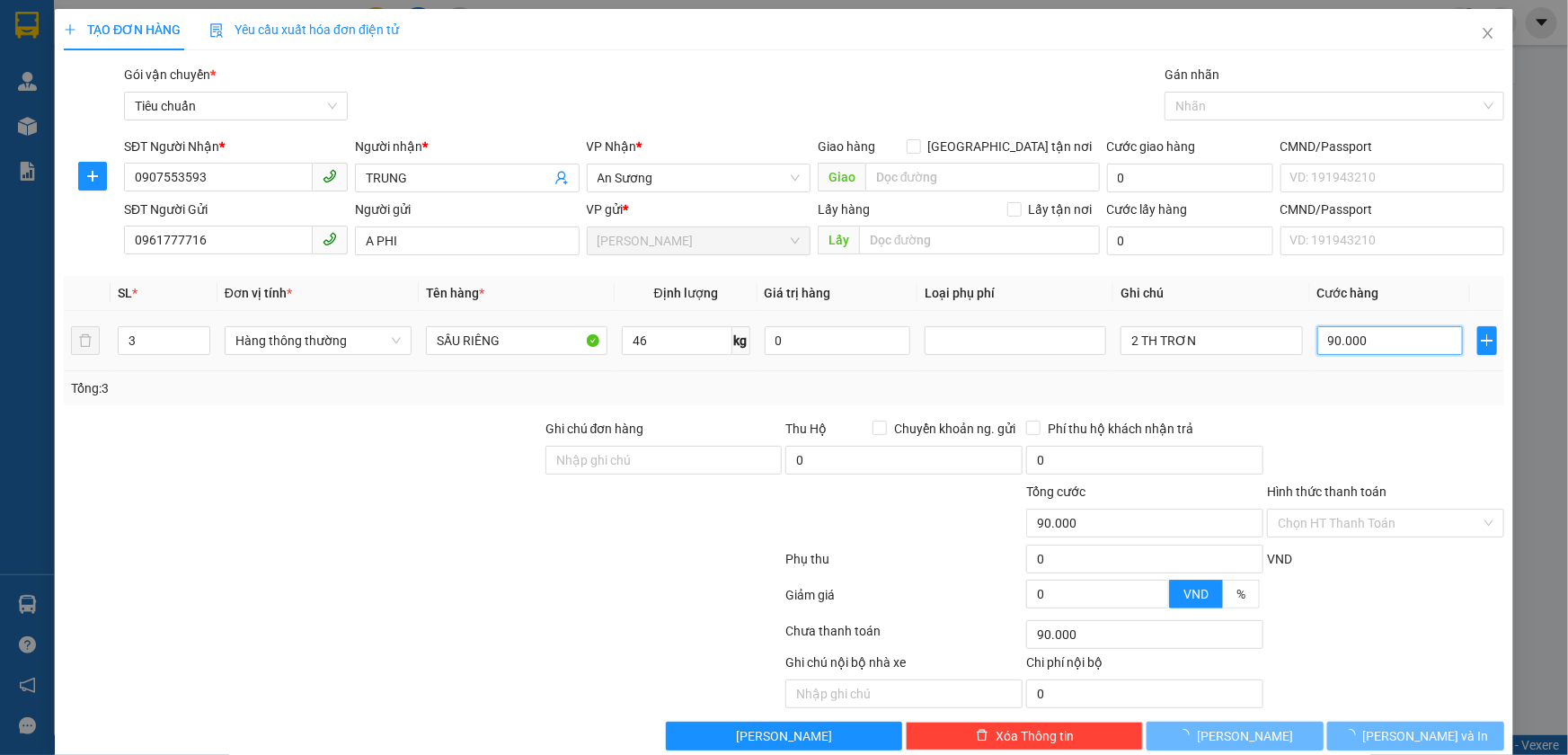
click at [1411, 350] on input "90.000" at bounding box center [1390, 340] width 147 height 29
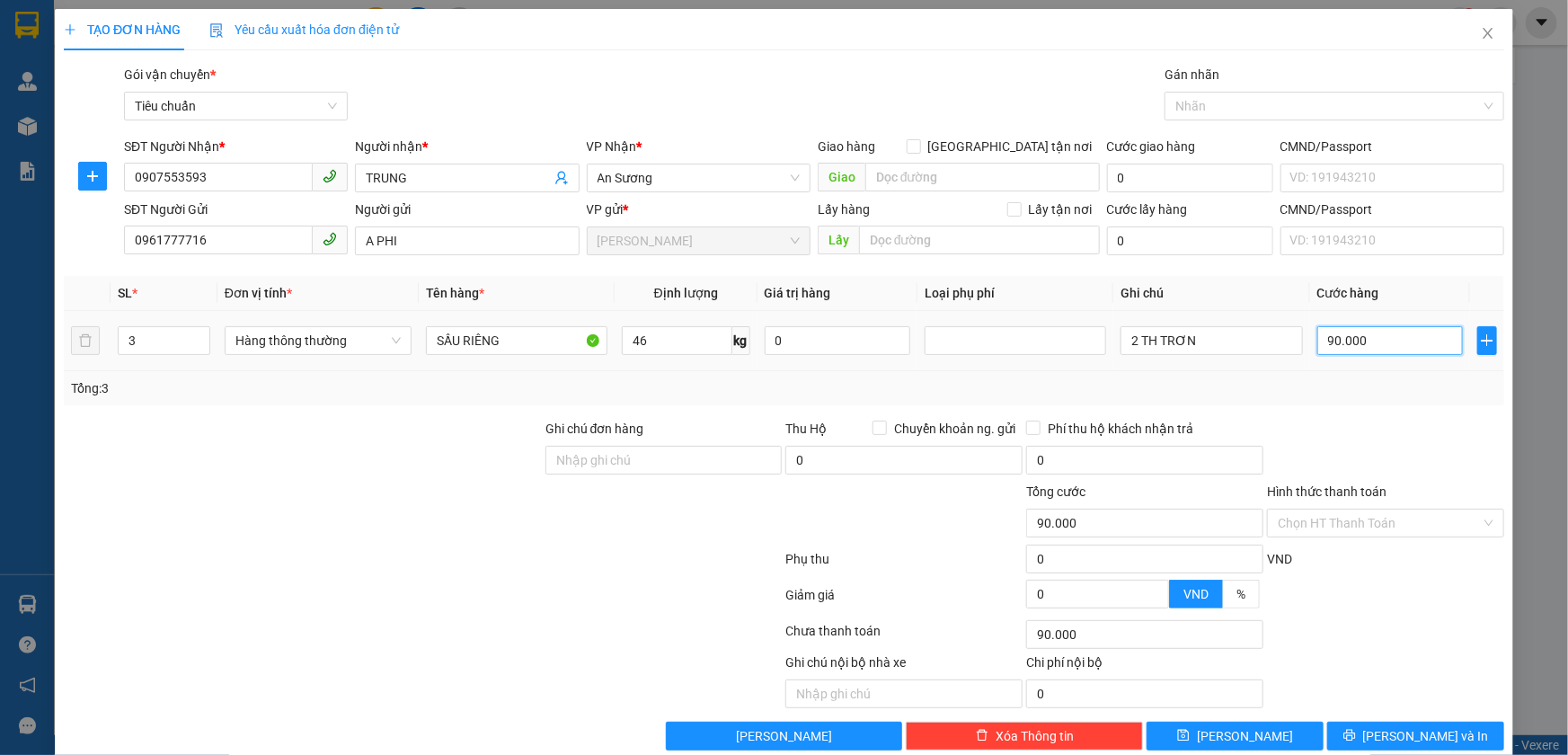
type input "2"
type input "27"
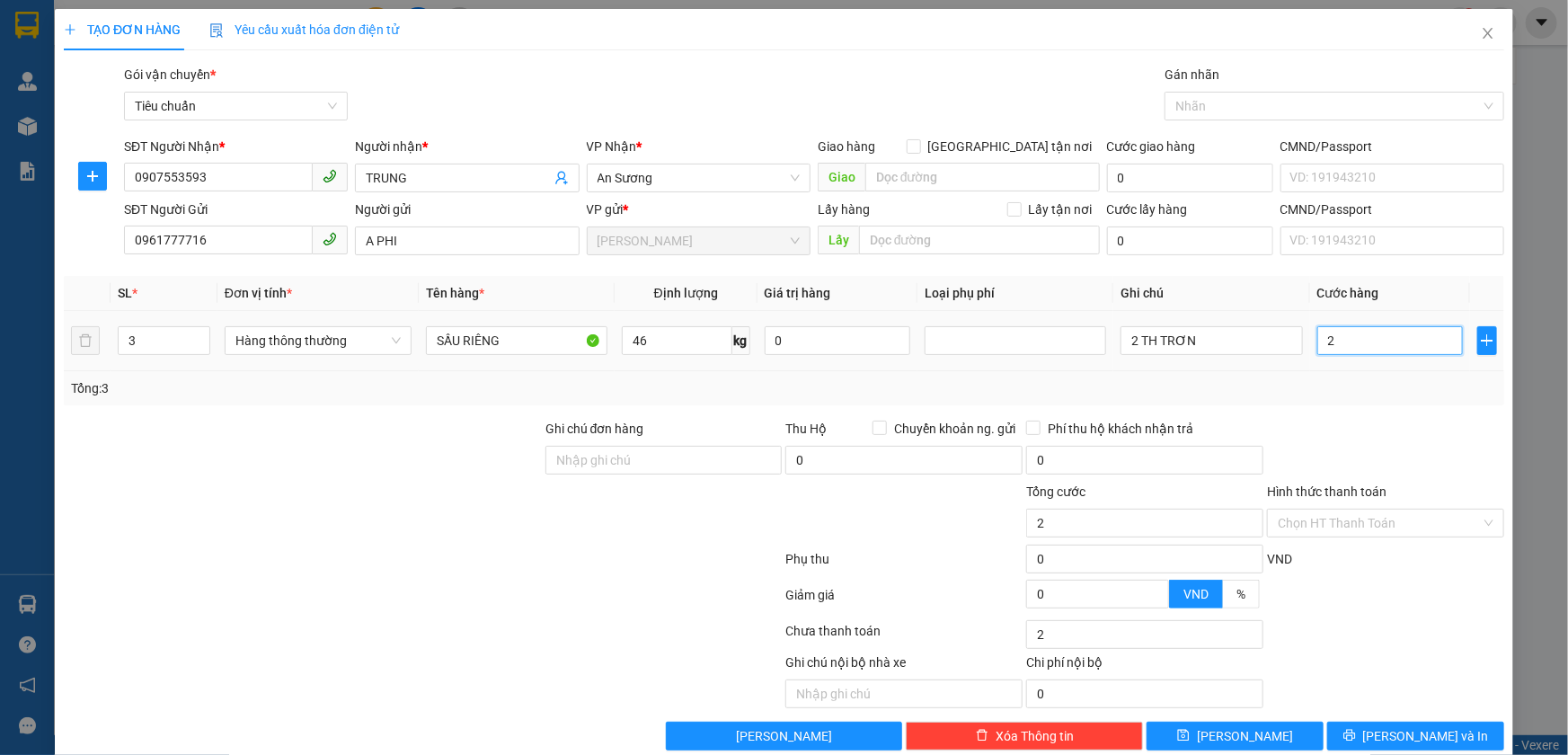
type input "27"
type input "270"
type input "270.000"
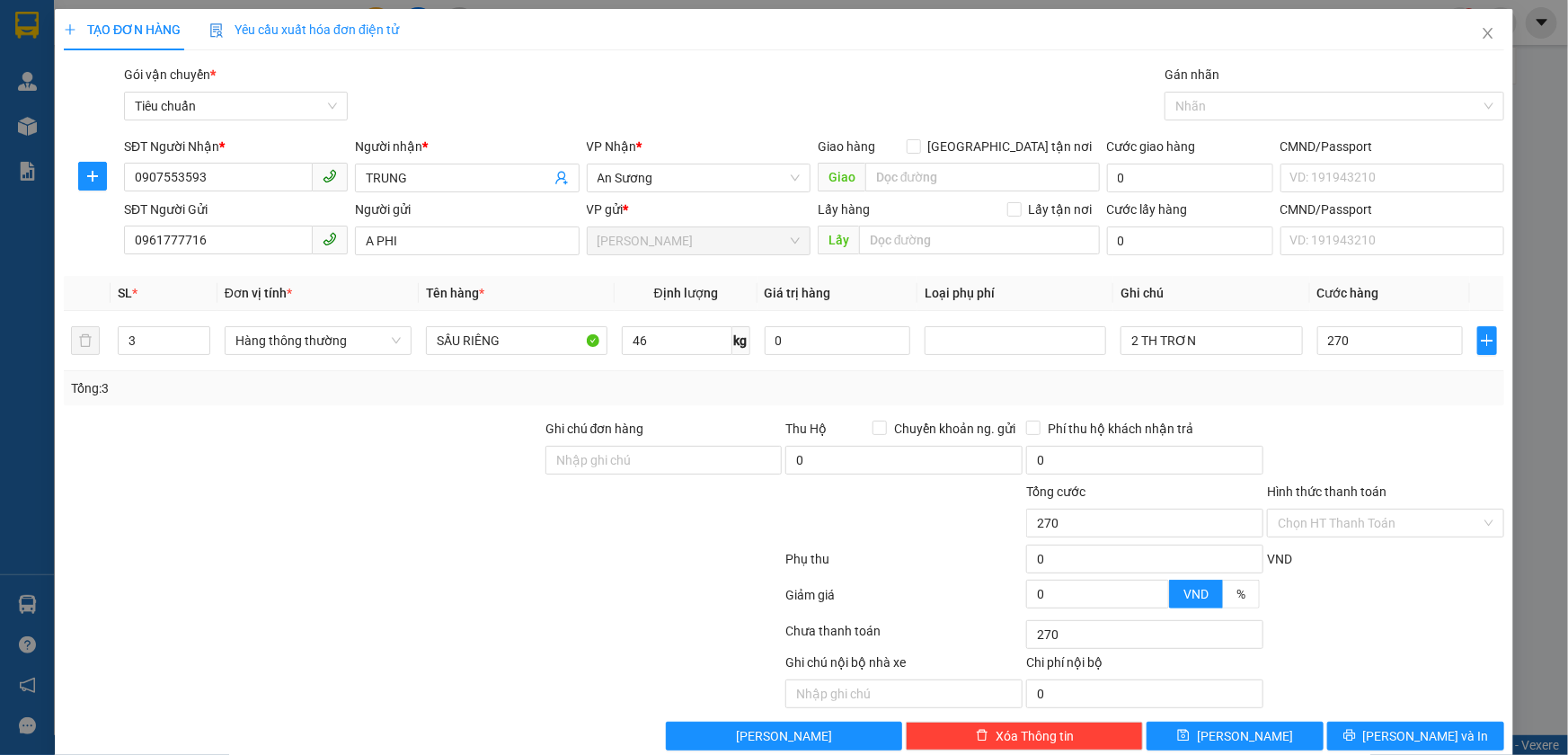
type input "270.000"
click at [1412, 399] on div "Tổng: 3" at bounding box center [784, 388] width 1440 height 34
drag, startPoint x: 1129, startPoint y: 342, endPoint x: 1099, endPoint y: 401, distance: 66.2
click at [1129, 347] on input "2 TH TRƠN" at bounding box center [1211, 340] width 182 height 29
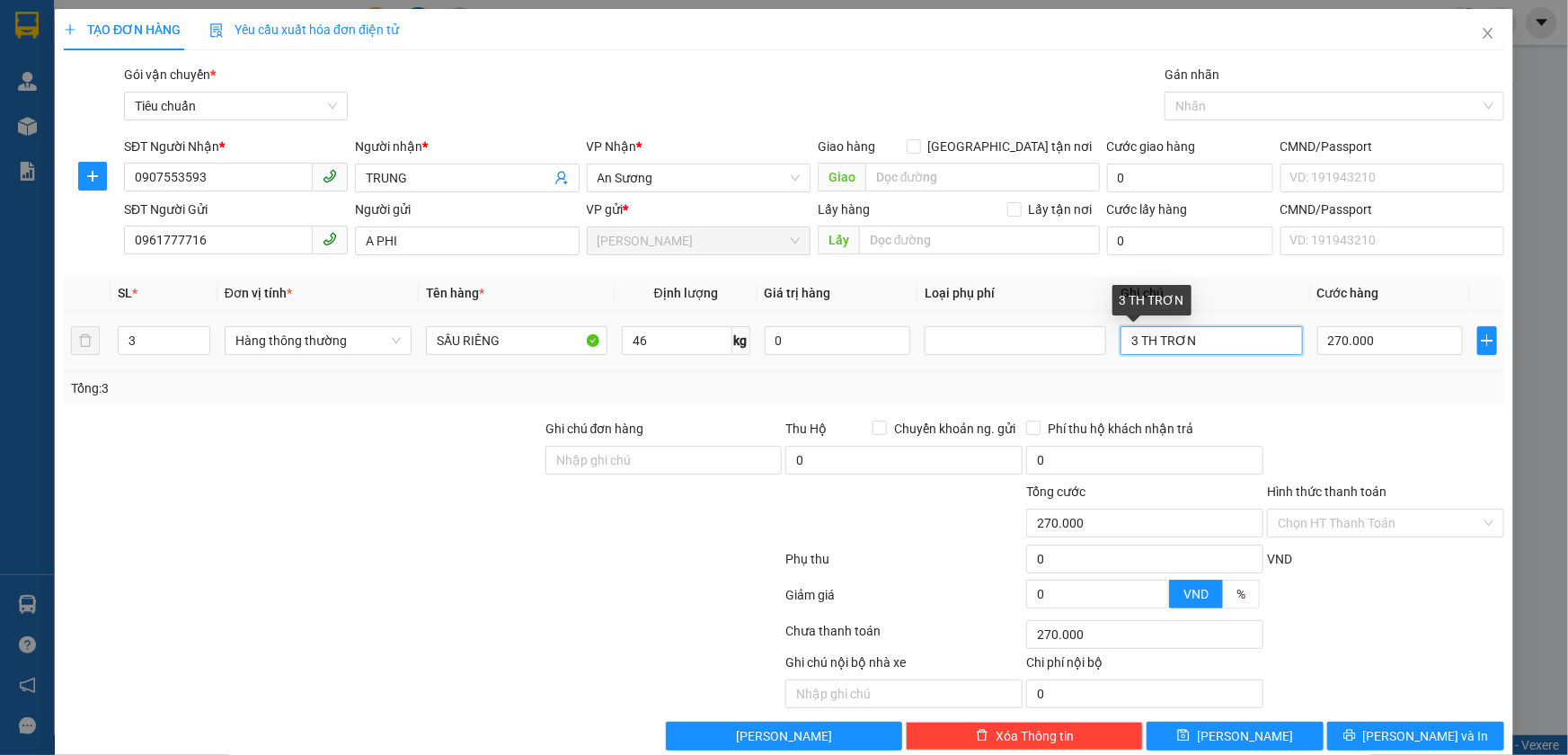
click at [1247, 342] on input "3 TH TRƠN" at bounding box center [1211, 340] width 182 height 29
type input "3 TH TRƠN ĐỤC LỖ"
click at [1445, 719] on div "Transit Pickup Surcharge Ids Transit Deliver Surcharge Ids Transit Deliver Surc…" at bounding box center [784, 407] width 1440 height 686
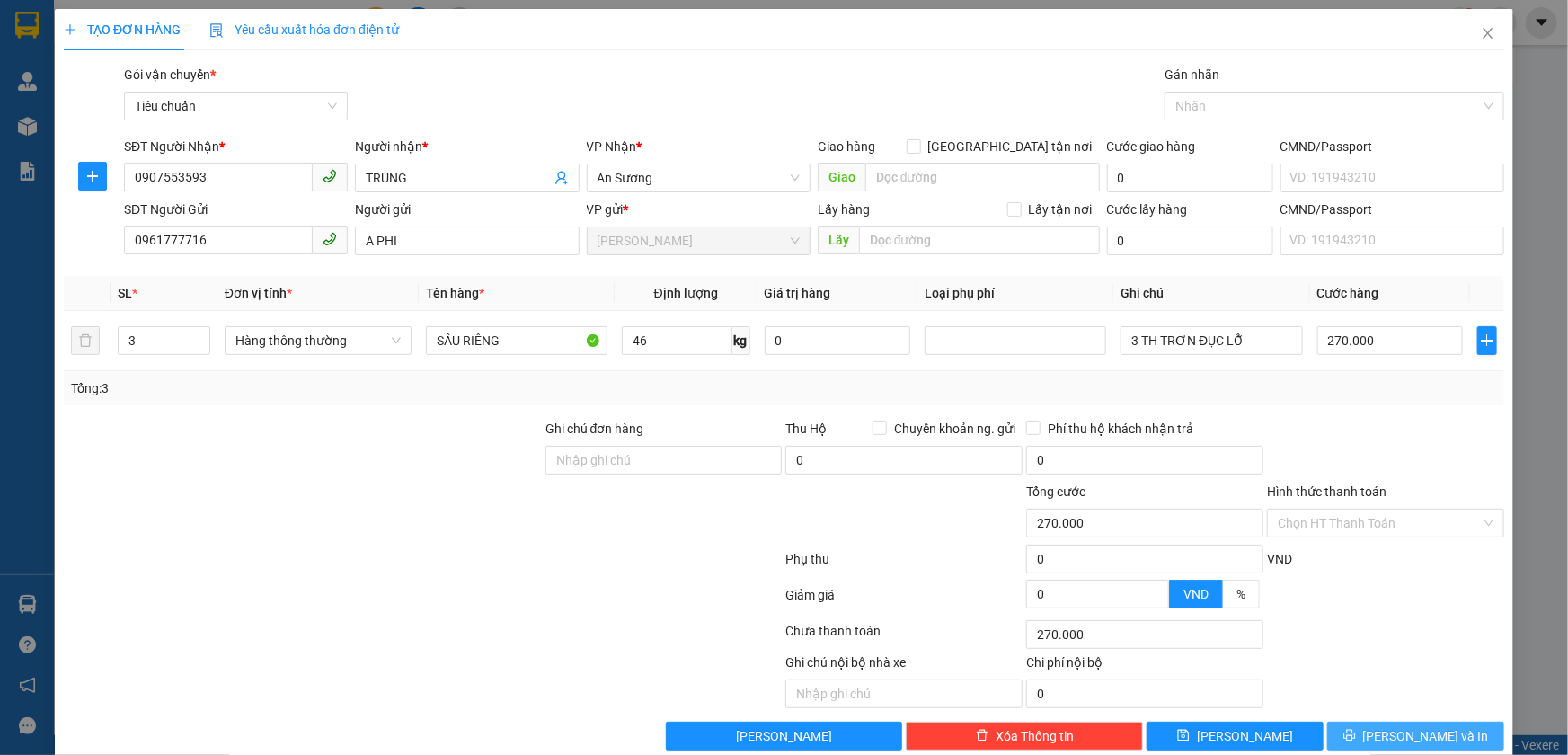
click at [1441, 726] on button "[PERSON_NAME] và In" at bounding box center [1416, 736] width 177 height 29
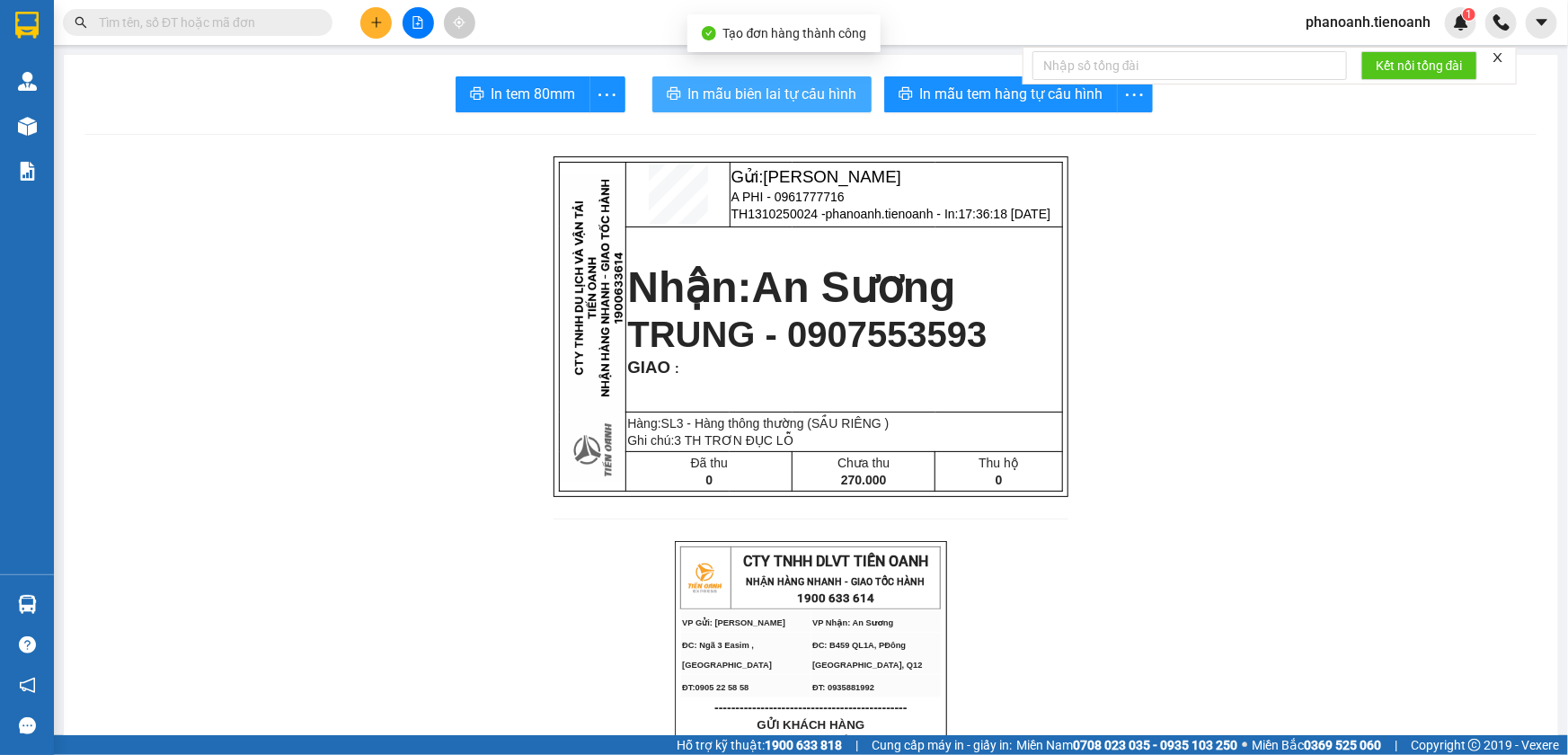
click at [820, 98] on span "In mẫu biên lai tự cấu hình" at bounding box center [772, 94] width 169 height 22
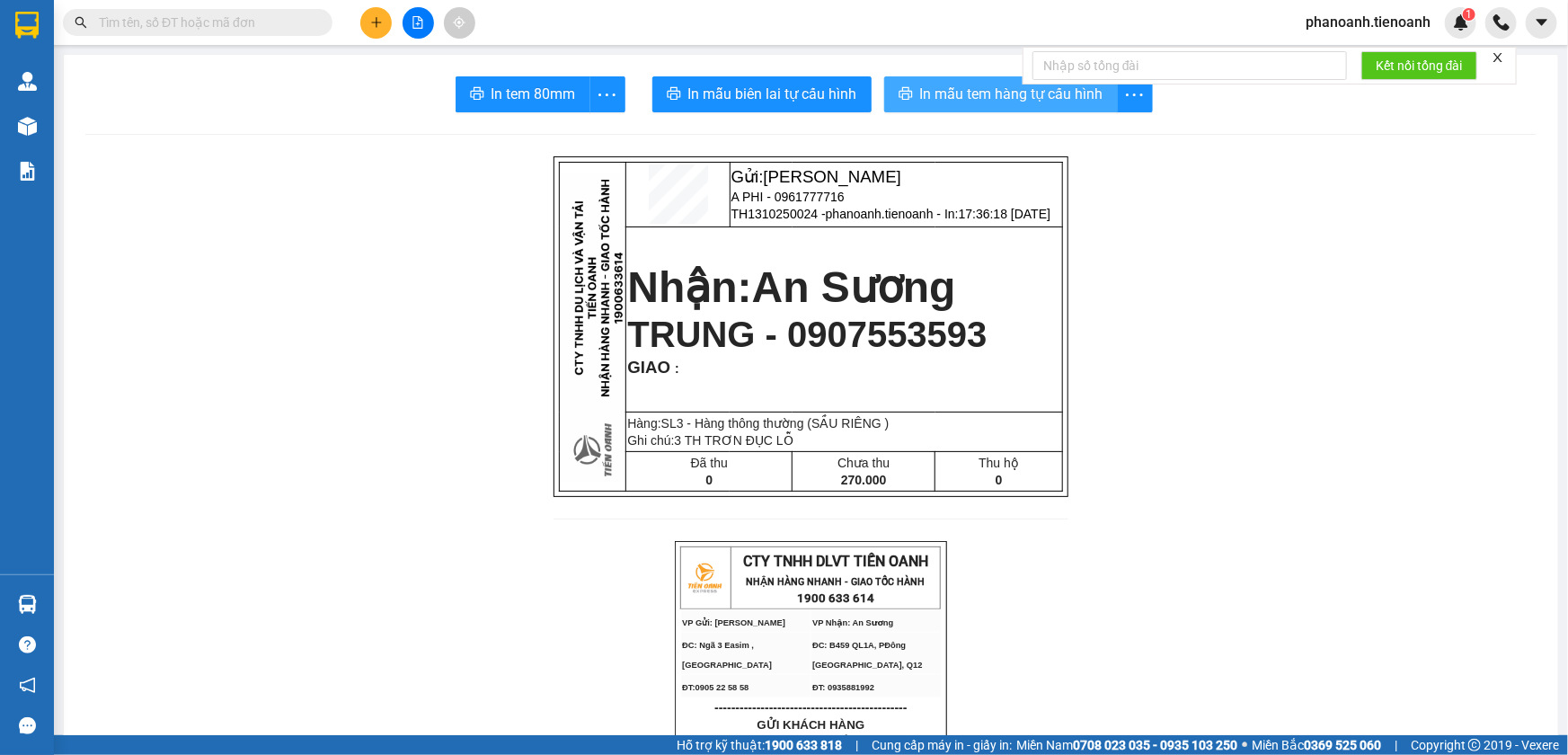
click at [955, 107] on button "In mẫu tem hàng tự cấu hình" at bounding box center [1000, 94] width 233 height 36
